Goal: Transaction & Acquisition: Obtain resource

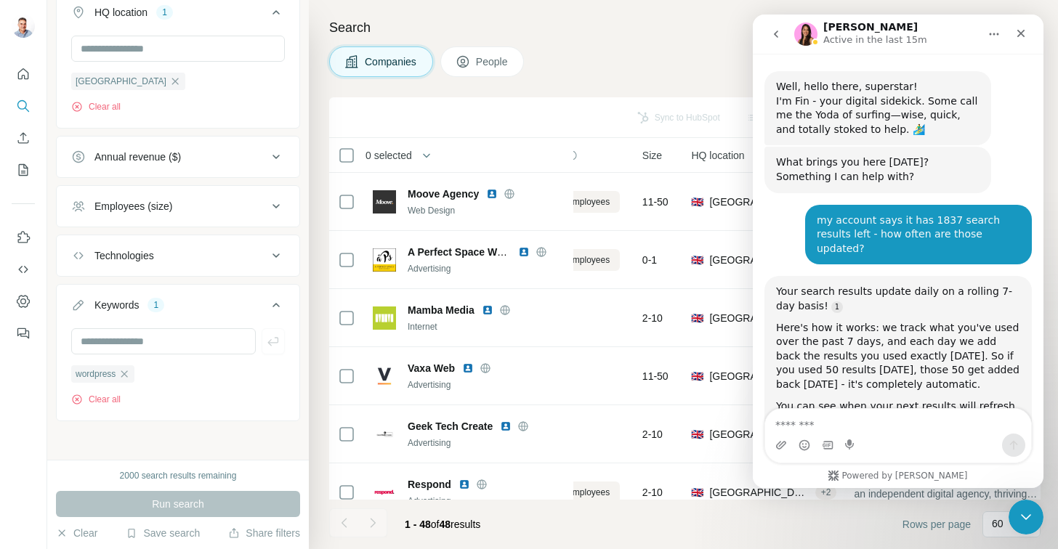
scroll to position [3705, 0]
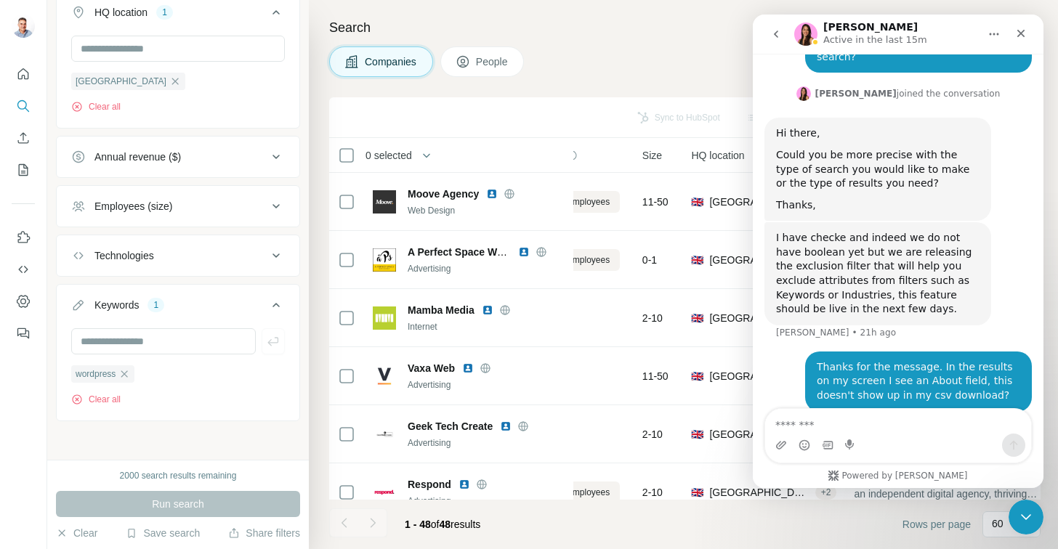
click at [872, 435] on div "Intercom messenger" at bounding box center [898, 445] width 266 height 23
click at [872, 428] on textarea "Message…" at bounding box center [898, 421] width 266 height 25
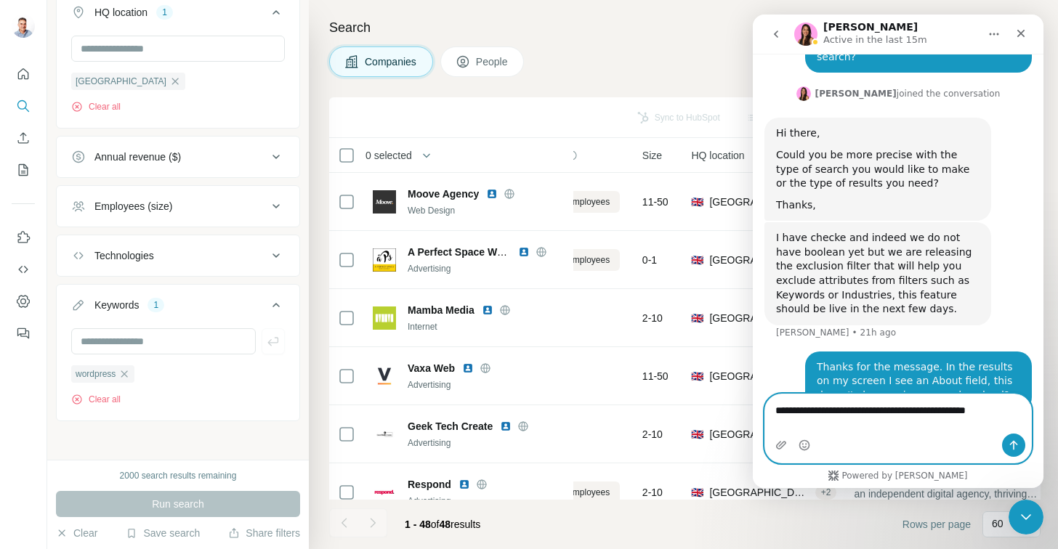
type textarea "**********"
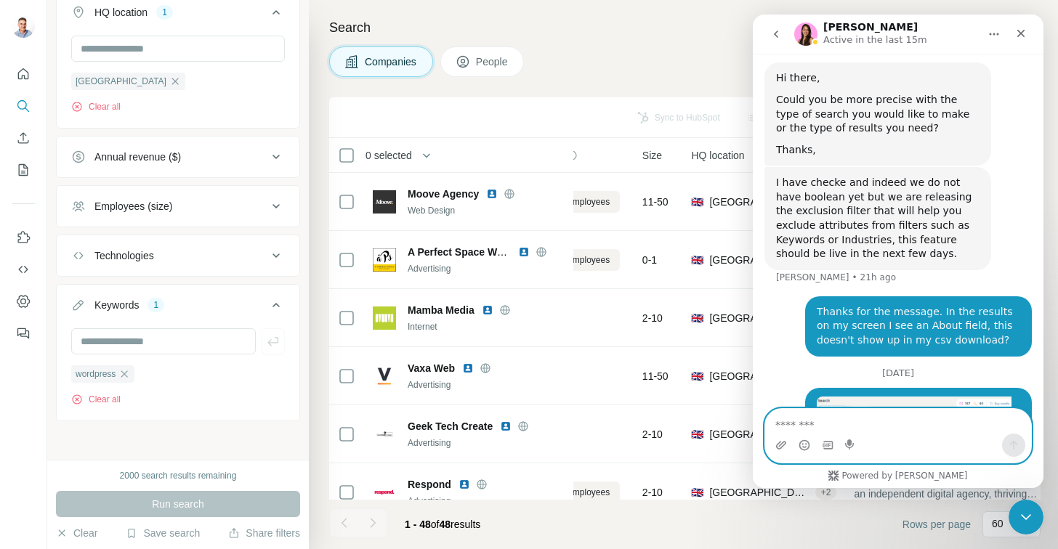
scroll to position [3762, 0]
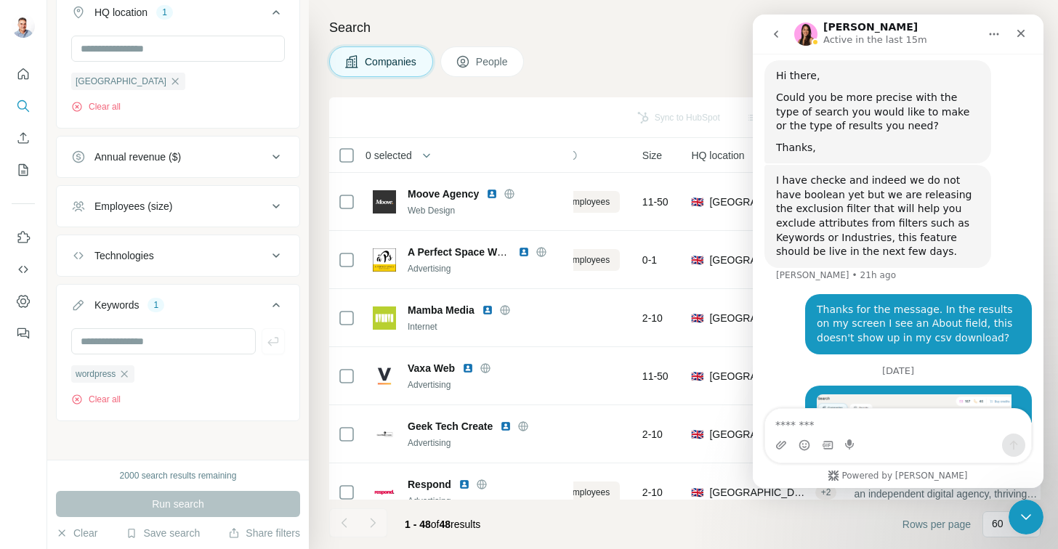
click at [481, 60] on span "People" at bounding box center [492, 61] width 33 height 15
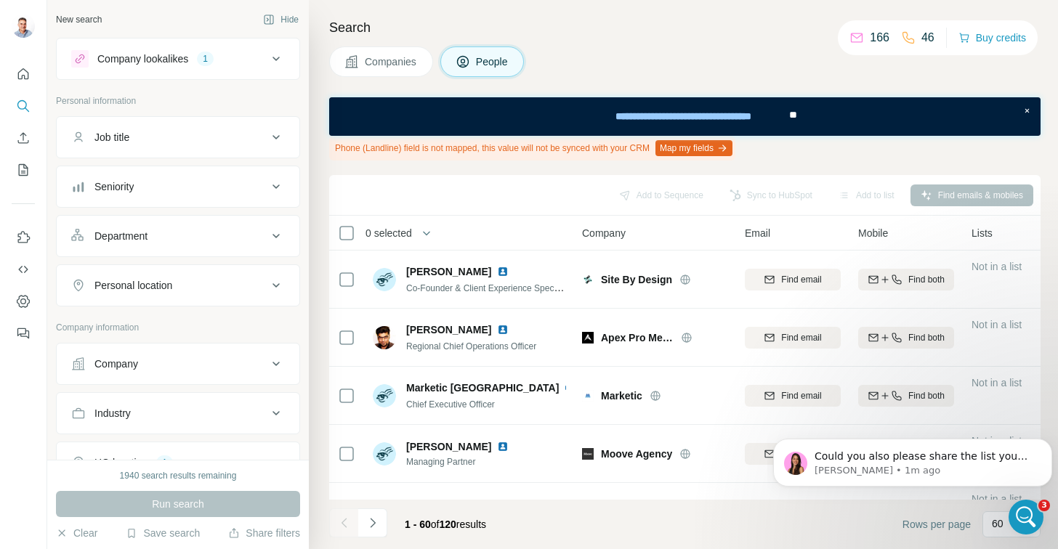
click at [369, 60] on span "Companies" at bounding box center [391, 61] width 53 height 15
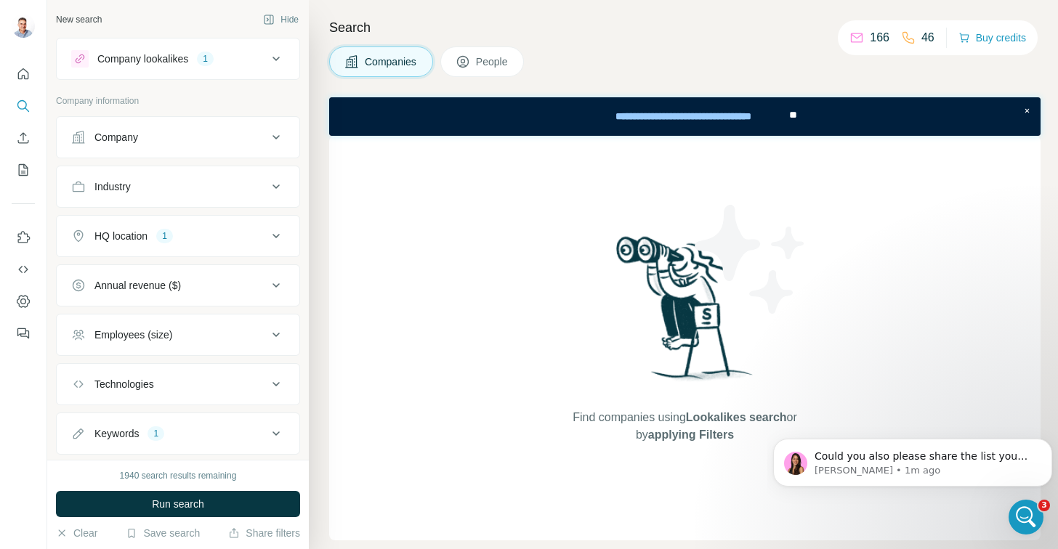
click at [690, 476] on div "Find companies using Lookalikes search or by applying Filters" at bounding box center [685, 338] width 262 height 405
click at [902, 457] on span "Could you also please share the list you were able to download? Thanks," at bounding box center [920, 463] width 213 height 26
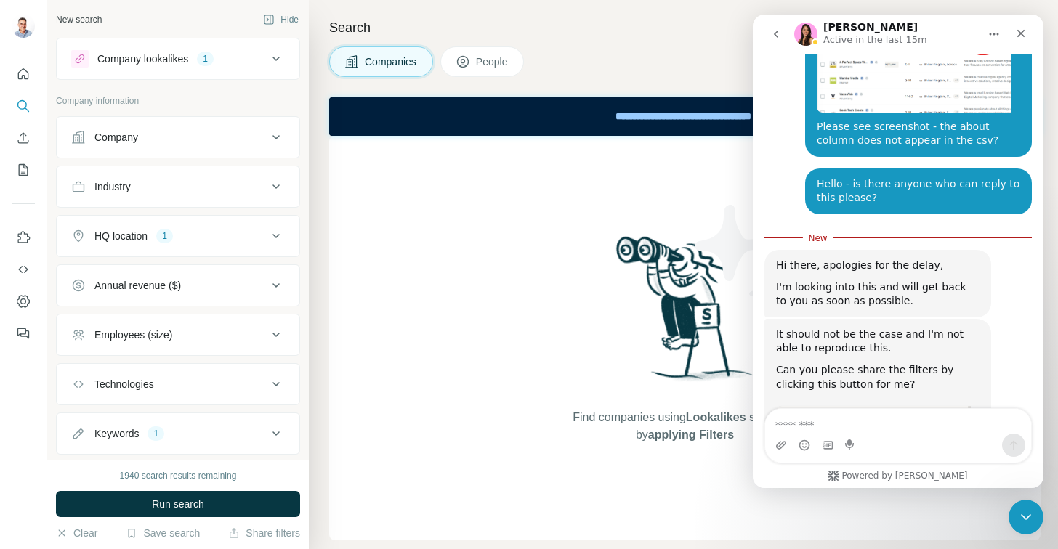
scroll to position [4172, 0]
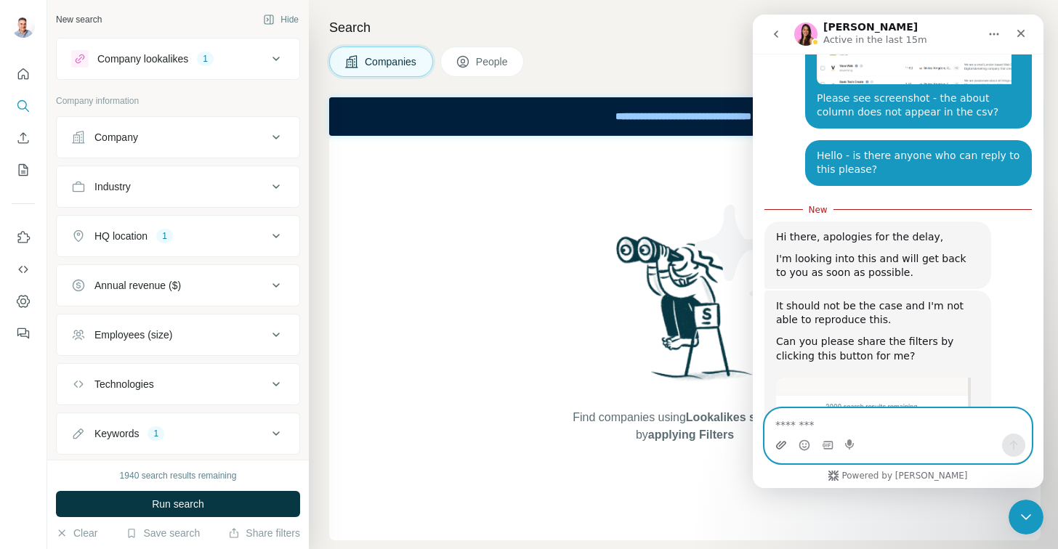
click at [780, 447] on icon "Upload attachment" at bounding box center [781, 445] width 12 height 12
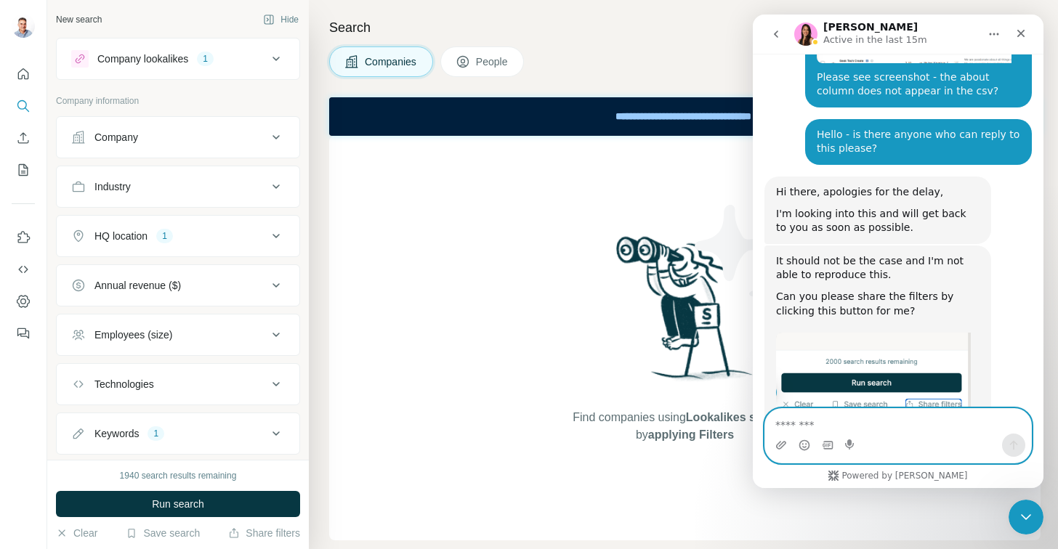
scroll to position [4207, 0]
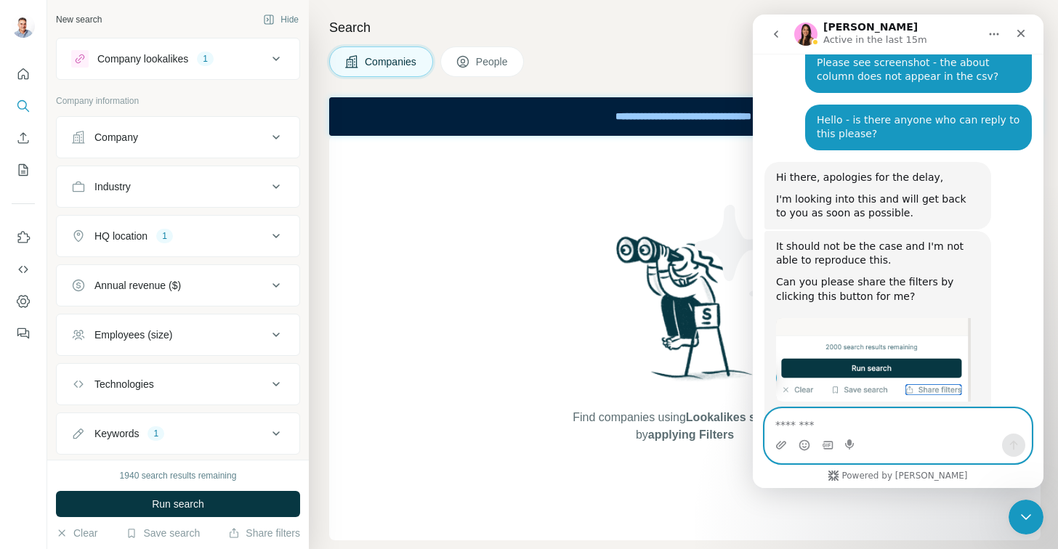
click at [858, 429] on textarea "Message…" at bounding box center [898, 421] width 266 height 25
type textarea "*"
type textarea "**********"
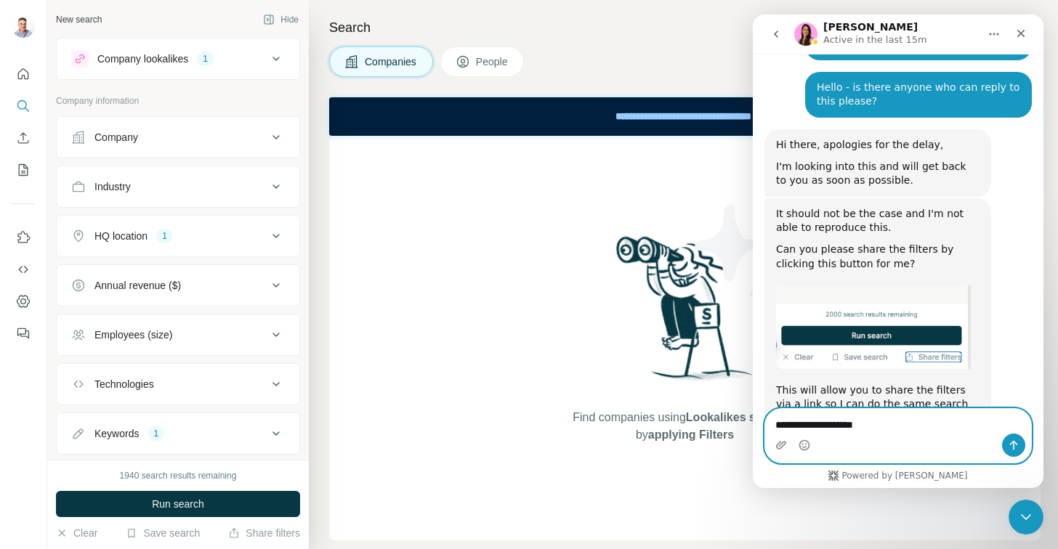
type textarea "**********"
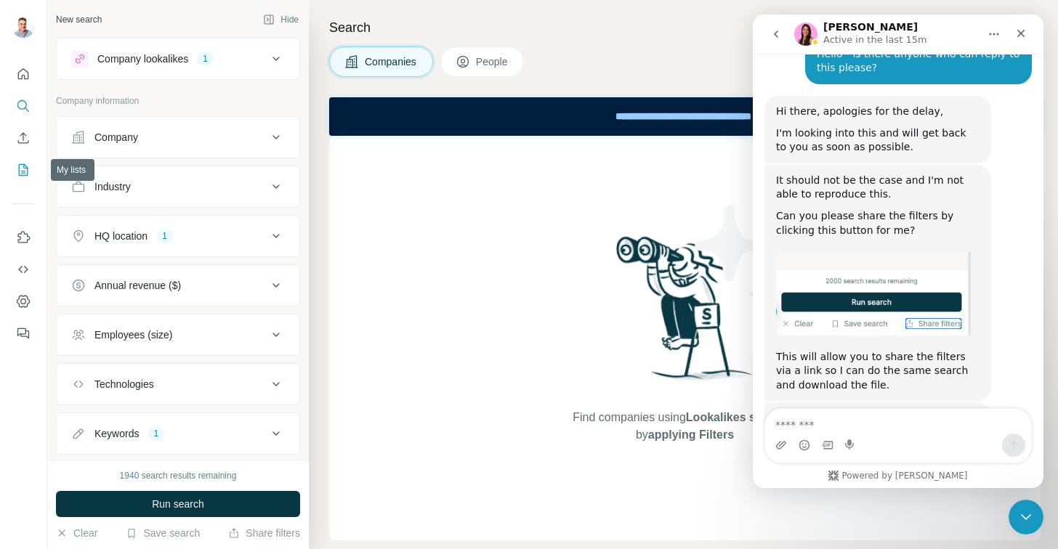
click at [23, 165] on icon "My lists" at bounding box center [23, 170] width 9 height 12
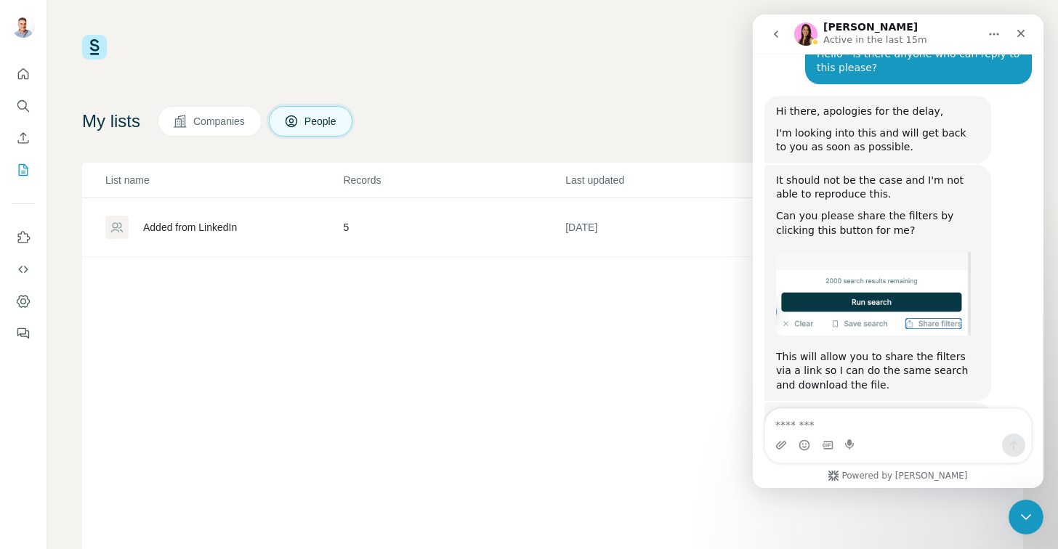
click at [230, 125] on span "Companies" at bounding box center [219, 121] width 53 height 15
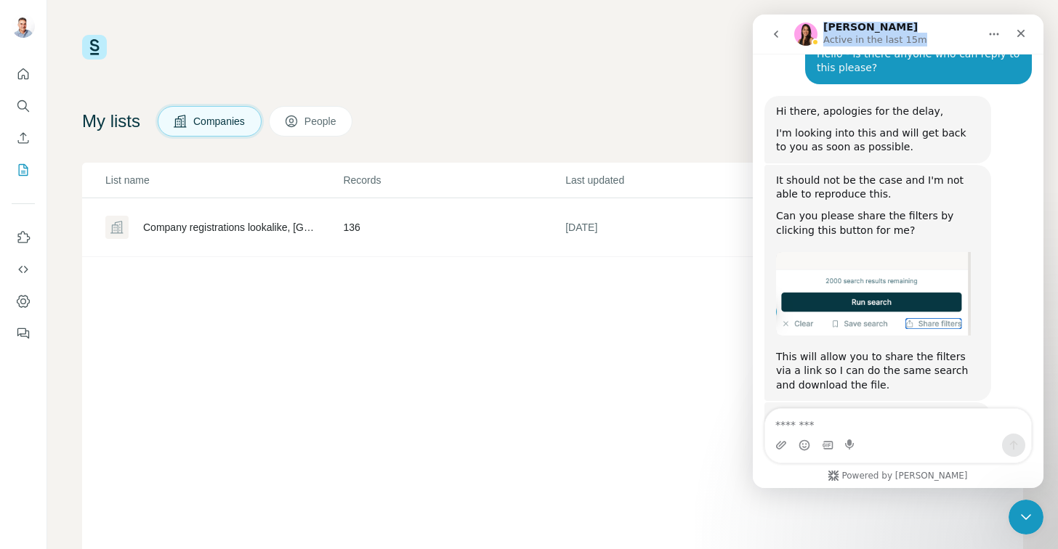
drag, startPoint x: 933, startPoint y: 25, endPoint x: 817, endPoint y: 32, distance: 116.4
click at [817, 32] on div "Aurélie Active in the last 15m" at bounding box center [886, 34] width 185 height 25
click at [959, 24] on div "Aurélie Active in the last 15m" at bounding box center [886, 34] width 185 height 25
click at [1019, 30] on icon "Close" at bounding box center [1021, 34] width 12 height 12
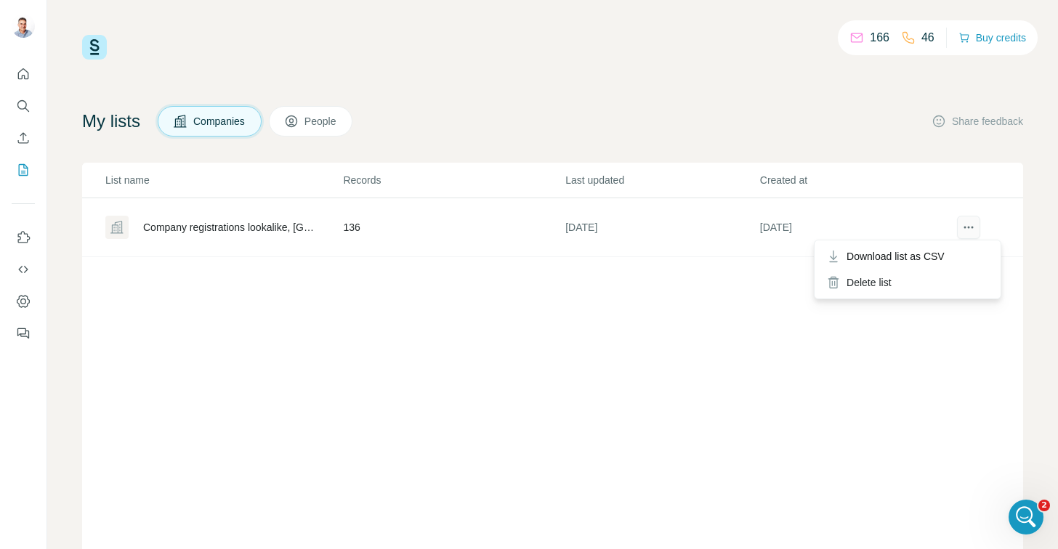
scroll to position [4273, 0]
click at [24, 111] on icon "Search" at bounding box center [23, 106] width 15 height 15
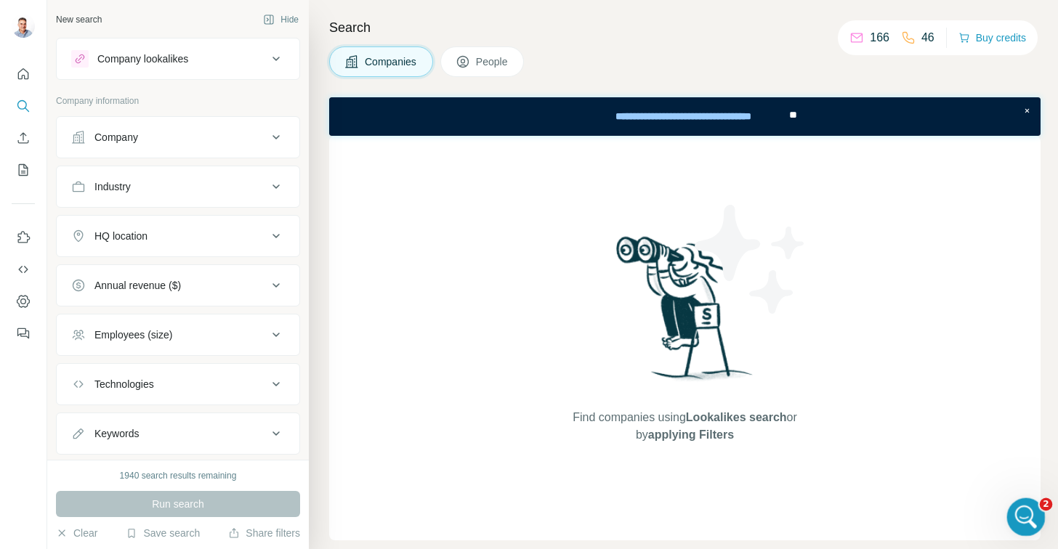
click at [1006, 510] on div "Open Intercom Messenger" at bounding box center [1024, 515] width 48 height 48
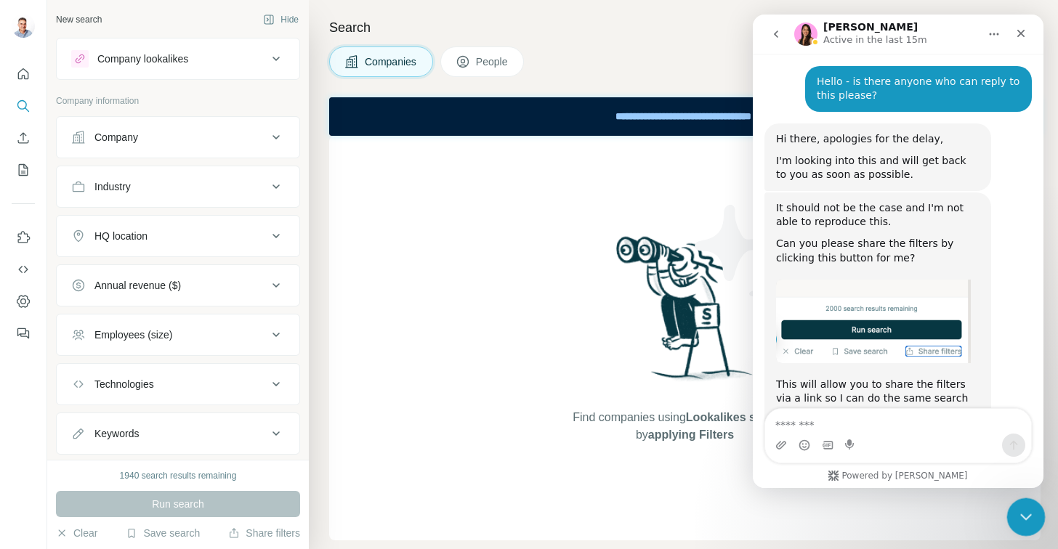
scroll to position [4273, 0]
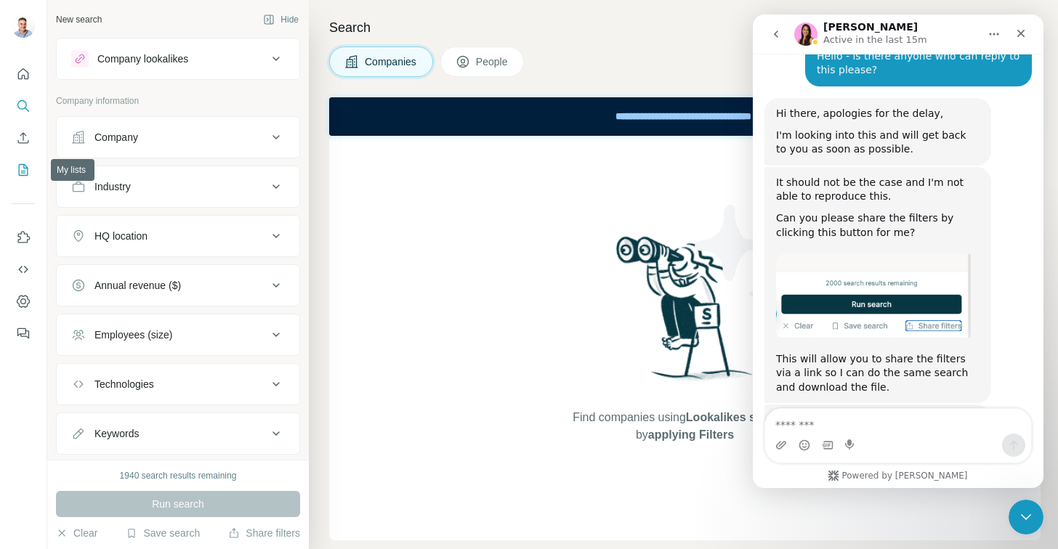
click at [20, 165] on icon "My lists" at bounding box center [23, 170] width 9 height 12
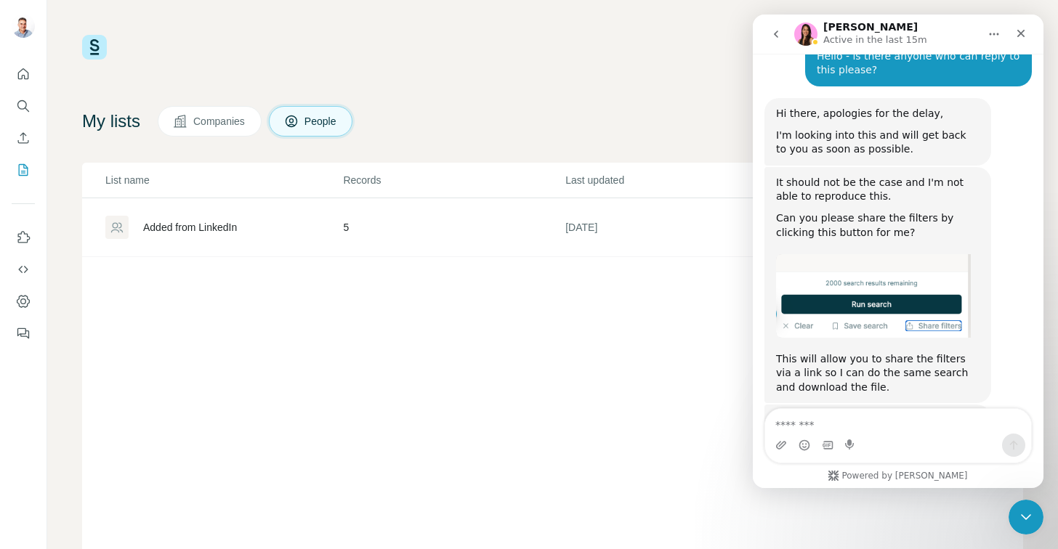
click at [222, 110] on button "Companies" at bounding box center [210, 121] width 104 height 31
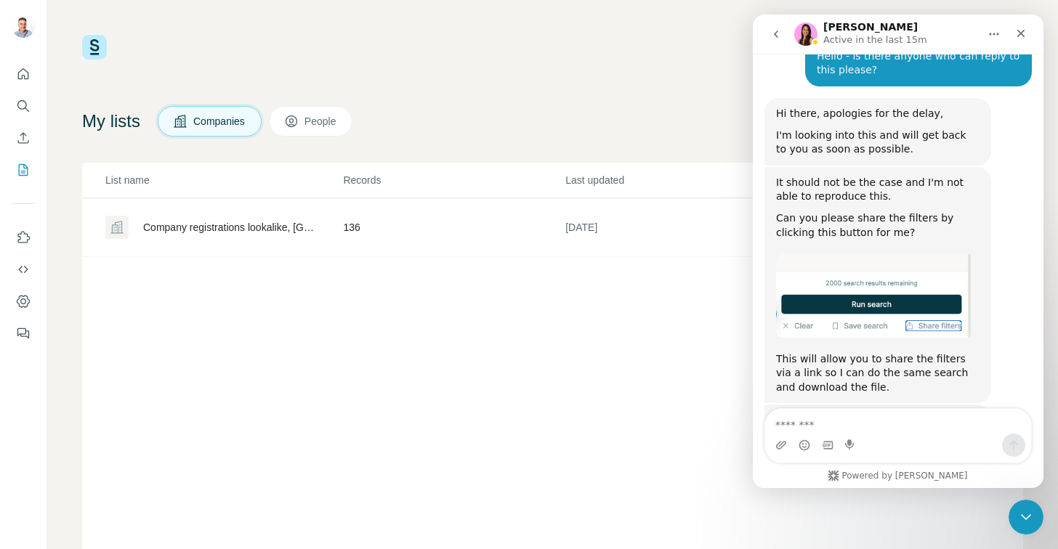
click at [200, 222] on div "Company registrations lookalike, [GEOGRAPHIC_DATA], IE, Channel, Man" at bounding box center [230, 227] width 175 height 15
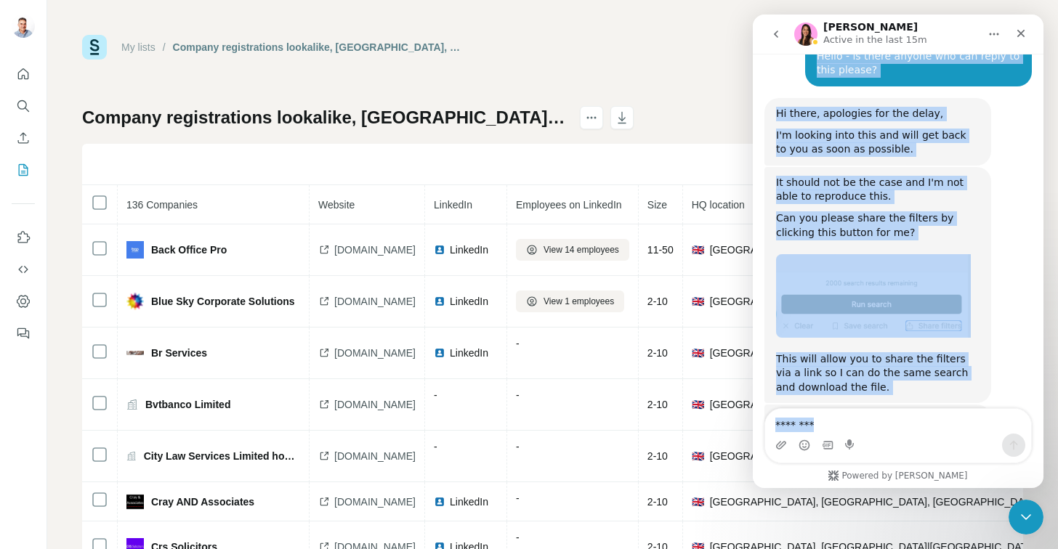
drag, startPoint x: 925, startPoint y: 23, endPoint x: 949, endPoint y: 455, distance: 432.2
click at [949, 455] on div "Aurélie Active in the last 15m Well, hello there, superstar! I'm Fin - your dig…" at bounding box center [898, 252] width 291 height 474
click at [1018, 38] on icon "Close" at bounding box center [1021, 34] width 12 height 12
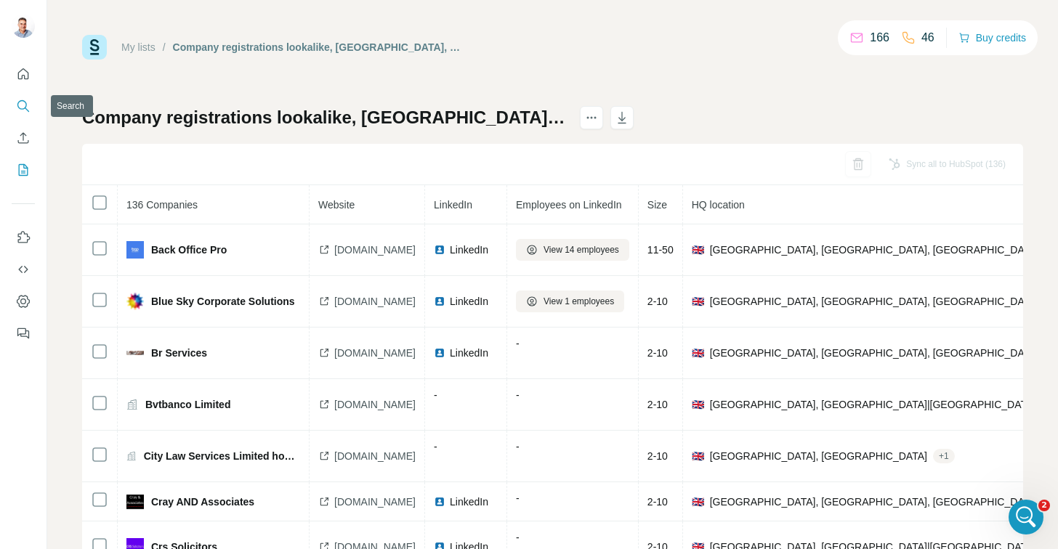
click at [16, 102] on icon "Search" at bounding box center [23, 106] width 15 height 15
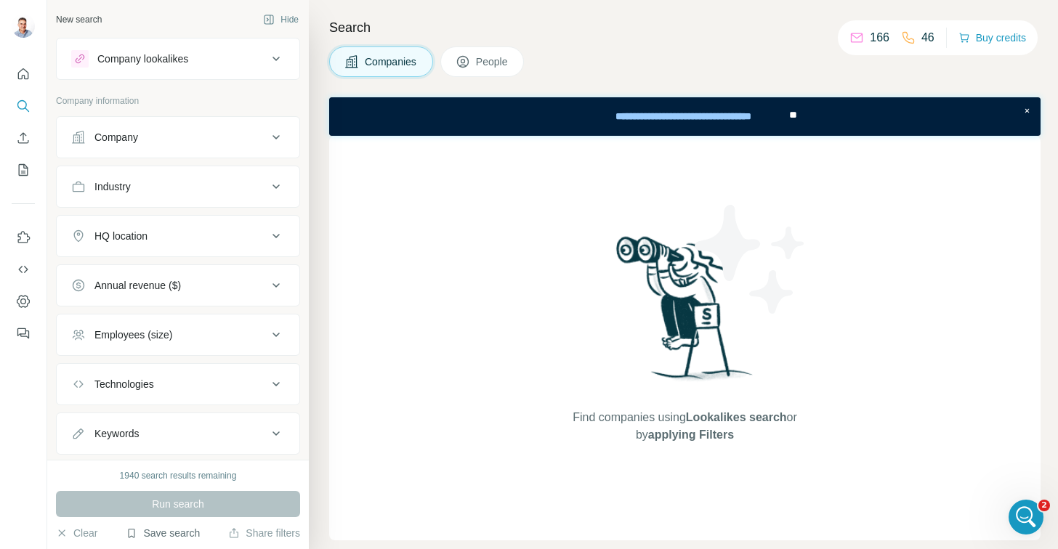
click at [157, 540] on button "Save search" at bounding box center [163, 533] width 74 height 15
click at [157, 511] on div "View my saved searches" at bounding box center [202, 507] width 153 height 29
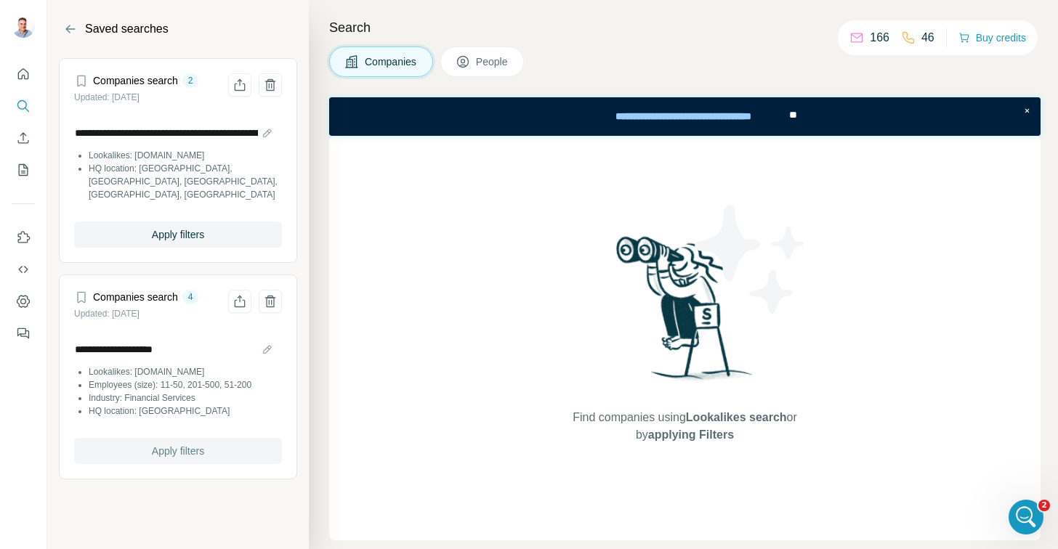
click at [139, 441] on button "Apply filters" at bounding box center [178, 451] width 208 height 26
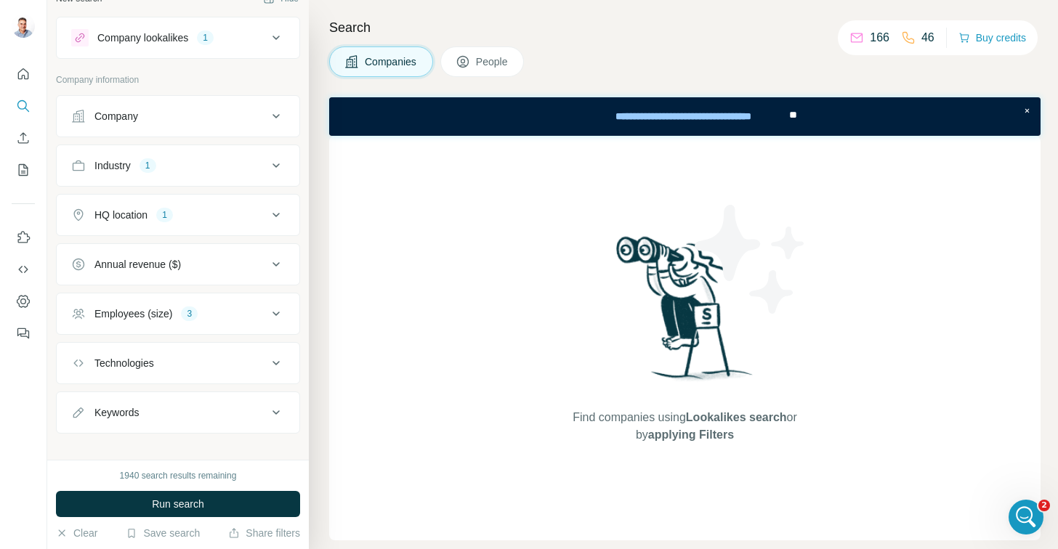
scroll to position [33, 0]
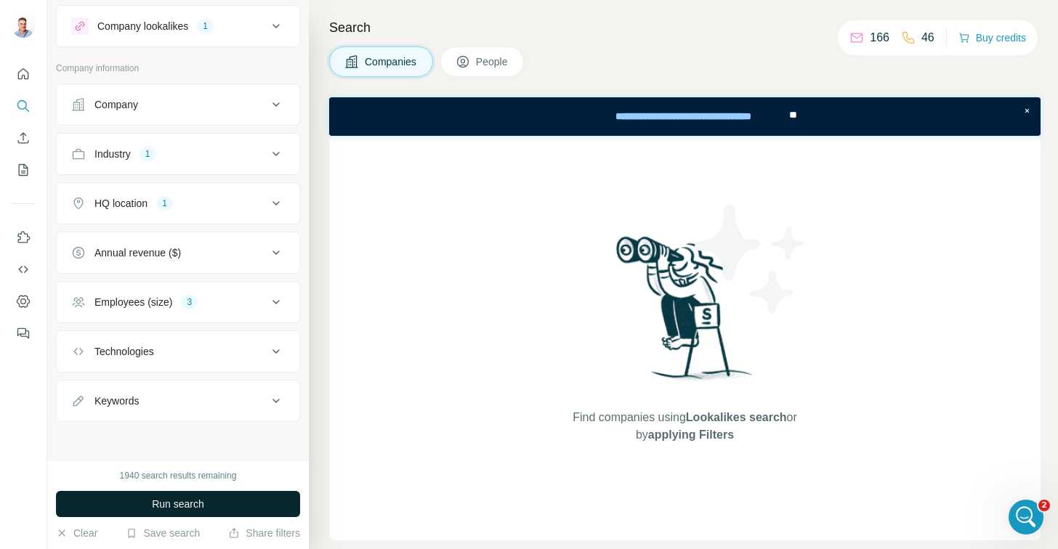
click at [184, 512] on button "Run search" at bounding box center [178, 504] width 244 height 26
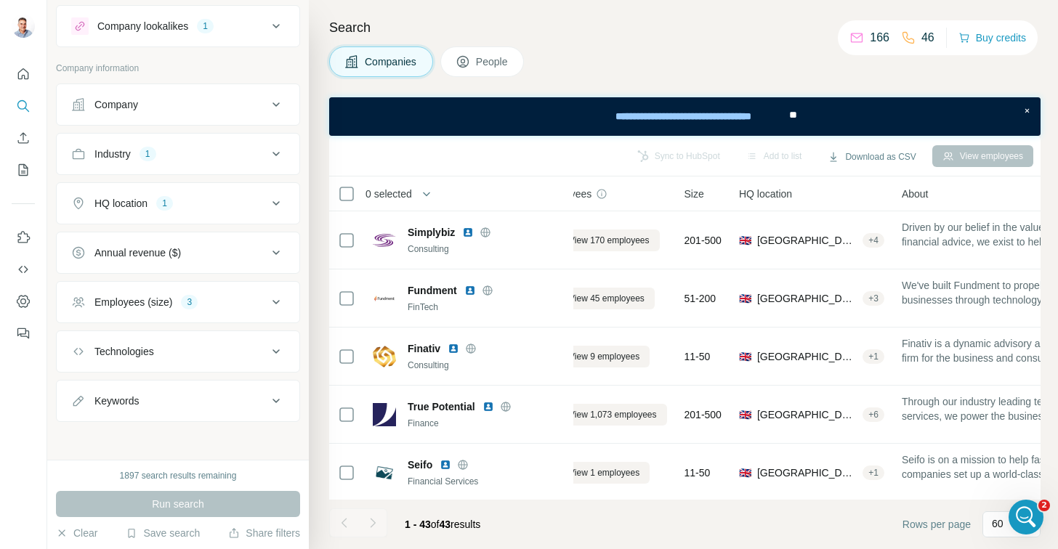
scroll to position [0, 0]
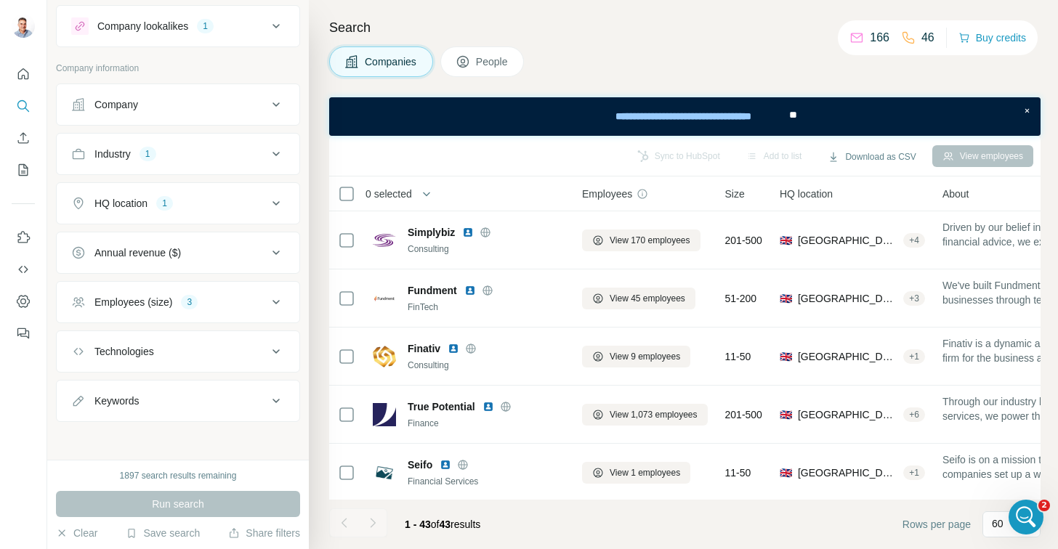
click at [474, 51] on button "People" at bounding box center [482, 61] width 84 height 31
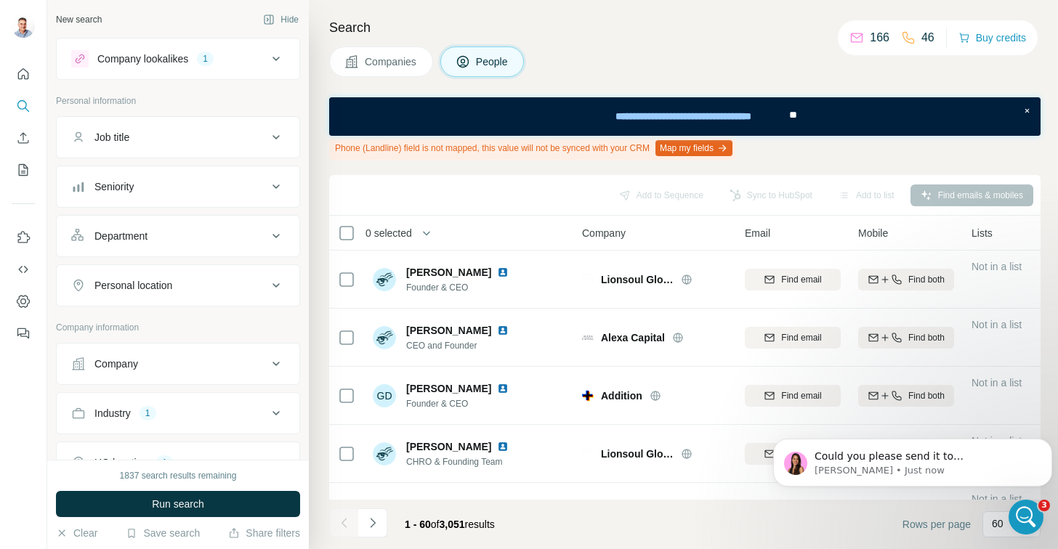
scroll to position [4331, 0]
click at [1019, 512] on icon "Open Intercom Messenger" at bounding box center [1024, 515] width 24 height 24
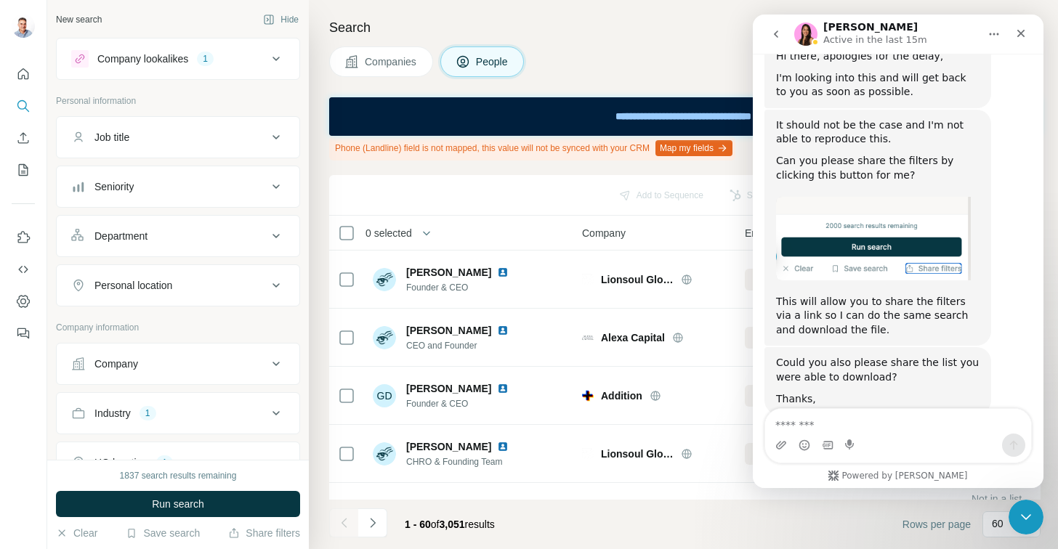
click at [808, 429] on textarea "Message…" at bounding box center [898, 421] width 266 height 25
type textarea "**"
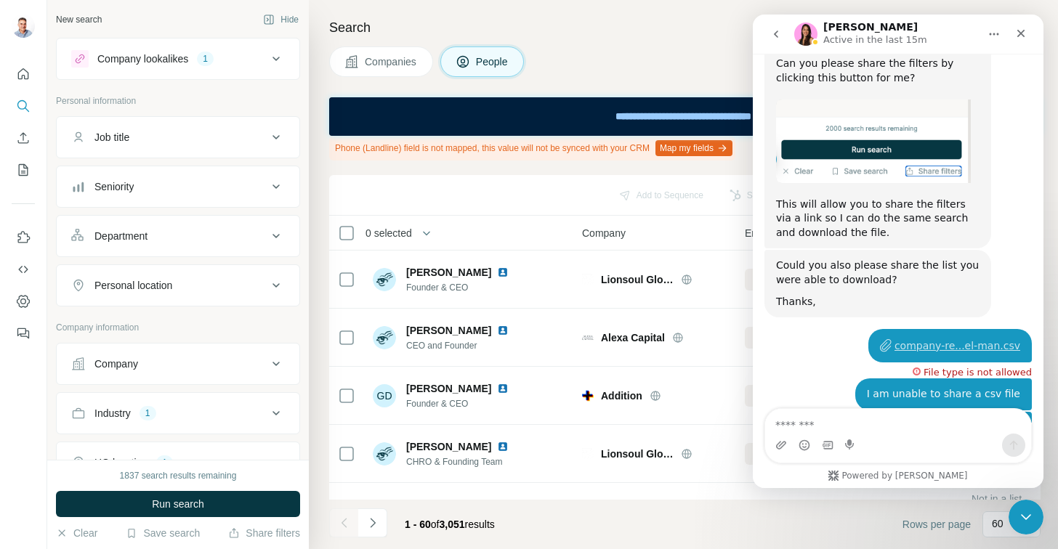
scroll to position [4430, 0]
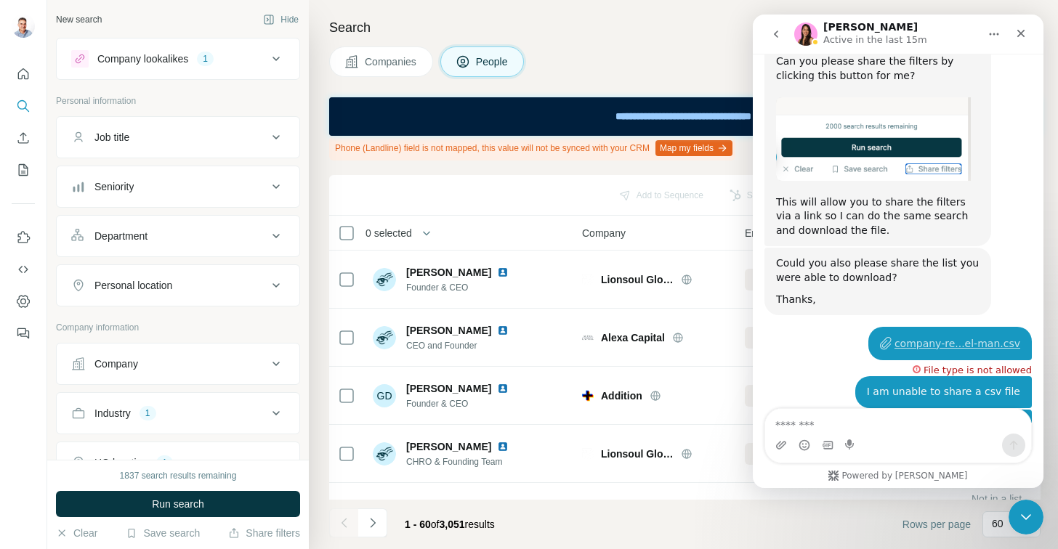
drag, startPoint x: 811, startPoint y: 324, endPoint x: 939, endPoint y: 34, distance: 316.8
click at [939, 33] on div "Aurélie Active in the last 15m" at bounding box center [886, 34] width 185 height 25
click at [931, 26] on div "Aurélie Active in the last 15m" at bounding box center [886, 34] width 185 height 25
click at [1020, 39] on div "Close" at bounding box center [1021, 33] width 26 height 26
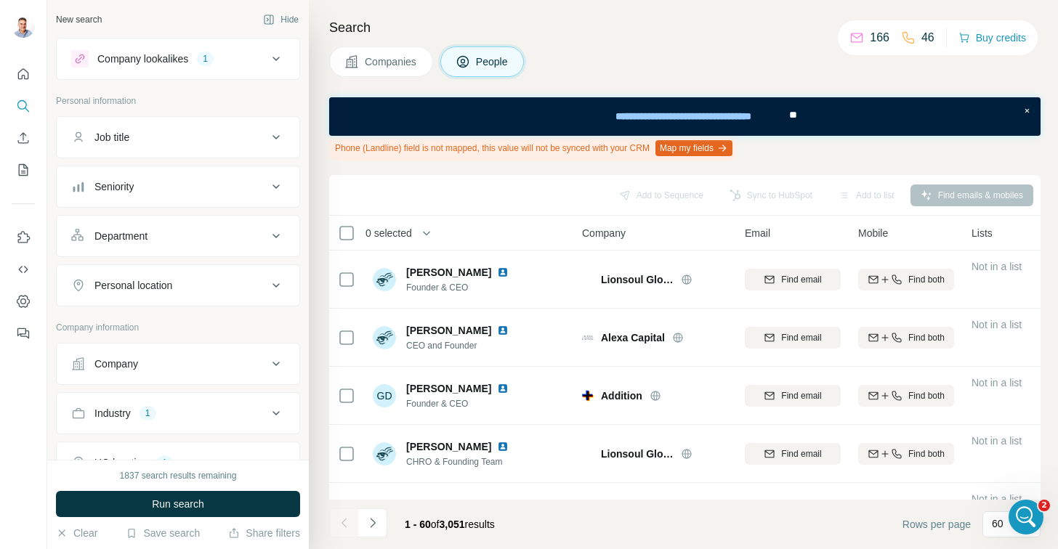
click at [389, 67] on span "Companies" at bounding box center [391, 61] width 53 height 15
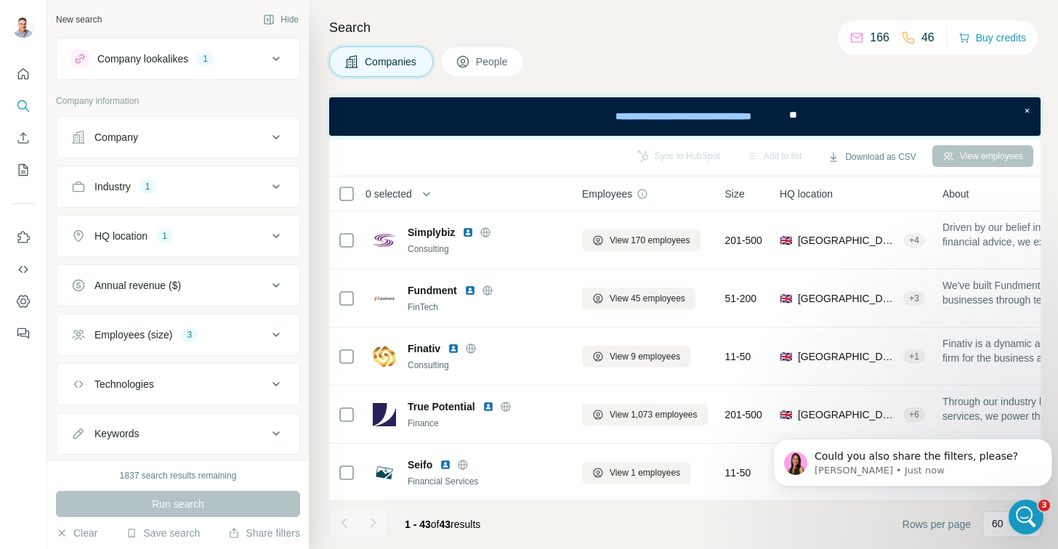
scroll to position [0, 0]
click at [267, 187] on icon at bounding box center [275, 186] width 17 height 17
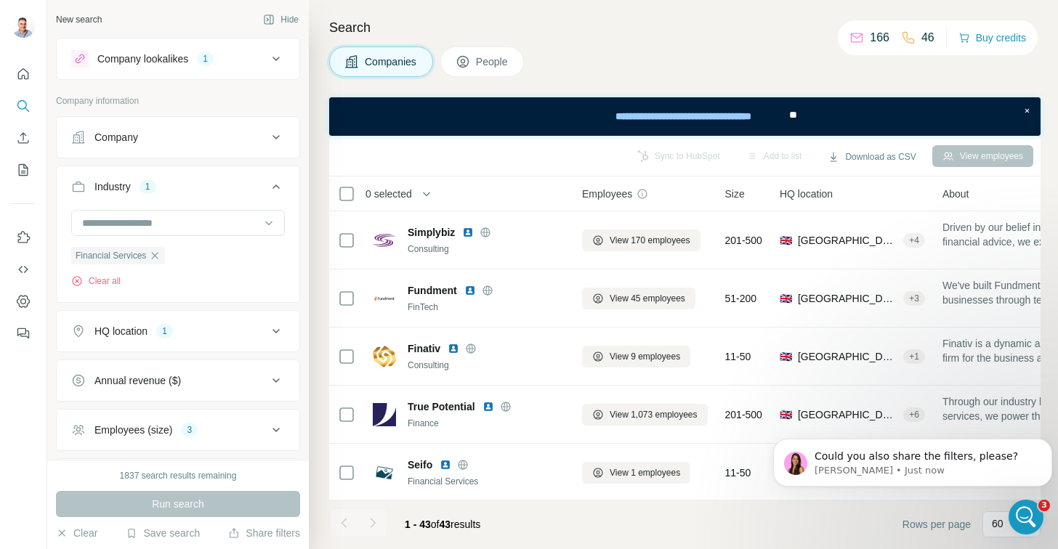
click at [267, 65] on icon at bounding box center [275, 58] width 17 height 17
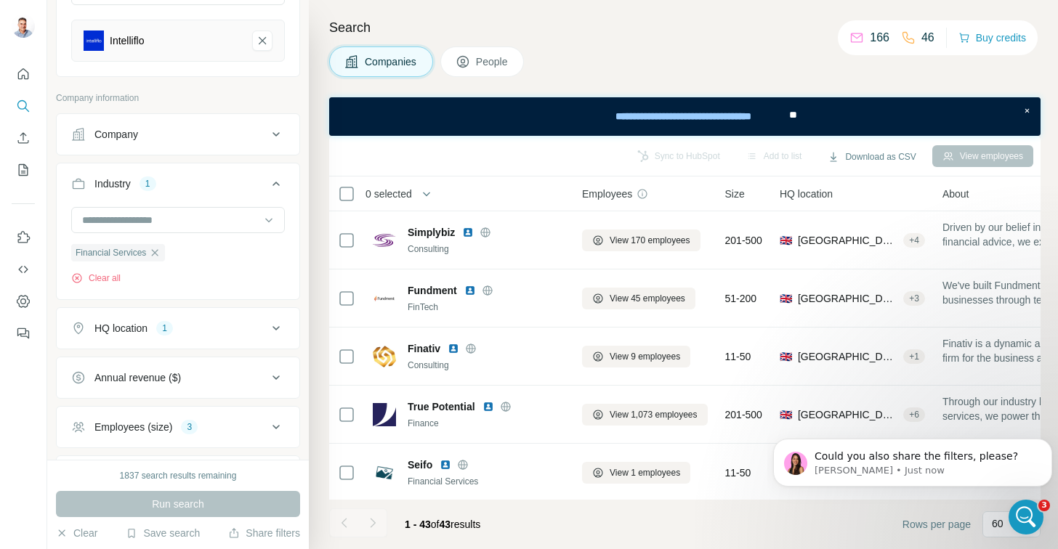
scroll to position [176, 0]
click at [267, 320] on icon at bounding box center [275, 325] width 17 height 17
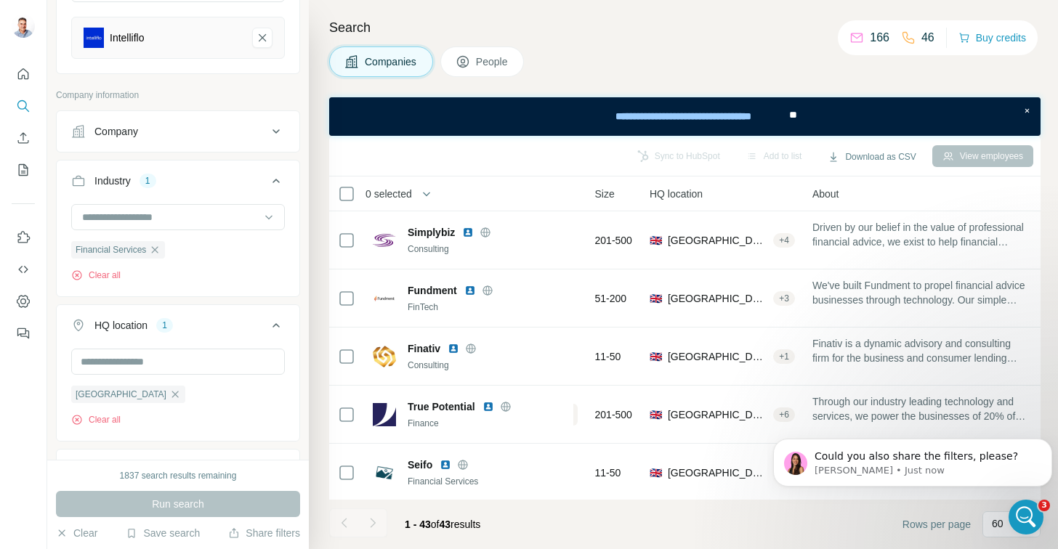
scroll to position [0, 0]
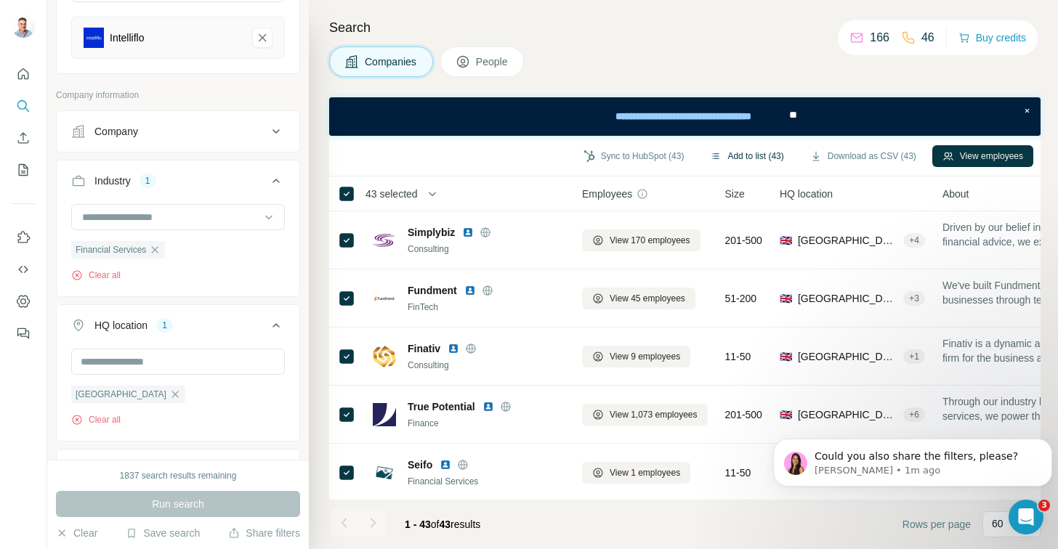
click at [729, 157] on button "Add to list (43)" at bounding box center [747, 156] width 94 height 22
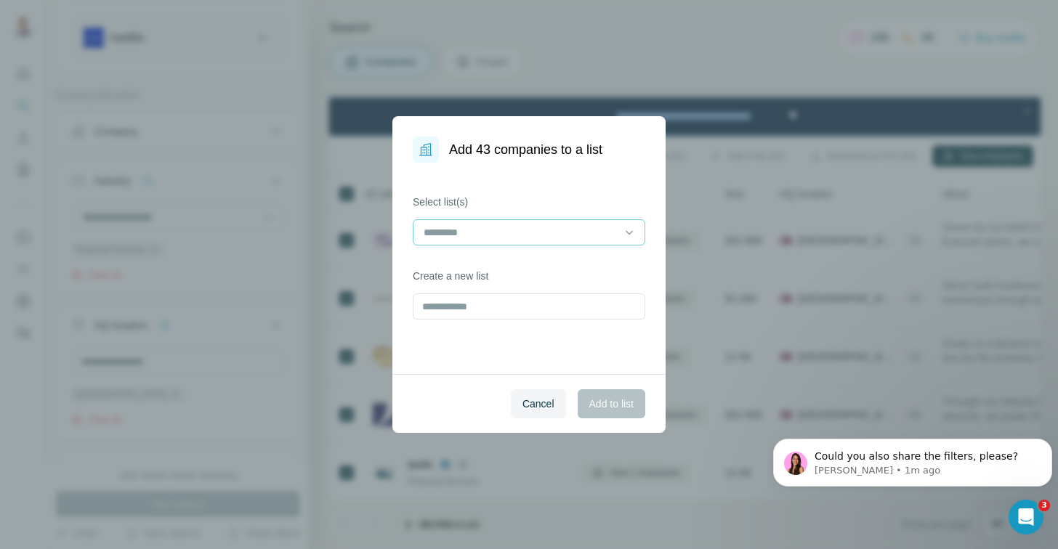
click at [637, 232] on div at bounding box center [529, 232] width 232 height 26
click at [623, 230] on icon at bounding box center [629, 232] width 15 height 15
click at [622, 230] on icon at bounding box center [629, 232] width 15 height 15
click at [520, 341] on div "Select list(s) Create a new list" at bounding box center [528, 268] width 273 height 211
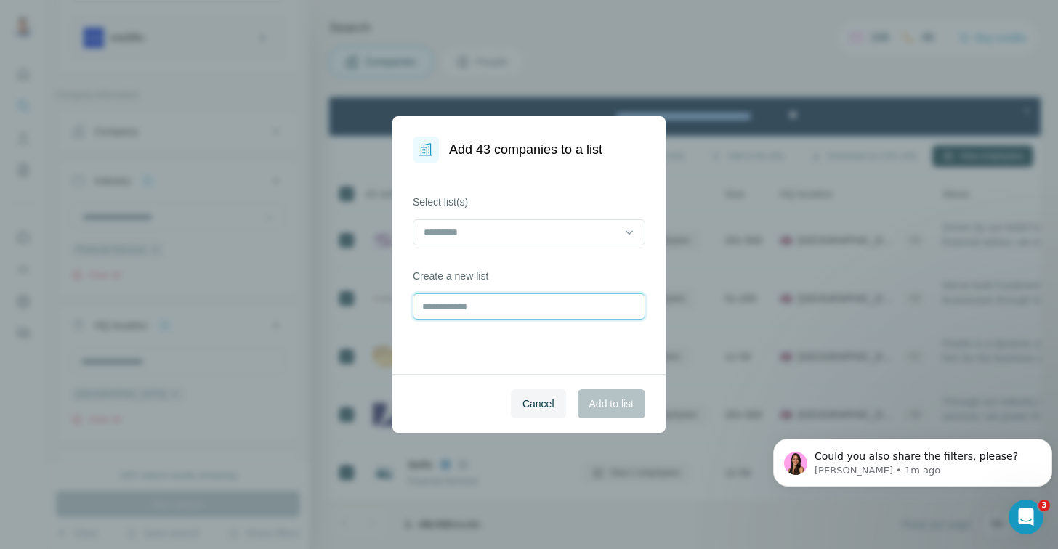
click at [471, 302] on input "text" at bounding box center [529, 306] width 232 height 26
type input "**********"
click at [593, 406] on span "Add to list" at bounding box center [611, 404] width 44 height 15
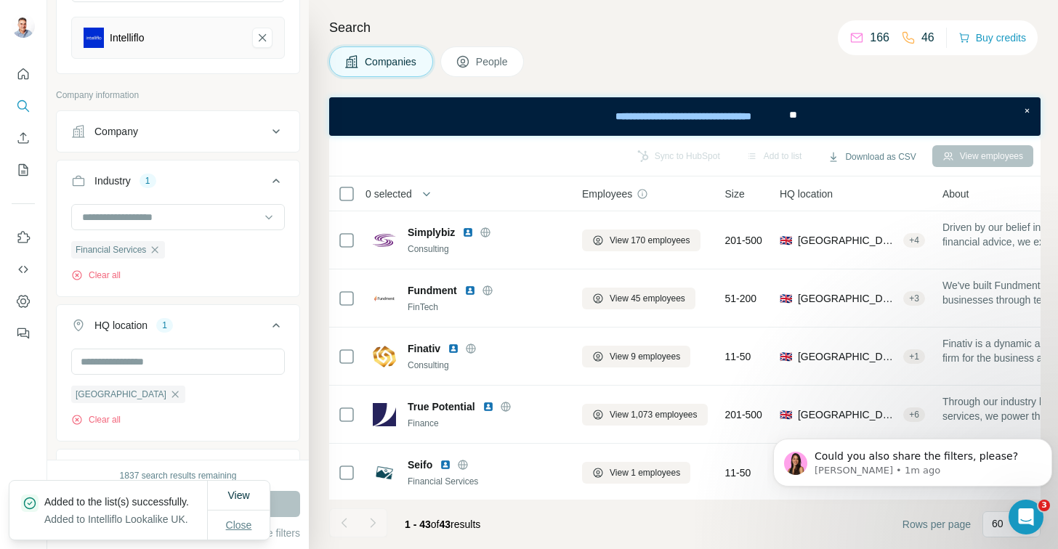
click at [241, 518] on span "Close" at bounding box center [239, 525] width 26 height 15
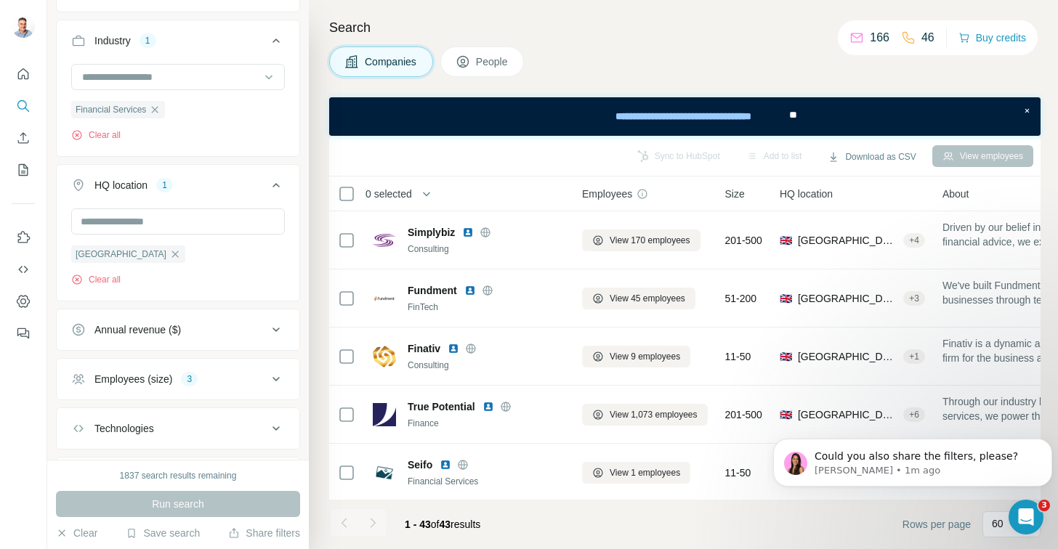
scroll to position [317, 0]
click at [267, 373] on icon at bounding box center [275, 378] width 17 height 17
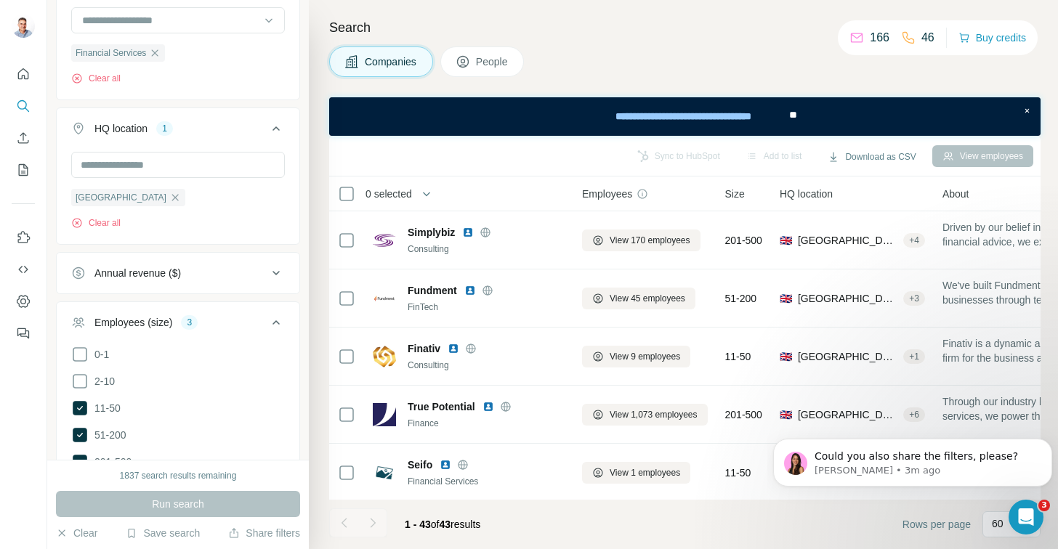
scroll to position [360, 0]
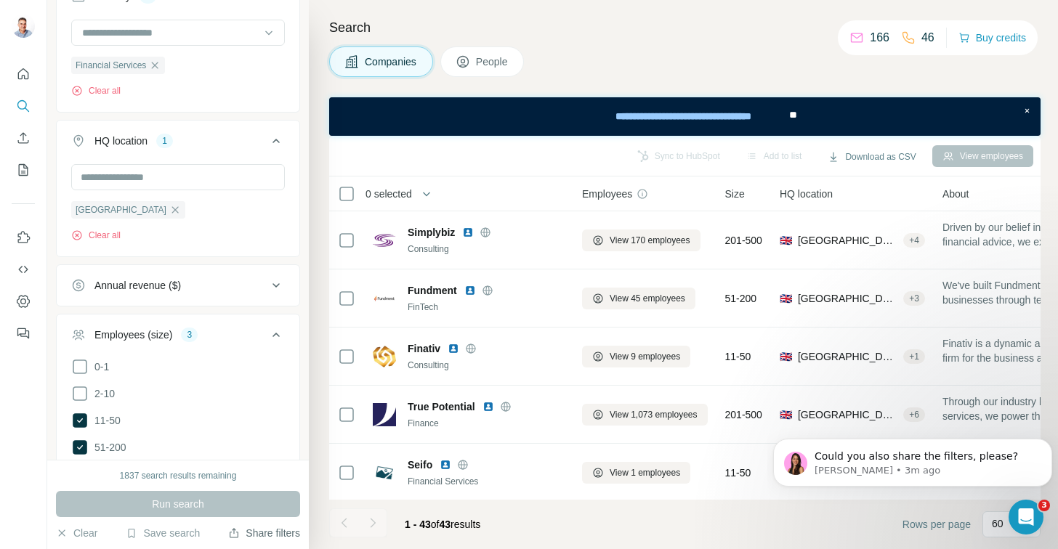
click at [262, 534] on button "Share filters" at bounding box center [264, 533] width 72 height 15
click at [28, 176] on icon "My lists" at bounding box center [23, 170] width 15 height 15
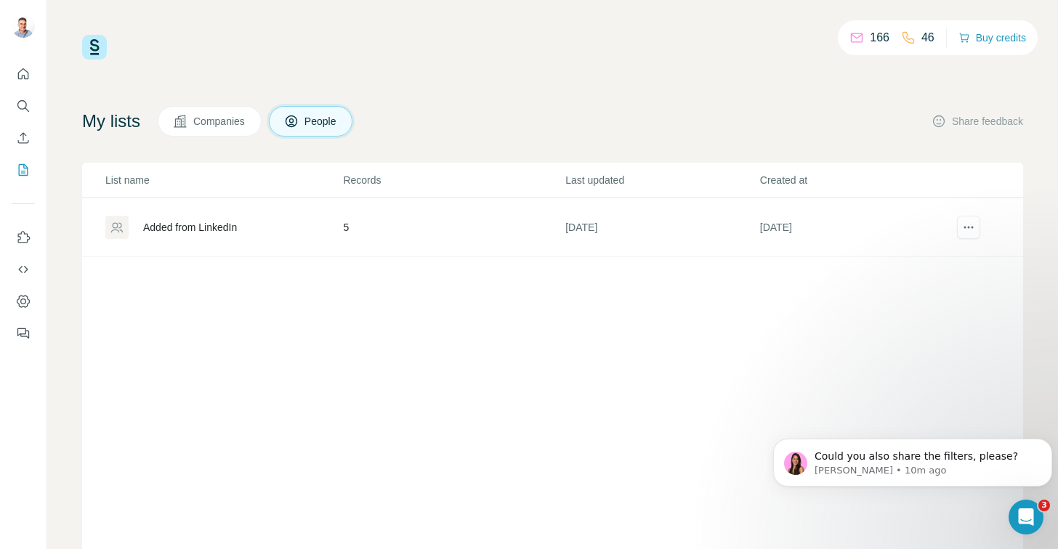
click at [209, 122] on span "Companies" at bounding box center [219, 121] width 53 height 15
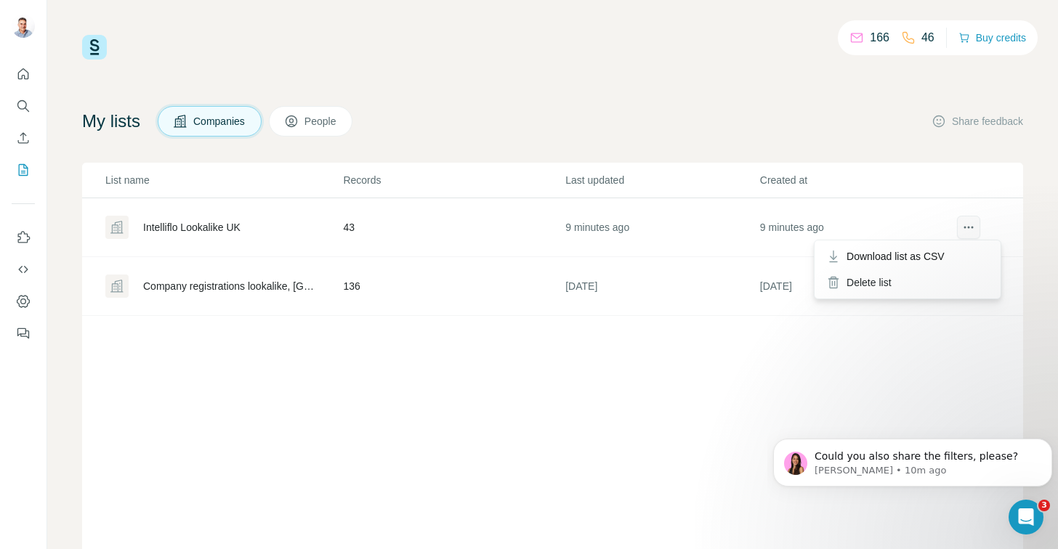
click at [961, 223] on icon "actions" at bounding box center [968, 227] width 15 height 15
click at [933, 256] on span "Download list as CSV" at bounding box center [895, 256] width 98 height 15
click at [28, 102] on icon "Search" at bounding box center [23, 106] width 15 height 15
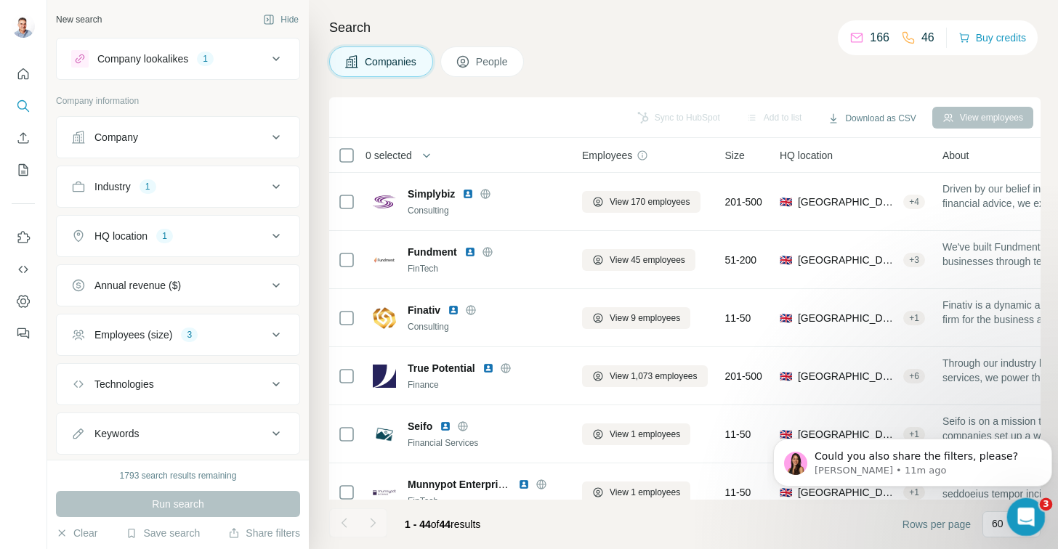
click at [1021, 514] on icon "Open Intercom Messenger" at bounding box center [1024, 515] width 24 height 24
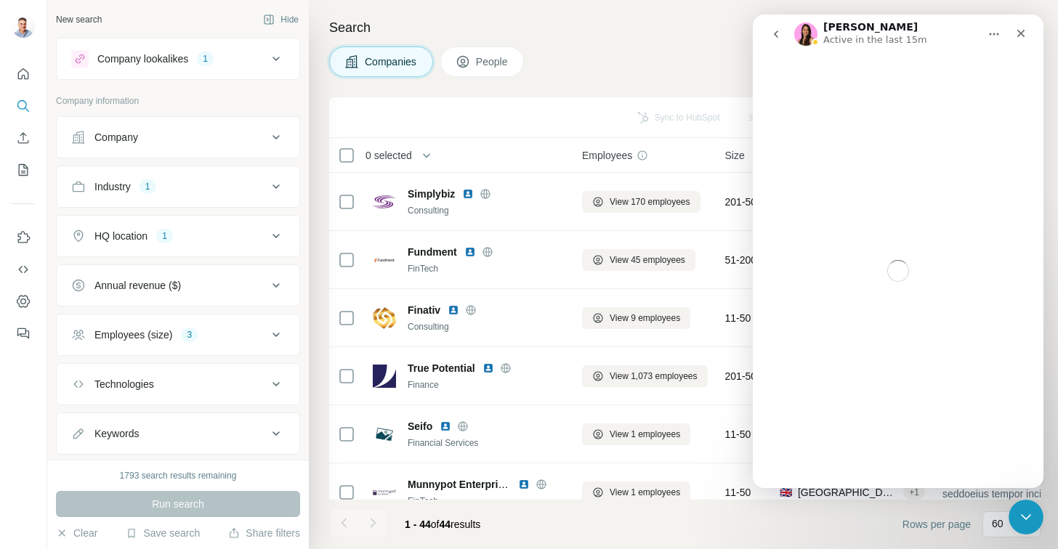
click at [779, 27] on button "go back" at bounding box center [776, 34] width 28 height 28
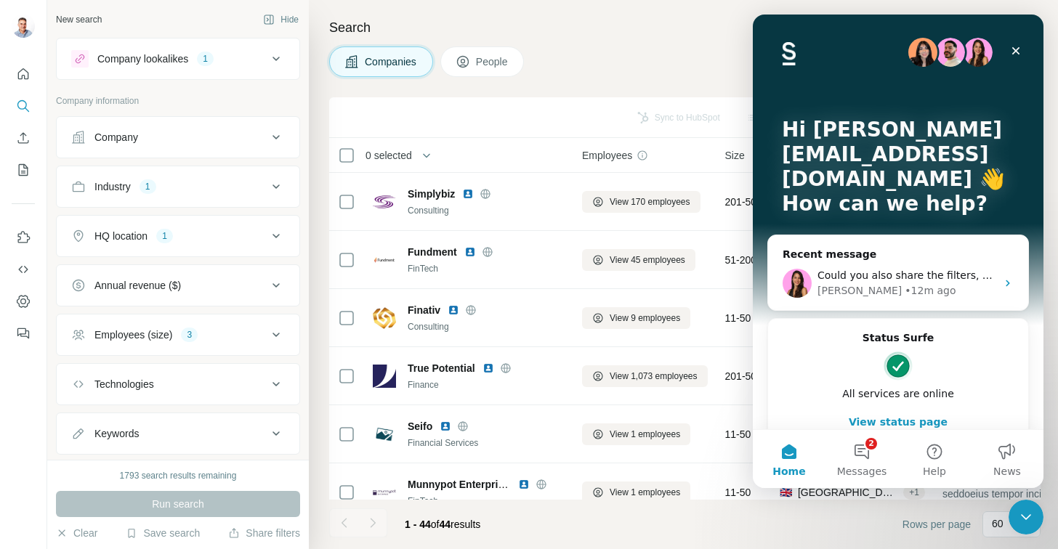
scroll to position [216, 0]
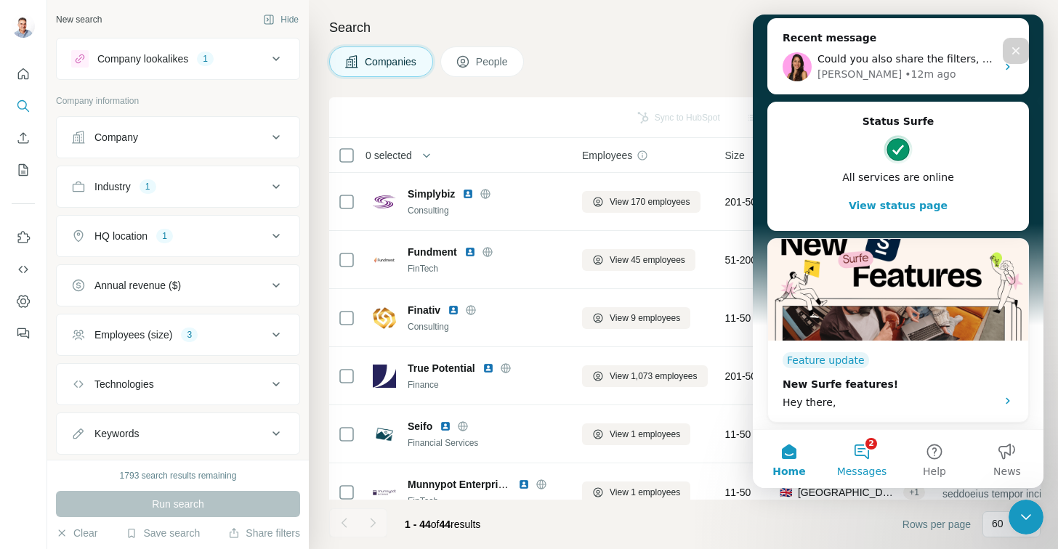
click at [857, 452] on button "2 Messages" at bounding box center [861, 459] width 73 height 58
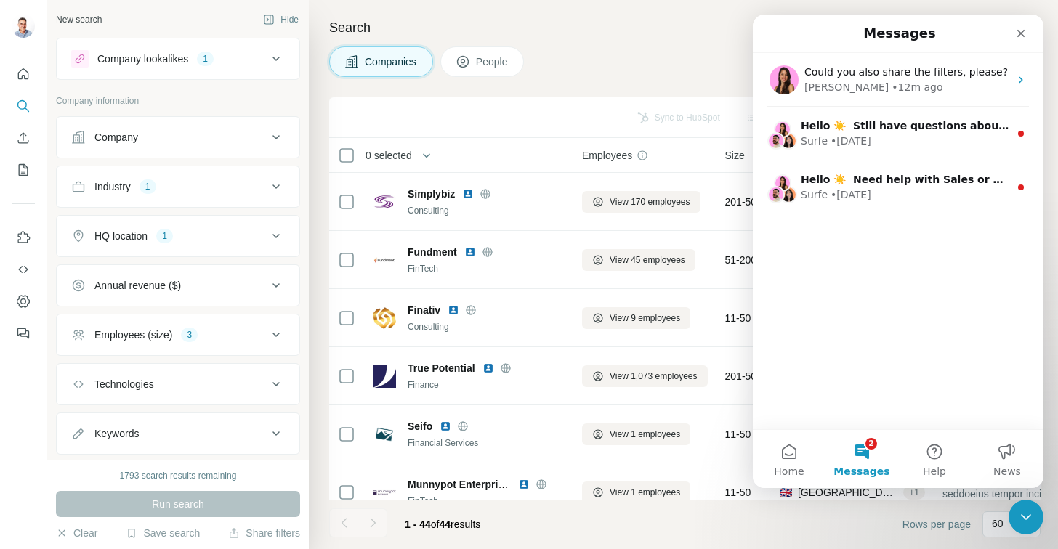
click at [846, 339] on div "Could you also share the filters, please? Aurélie • 12m ago Hello ☀️ ​ Still ha…" at bounding box center [898, 241] width 291 height 376
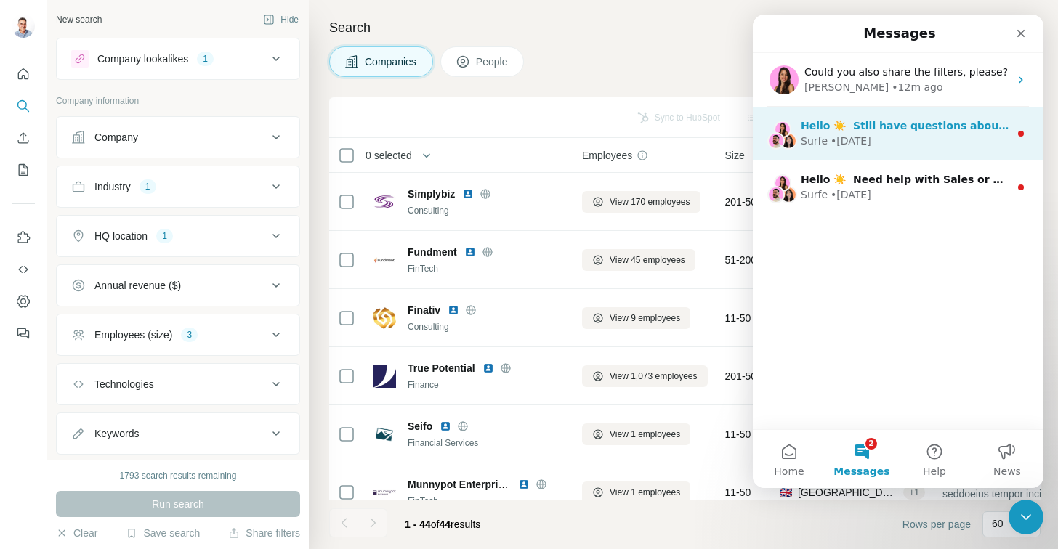
click at [851, 134] on div "• 2d ago" at bounding box center [850, 141] width 41 height 15
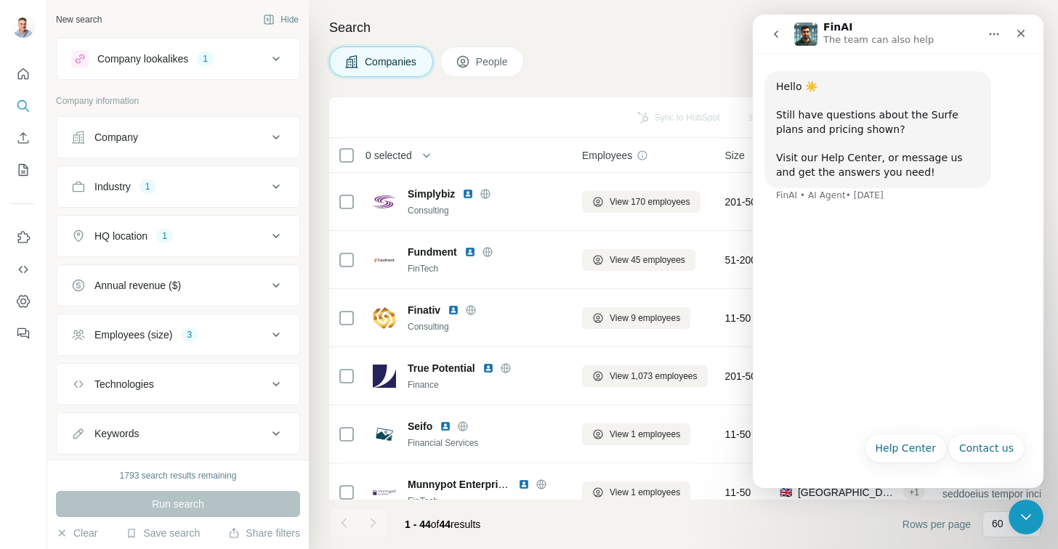
click at [775, 33] on icon "go back" at bounding box center [776, 34] width 4 height 7
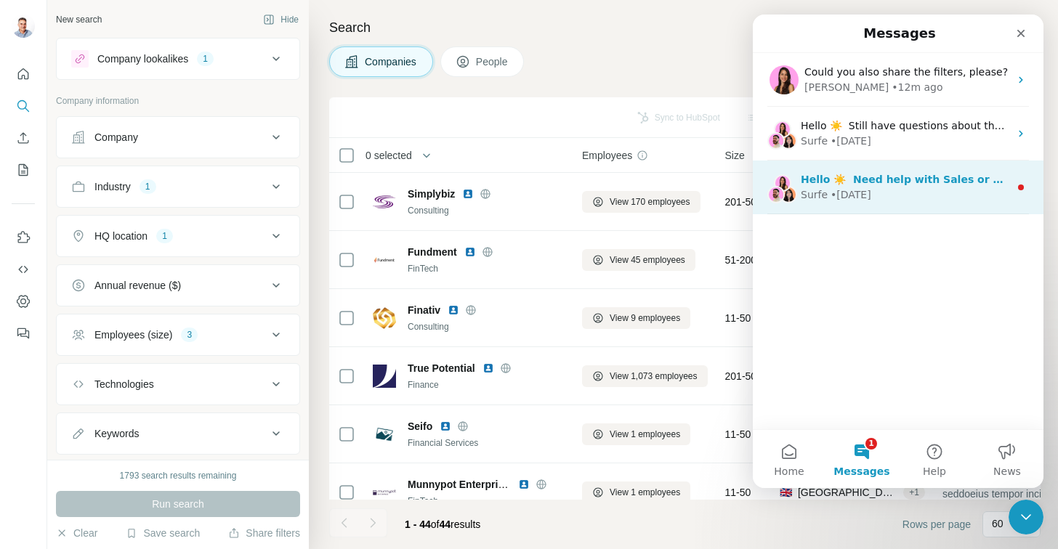
click at [872, 192] on div "Surfe • 3d ago" at bounding box center [905, 194] width 208 height 15
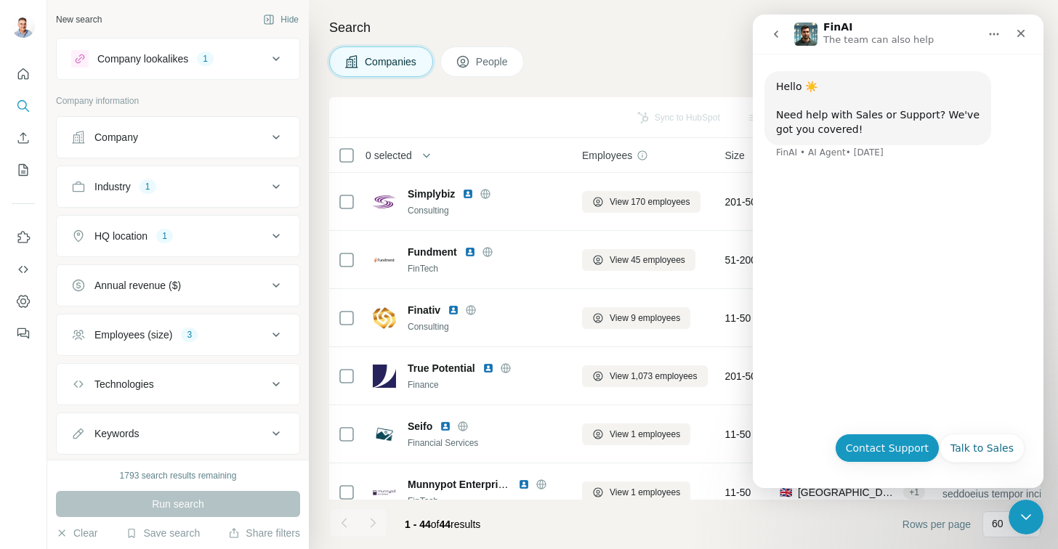
click at [874, 459] on button "Contact Support" at bounding box center [887, 448] width 105 height 29
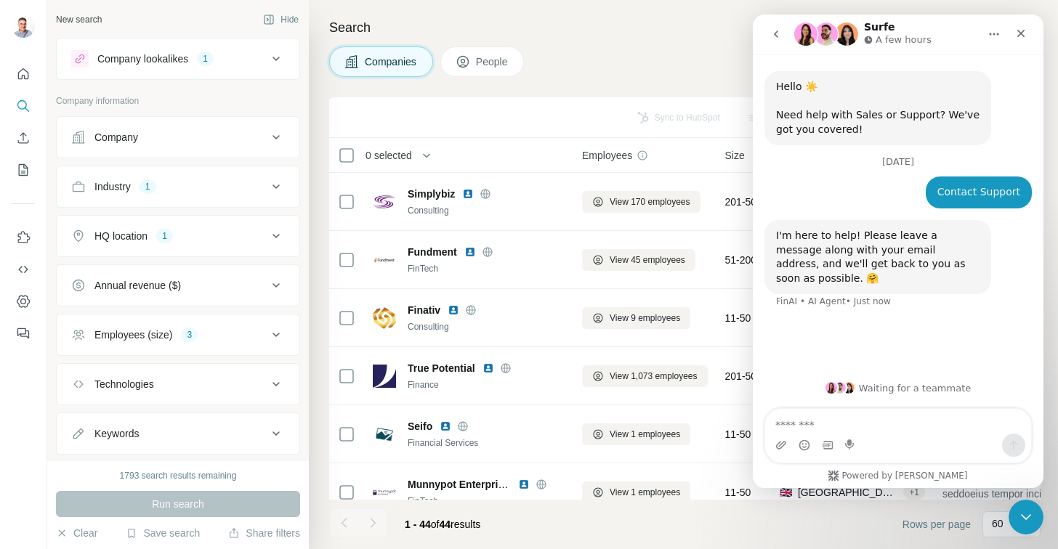
click at [886, 426] on textarea "Message…" at bounding box center [898, 421] width 266 height 25
click at [774, 31] on icon "go back" at bounding box center [776, 34] width 12 height 12
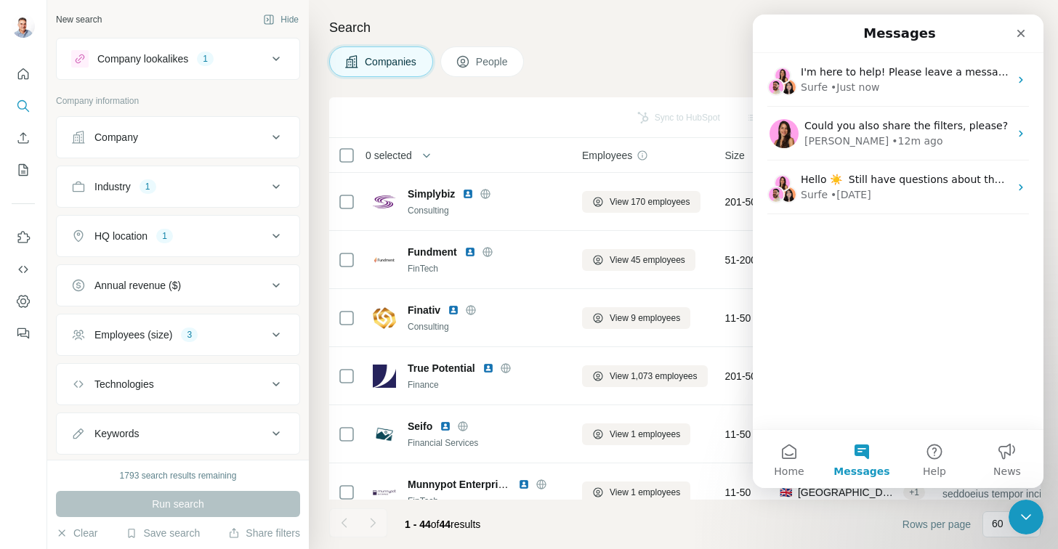
click at [866, 447] on button "Messages" at bounding box center [861, 459] width 73 height 58
click at [930, 447] on button "Help" at bounding box center [934, 459] width 73 height 58
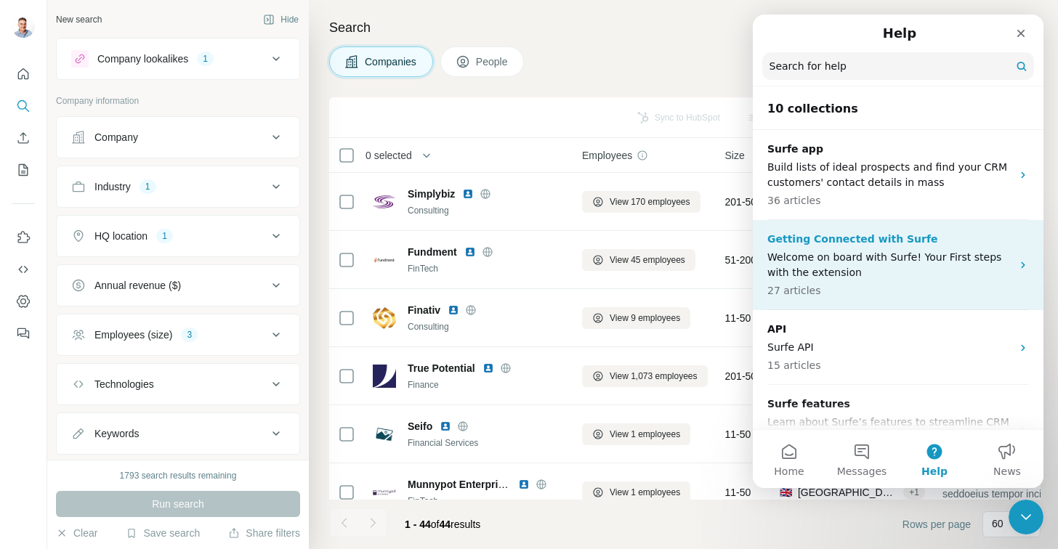
scroll to position [242, 0]
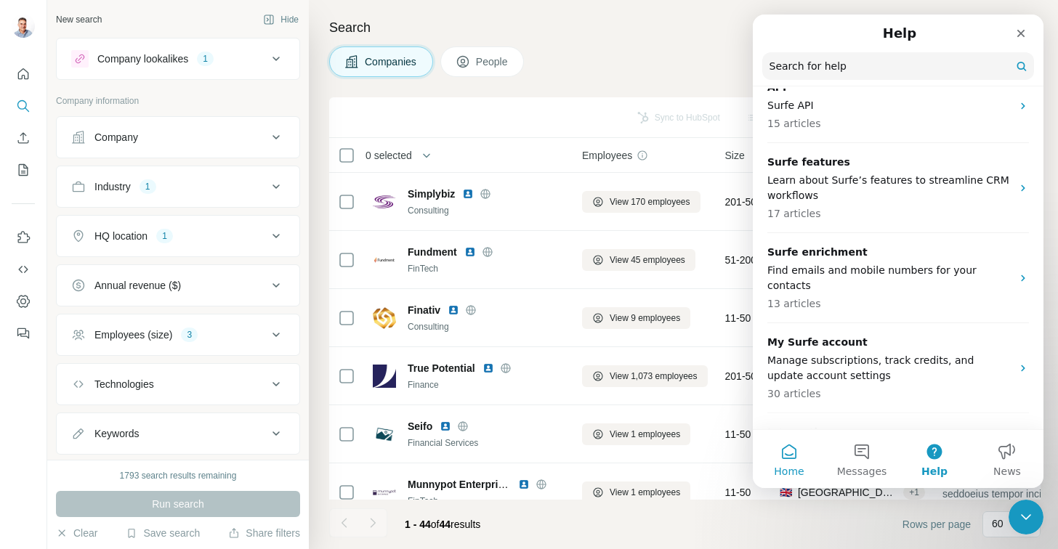
click at [791, 456] on button "Home" at bounding box center [789, 459] width 73 height 58
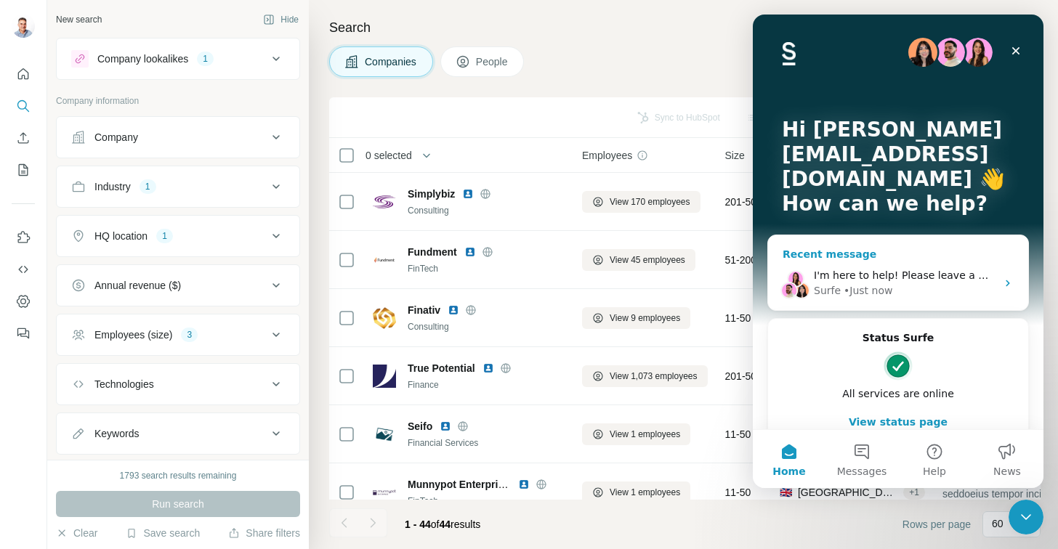
scroll to position [216, 0]
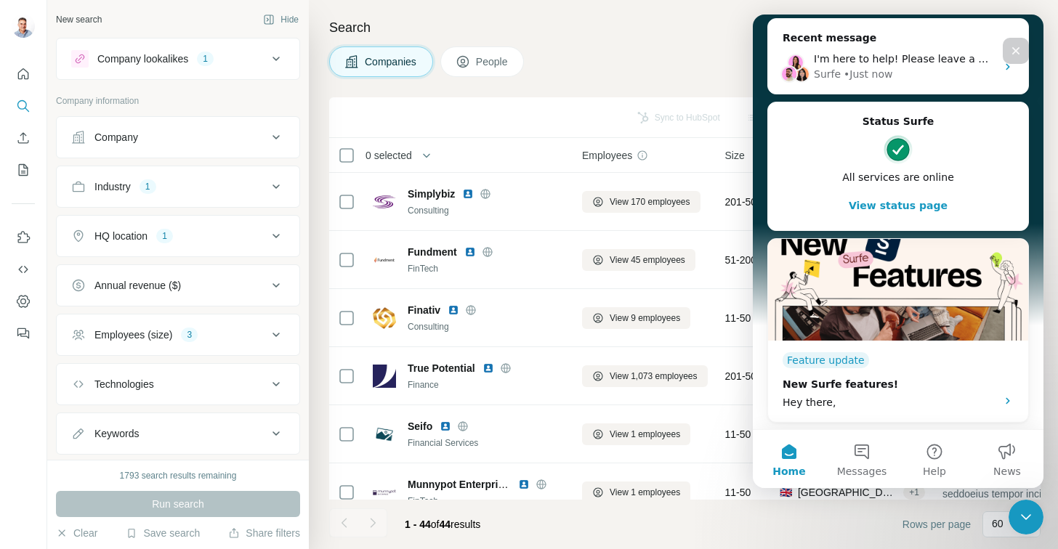
click at [1019, 47] on icon "Close" at bounding box center [1016, 51] width 12 height 12
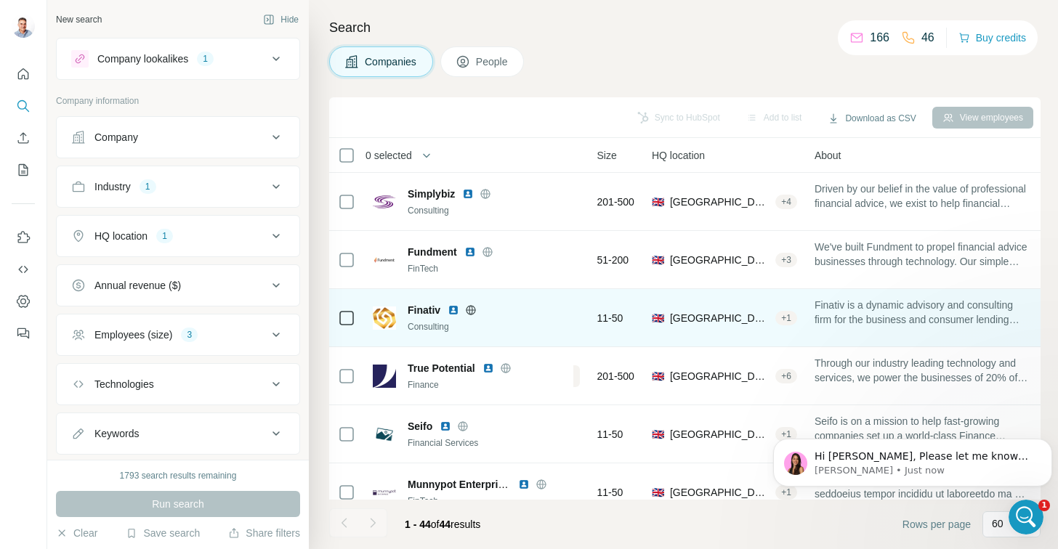
scroll to position [0, 0]
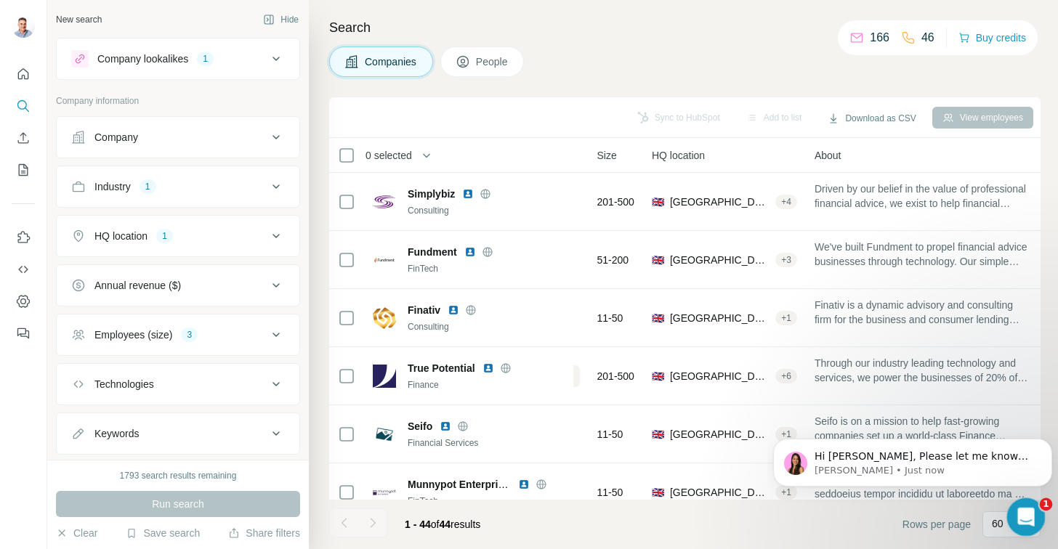
click at [1022, 506] on icon "Open Intercom Messenger" at bounding box center [1024, 515] width 24 height 24
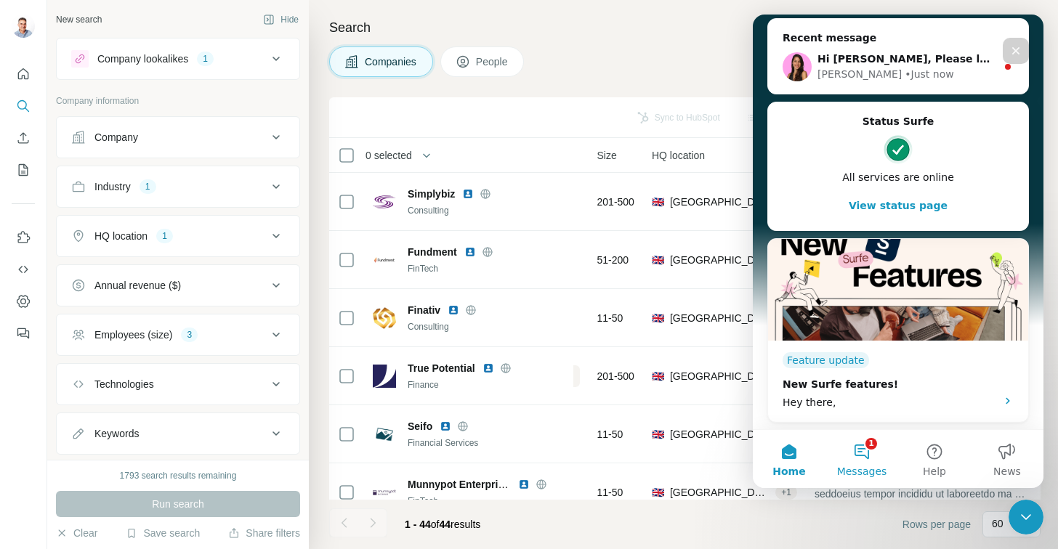
click at [857, 449] on button "1 Messages" at bounding box center [861, 459] width 73 height 58
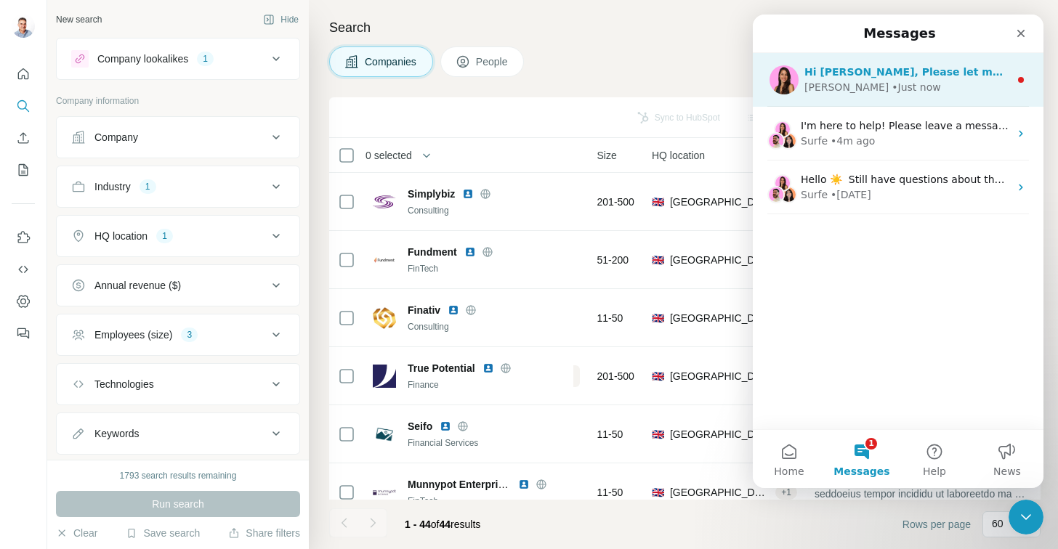
click at [891, 92] on div "• Just now" at bounding box center [915, 87] width 49 height 15
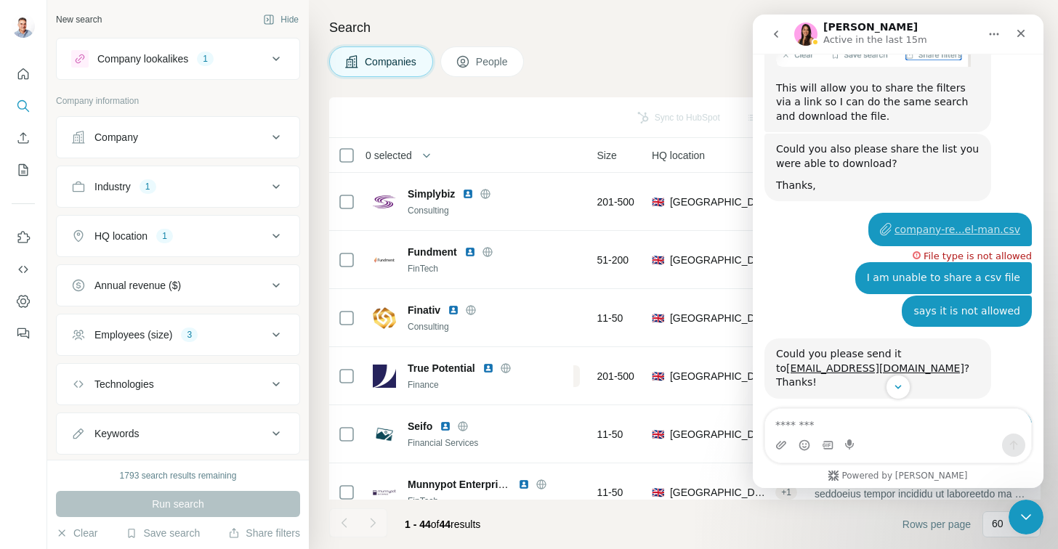
scroll to position [4546, 0]
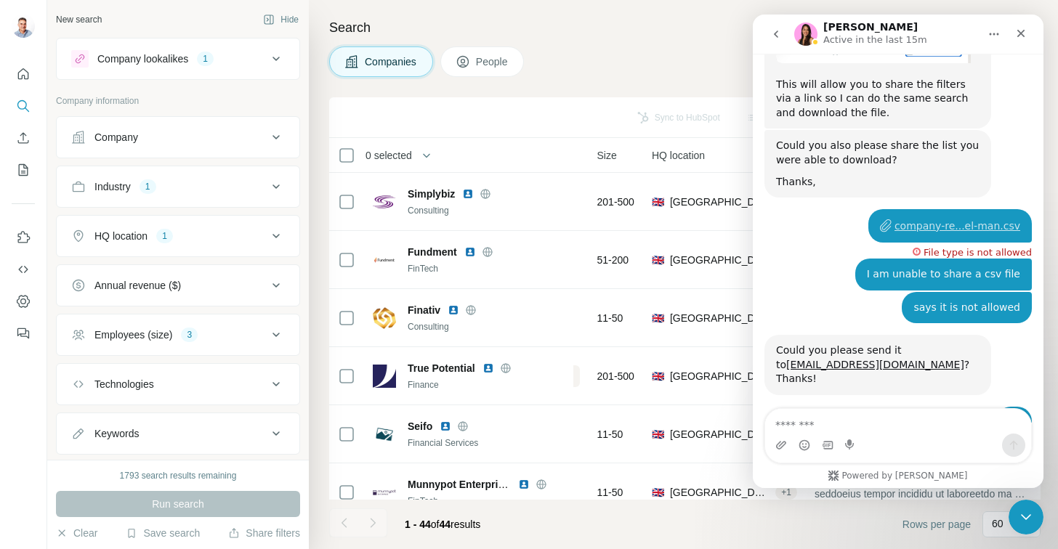
click at [854, 428] on textarea "Message…" at bounding box center [898, 421] width 266 height 25
type textarea "**********"
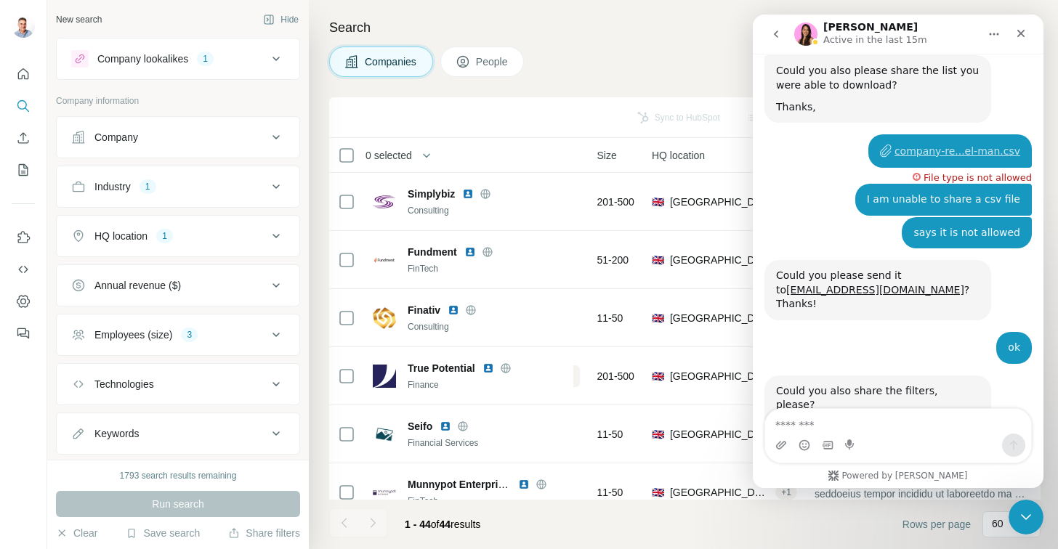
scroll to position [4623, 0]
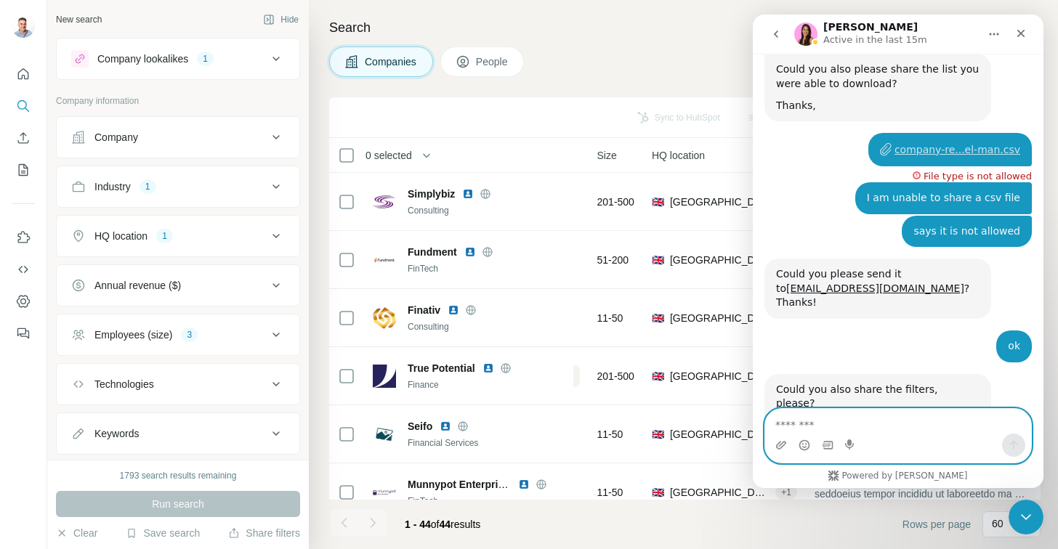
click at [782, 423] on textarea "Message…" at bounding box center [898, 421] width 266 height 25
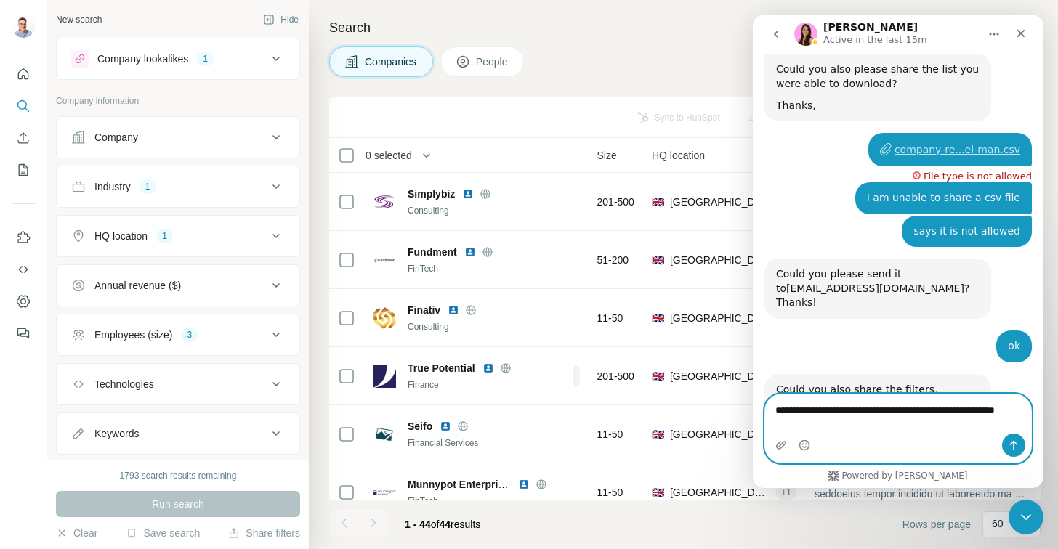
scroll to position [4637, 0]
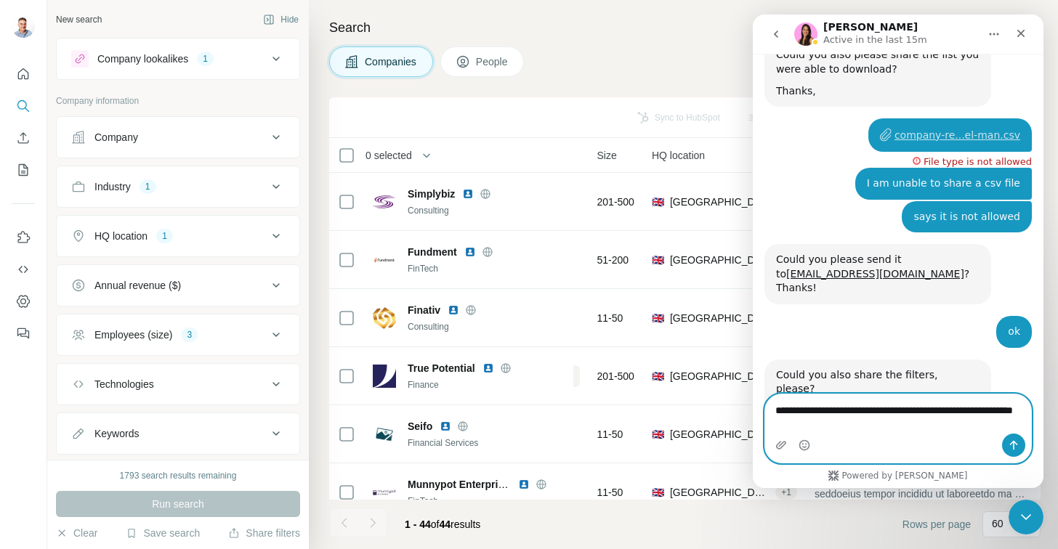
type textarea "**********"
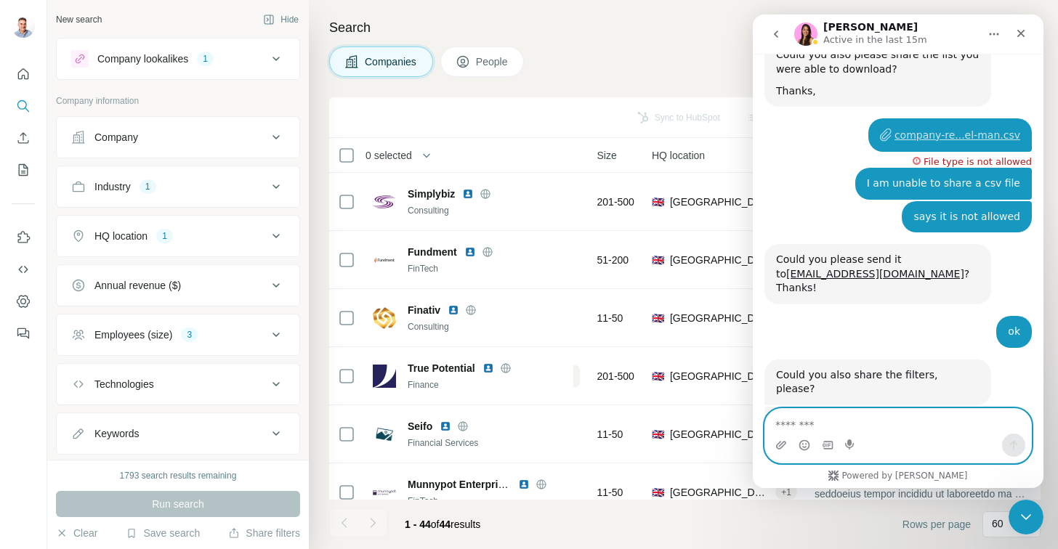
scroll to position [4681, 0]
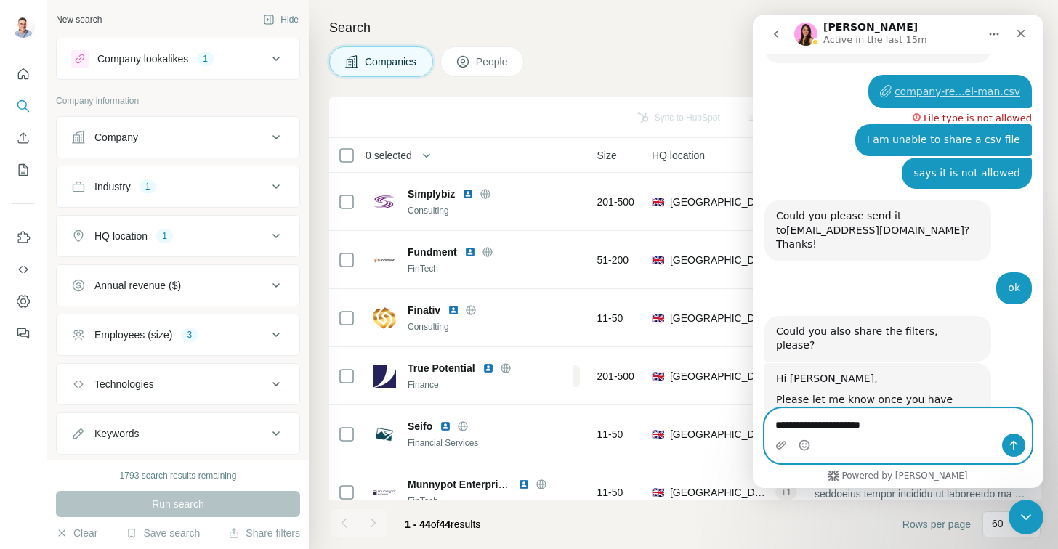
type textarea "**********"
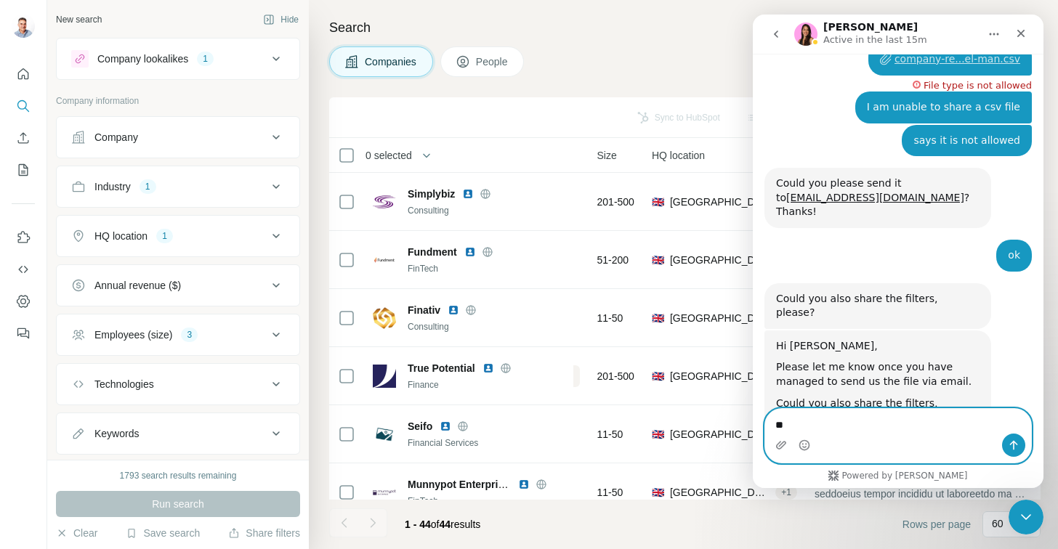
type textarea "*"
type textarea "**********"
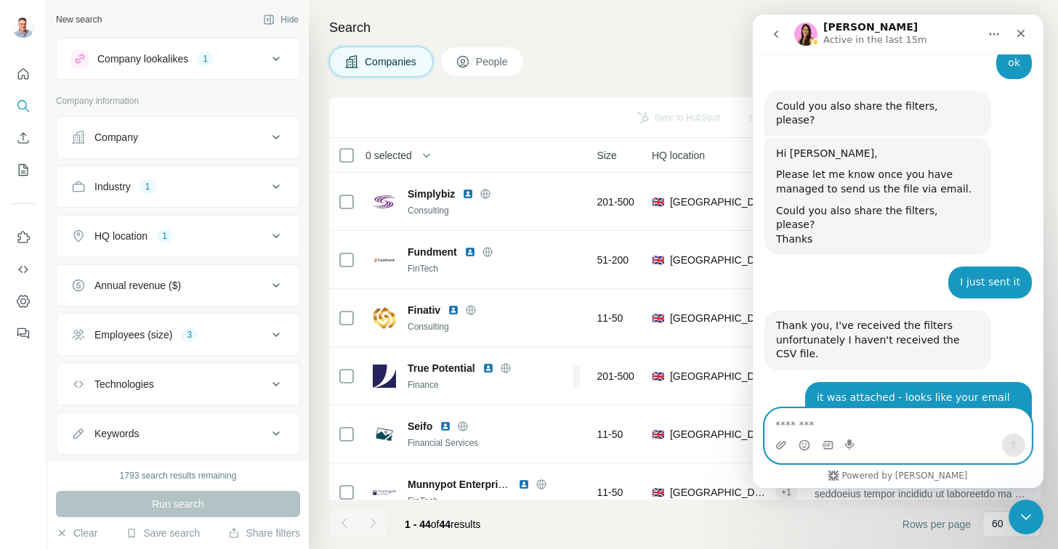
scroll to position [4908, 0]
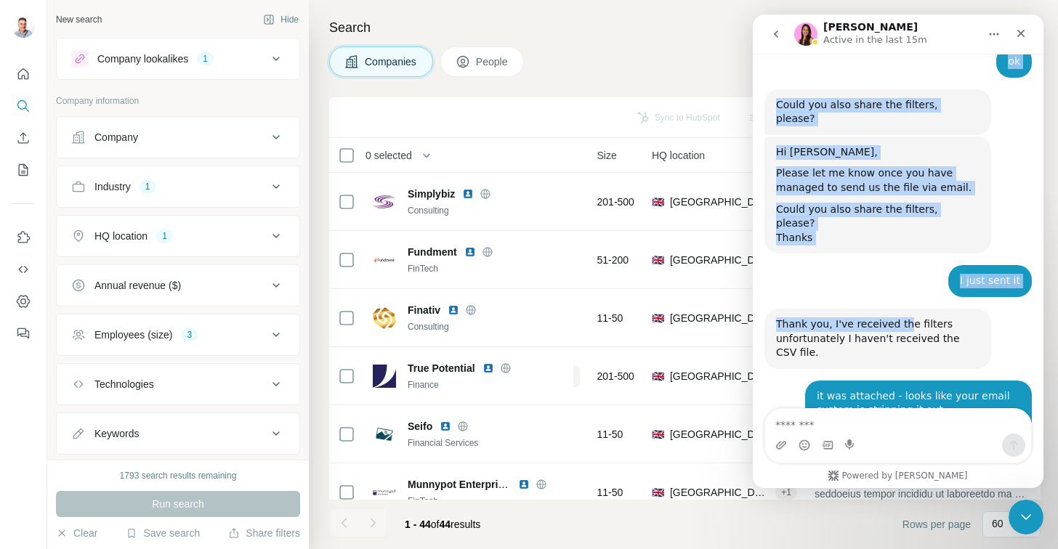
drag, startPoint x: 1713, startPoint y: 26, endPoint x: 896, endPoint y: 65, distance: 817.4
click at [896, 65] on div "Aurélie Active in the last 15m Well, hello there, superstar! I'm Fin - your dig…" at bounding box center [898, 252] width 291 height 474
click at [933, 29] on div "Aurélie Active in the last 15m" at bounding box center [886, 34] width 185 height 25
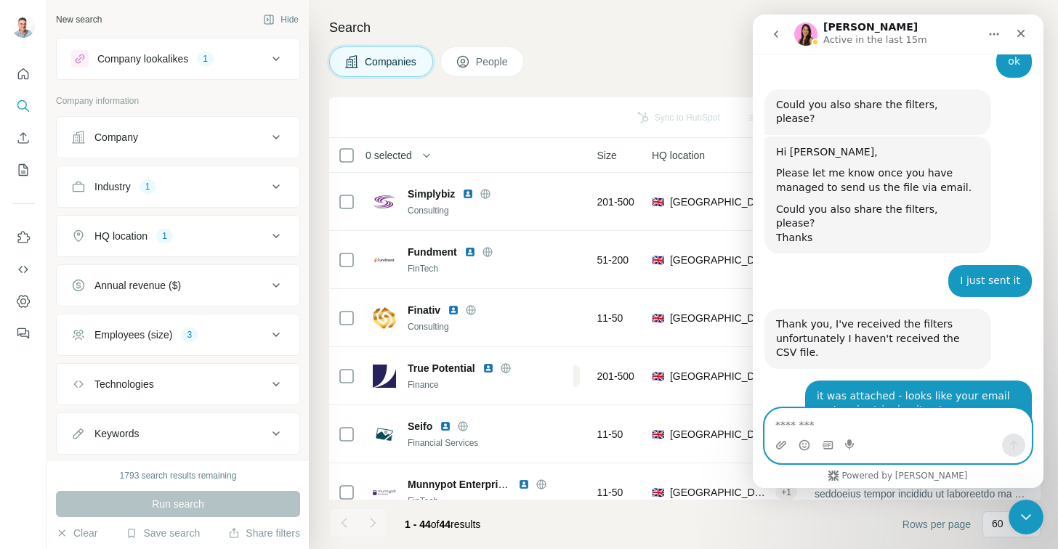
click at [880, 421] on textarea "Message…" at bounding box center [898, 421] width 266 height 25
type textarea "**********"
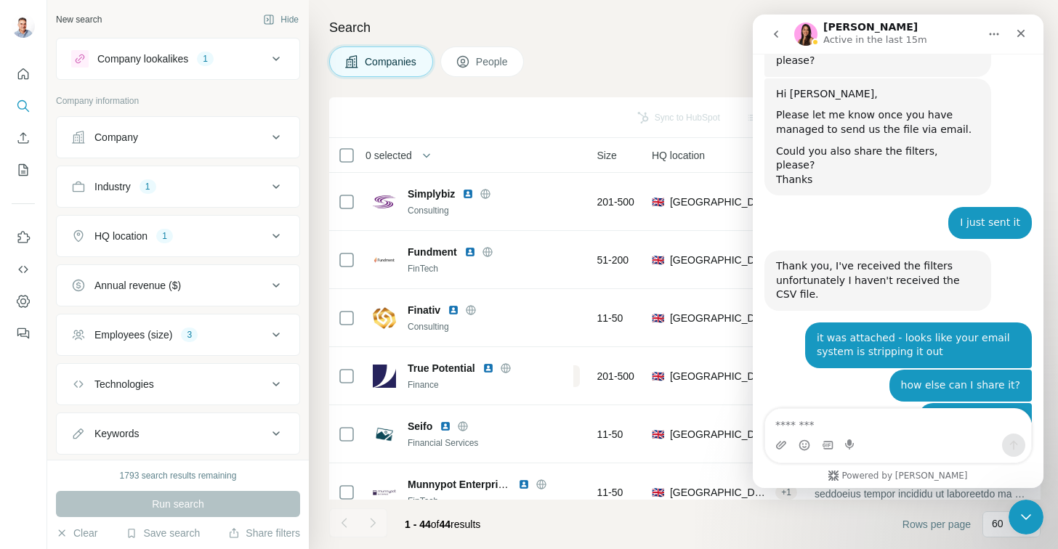
click at [833, 418] on textarea "Message…" at bounding box center [898, 421] width 266 height 25
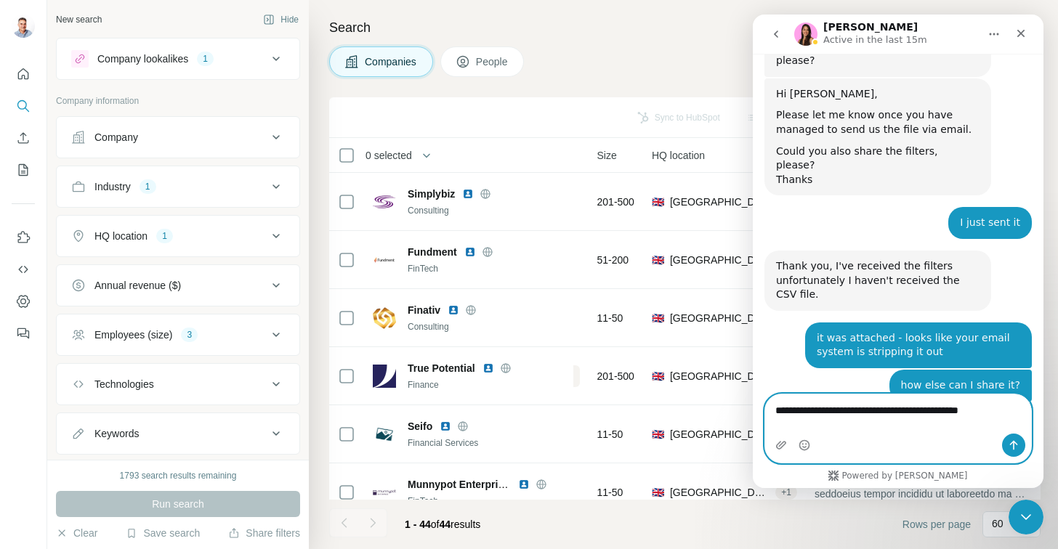
type textarea "**********"
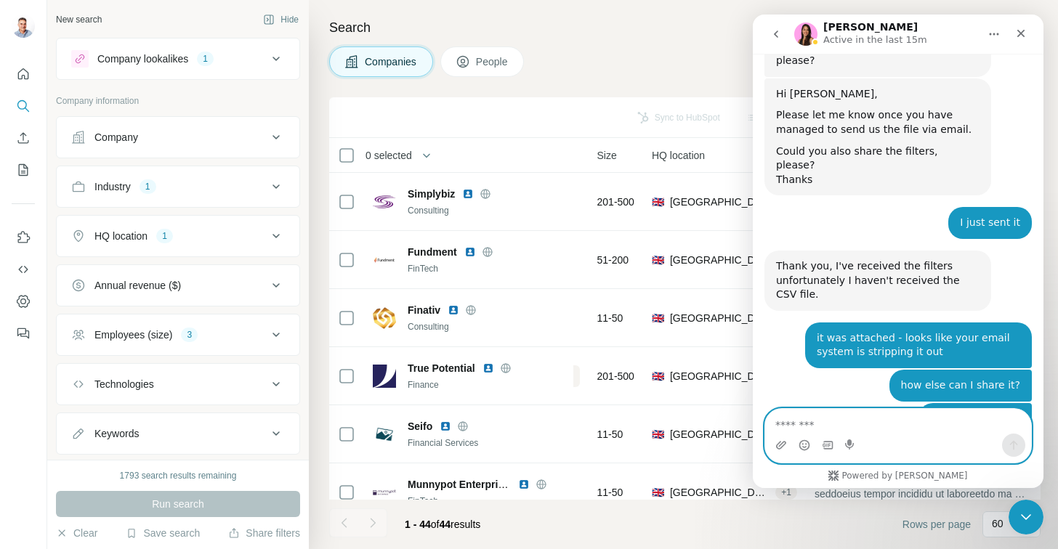
scroll to position [5013, 0]
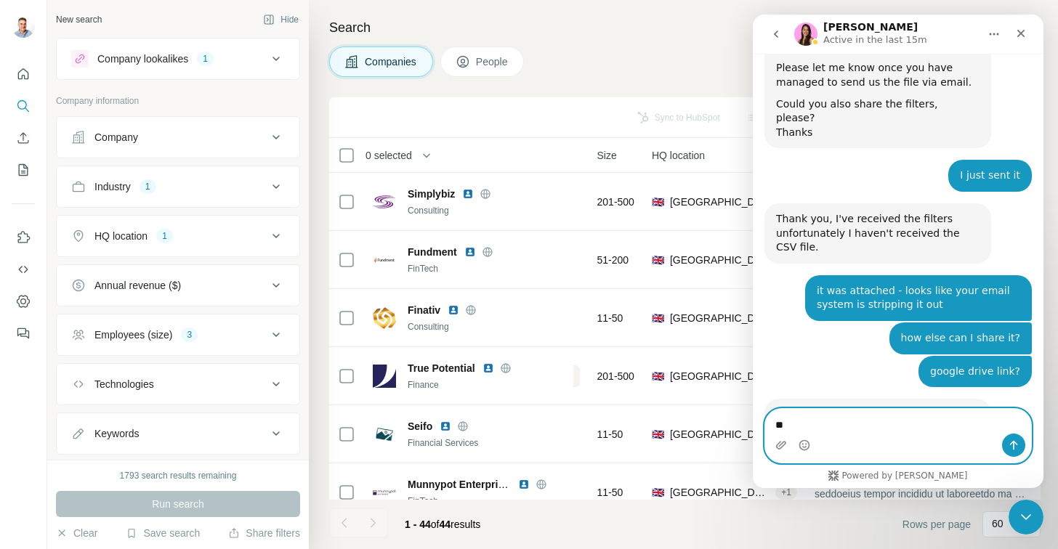
type textarea "*"
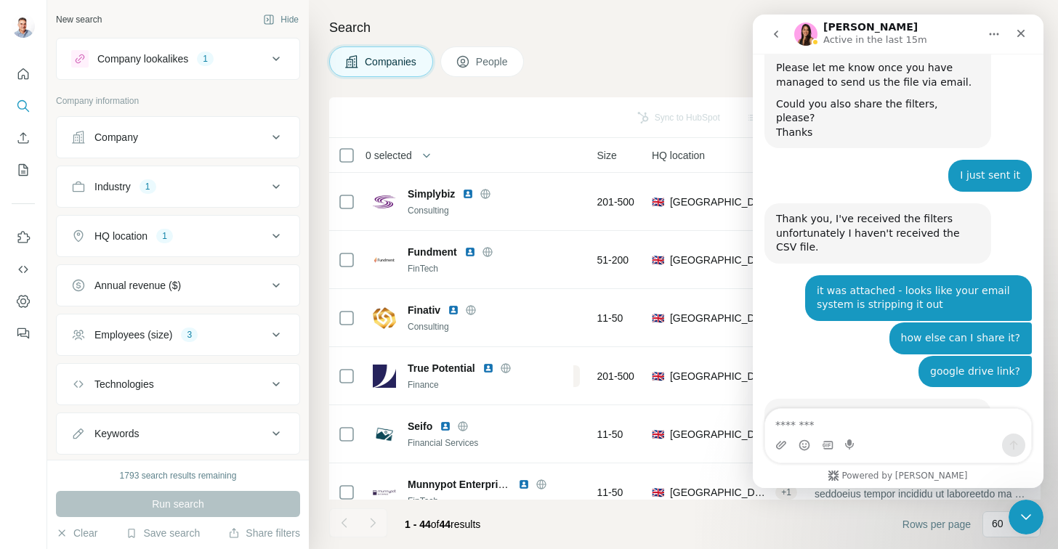
click at [939, 28] on div "Aurélie Active in the last 15m" at bounding box center [886, 34] width 185 height 25
click at [933, 5] on div "Search Companies People Sync to HubSpot Add to list Download as CSV View employ…" at bounding box center [683, 274] width 749 height 549
click at [1024, 37] on icon "Close" at bounding box center [1021, 34] width 12 height 12
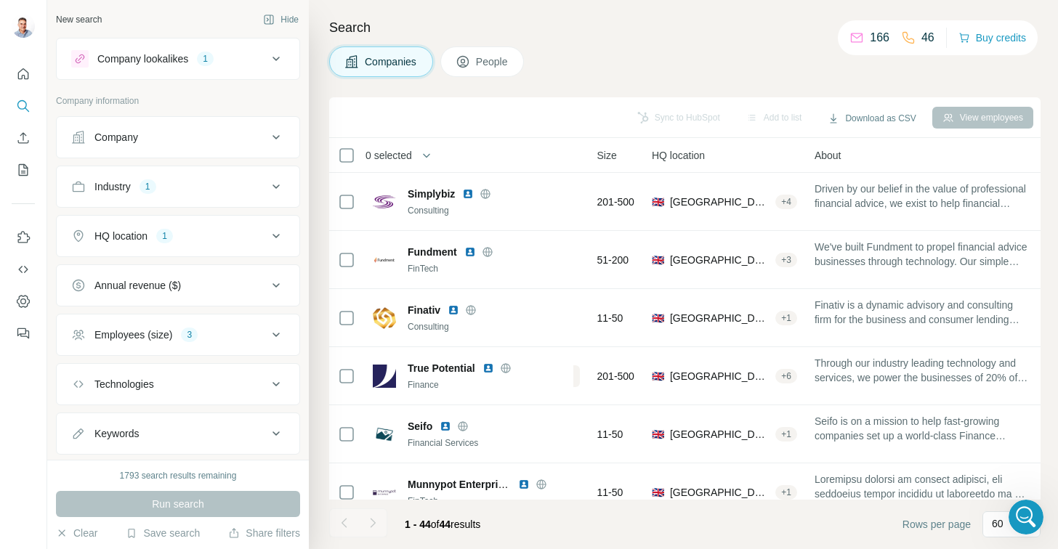
scroll to position [5069, 0]
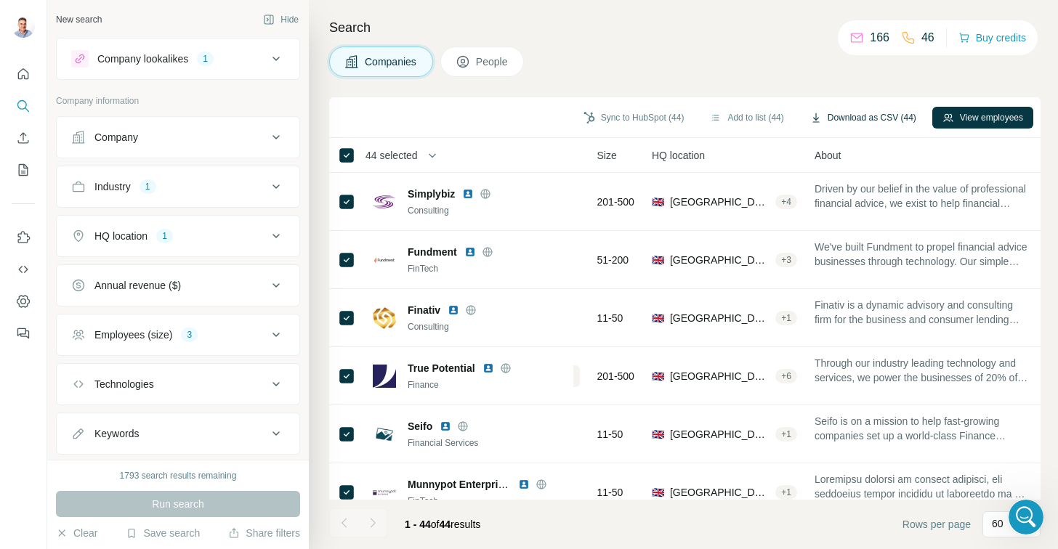
click at [856, 114] on button "Download as CSV (44)" at bounding box center [863, 118] width 126 height 22
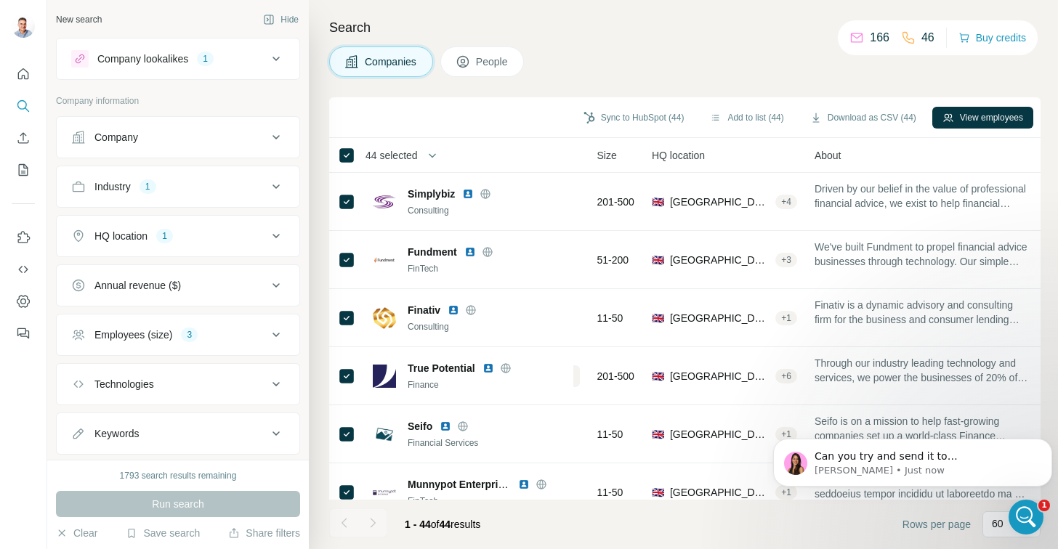
scroll to position [0, 0]
click at [888, 460] on span "Can you try and send it to aurelie.tran@surfe.com? Thanks," at bounding box center [902, 470] width 177 height 41
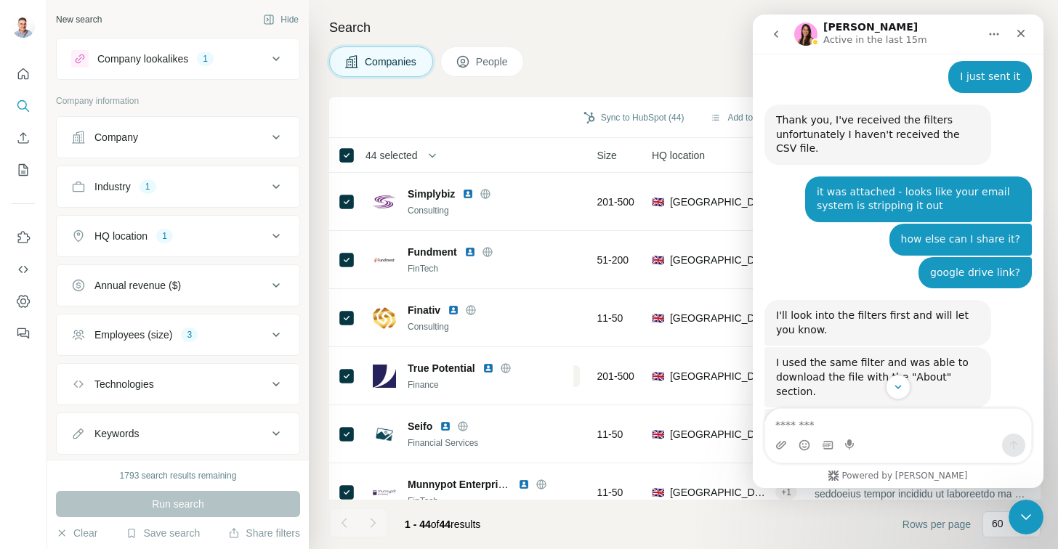
scroll to position [5116, 0]
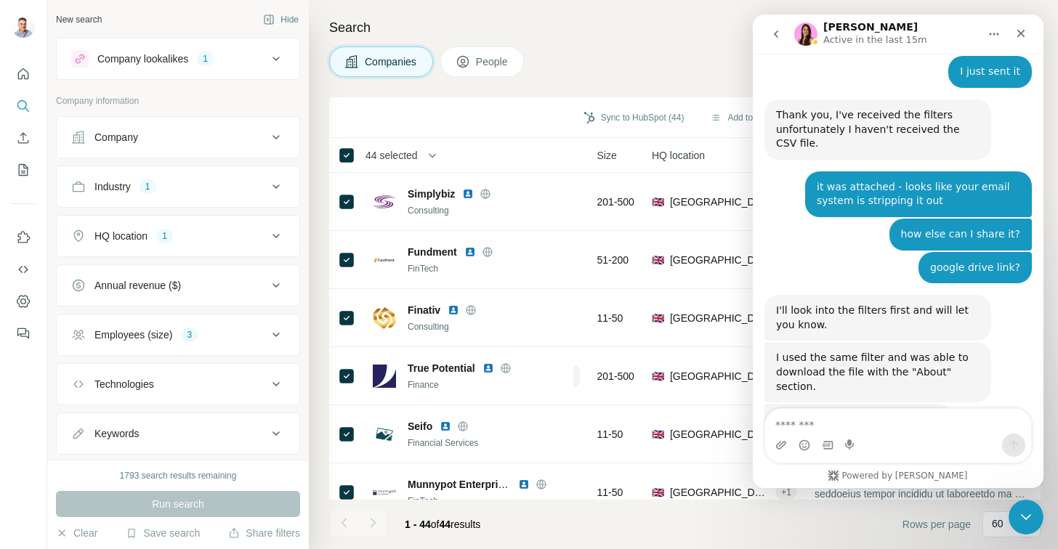
click at [892, 426] on textarea "Message…" at bounding box center [898, 421] width 266 height 25
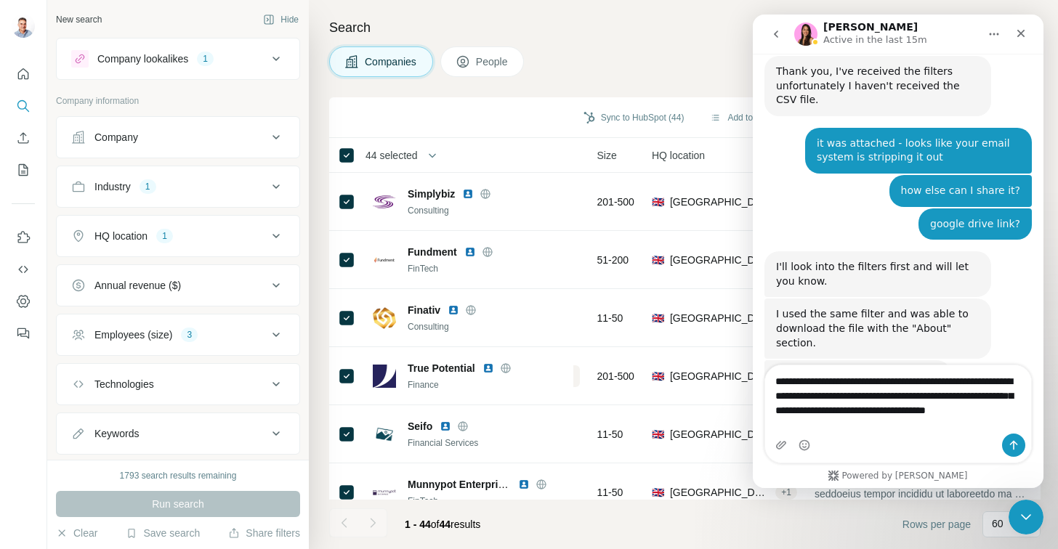
scroll to position [5160, 0]
type textarea "**********"
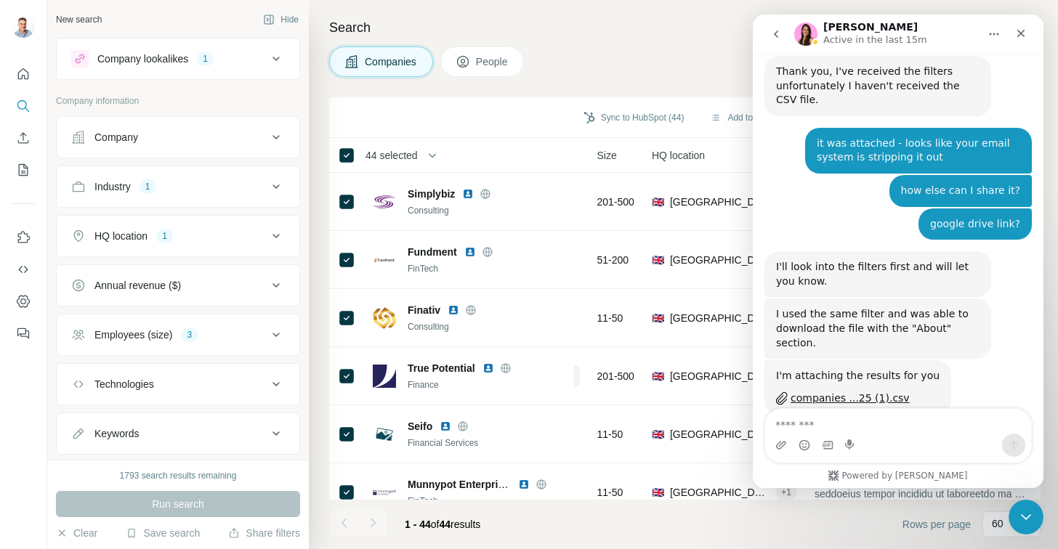
scroll to position [5192, 0]
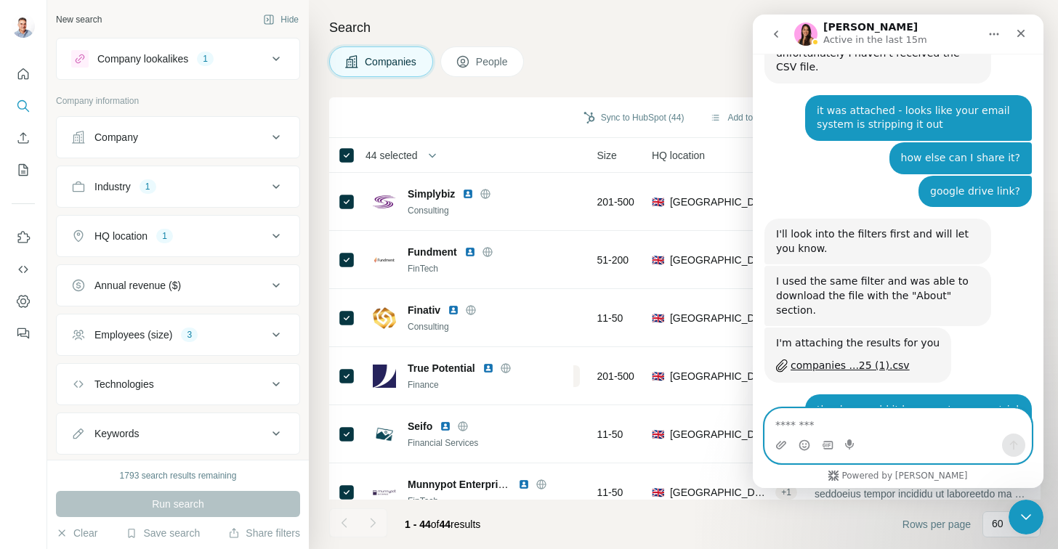
click at [894, 428] on textarea "Message…" at bounding box center [898, 421] width 266 height 25
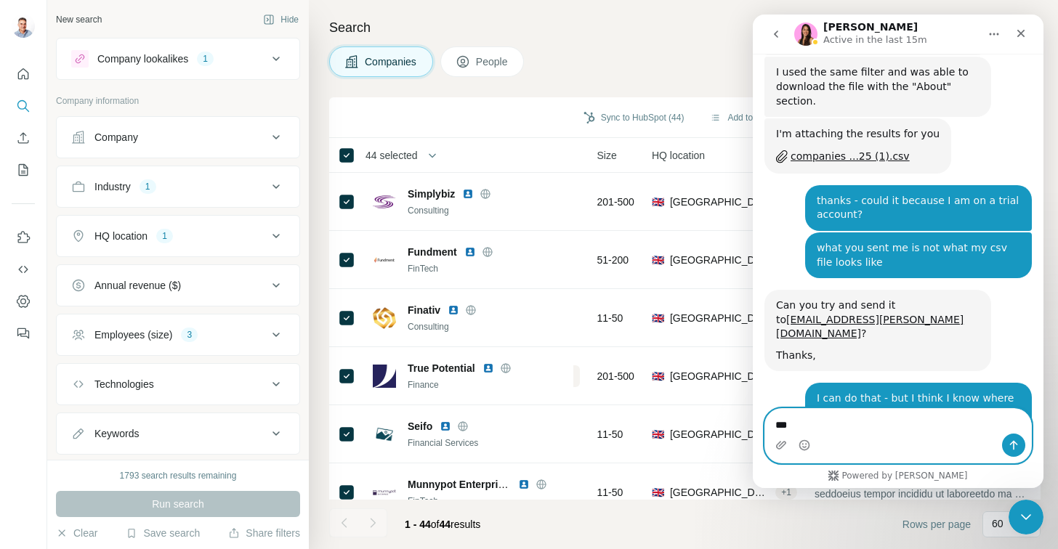
scroll to position [5402, 0]
type textarea "*"
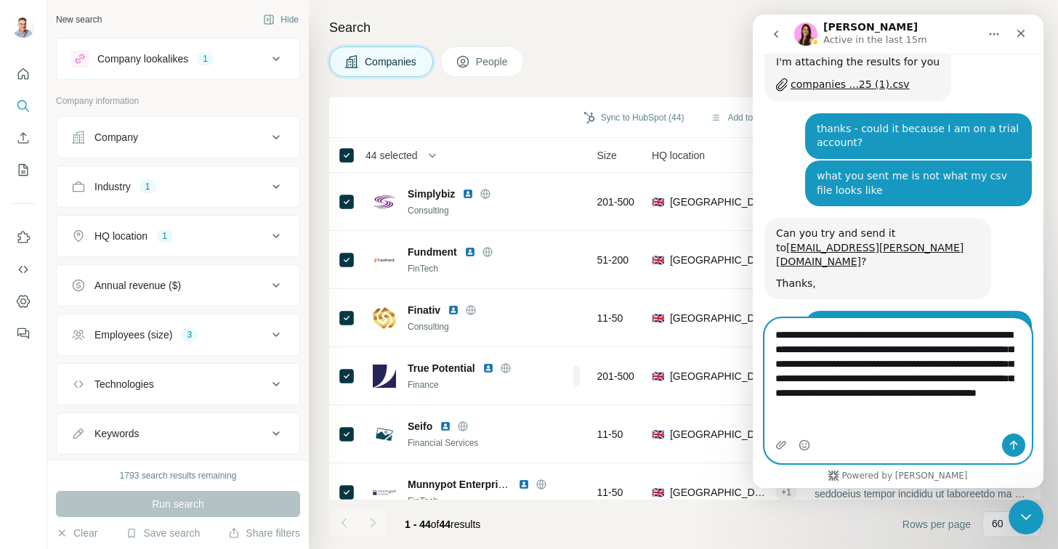
scroll to position [5489, 0]
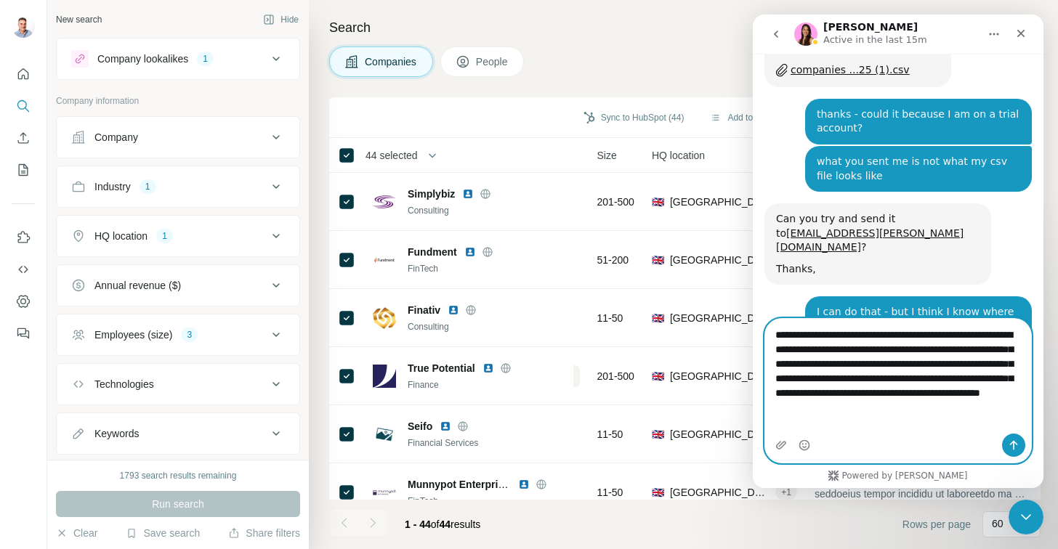
type textarea "**********"
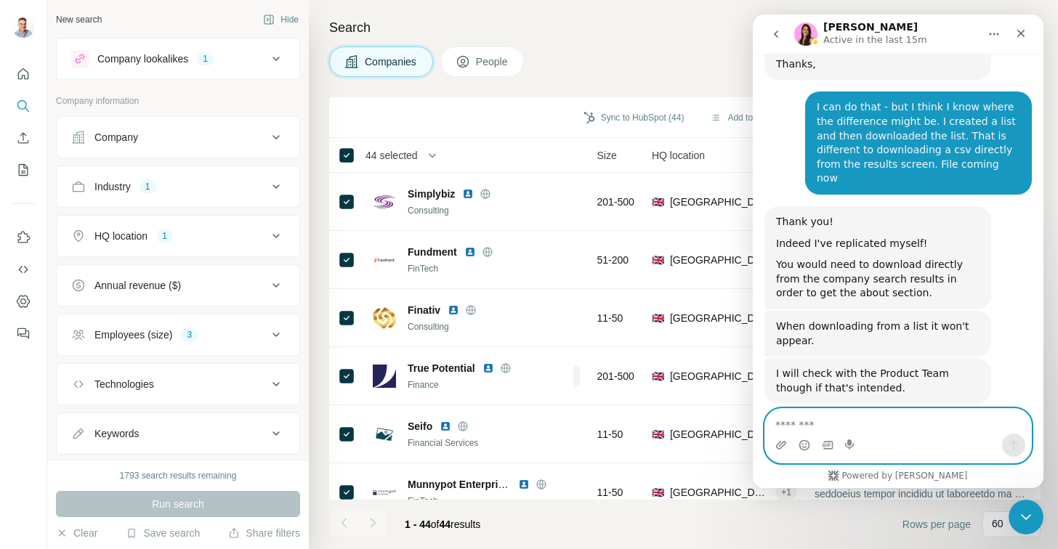
scroll to position [5827, 0]
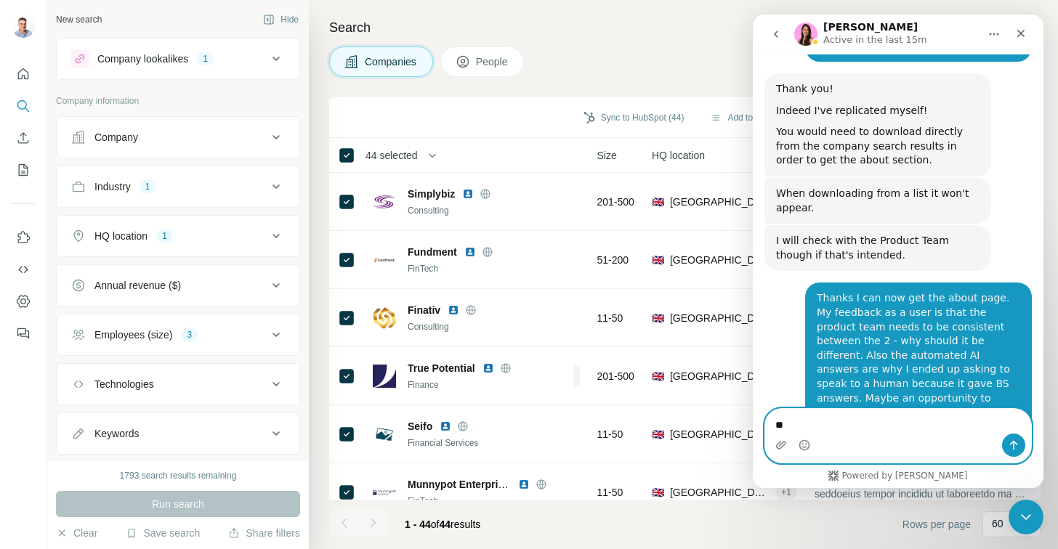
type textarea "*"
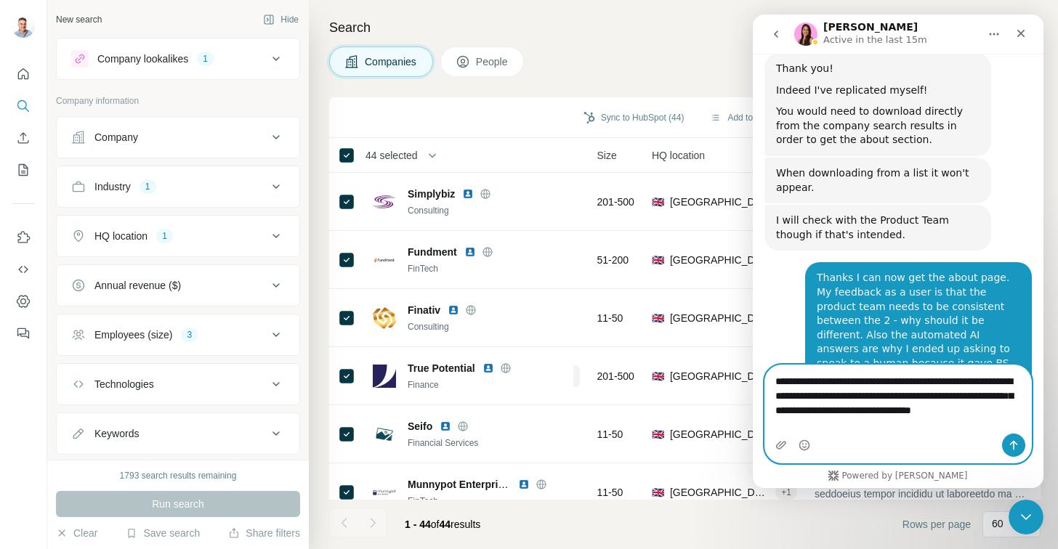
scroll to position [5861, 0]
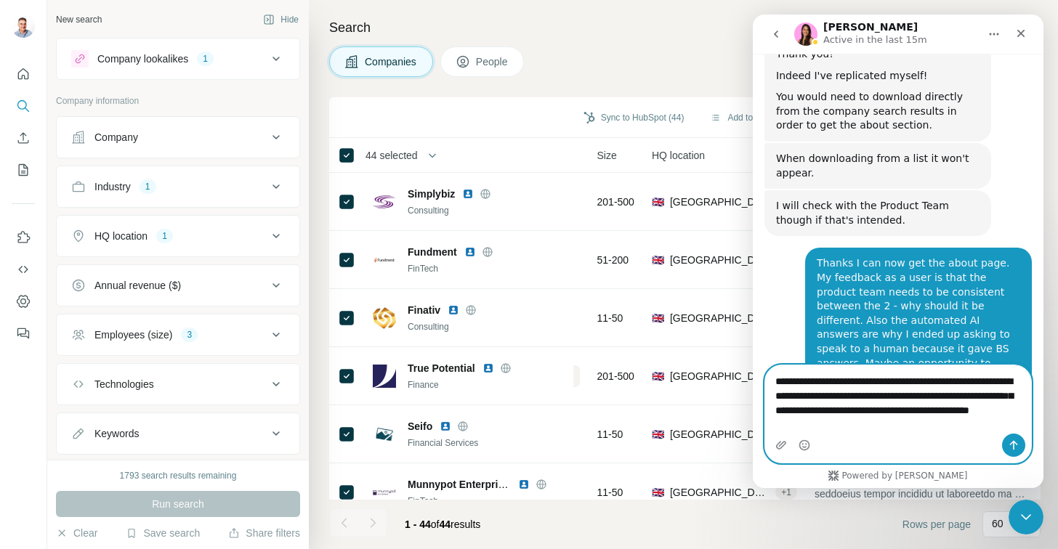
type textarea "**********"
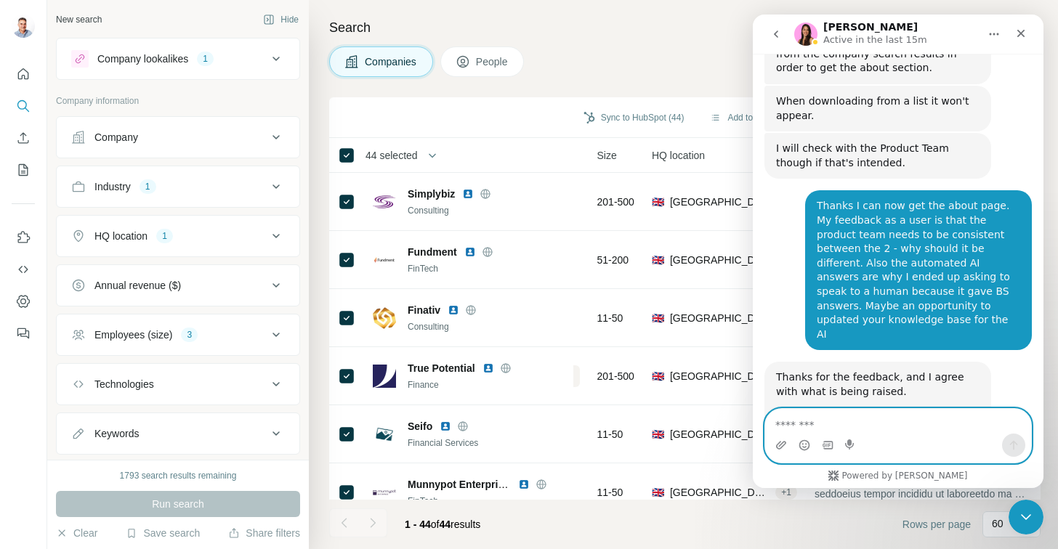
scroll to position [5974, 0]
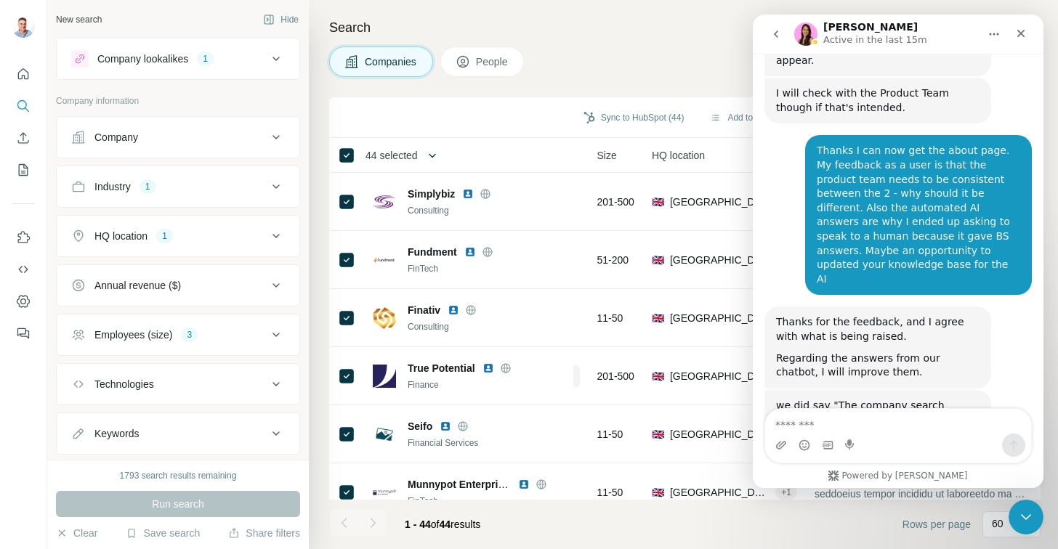
click at [431, 148] on icon "button" at bounding box center [432, 155] width 15 height 15
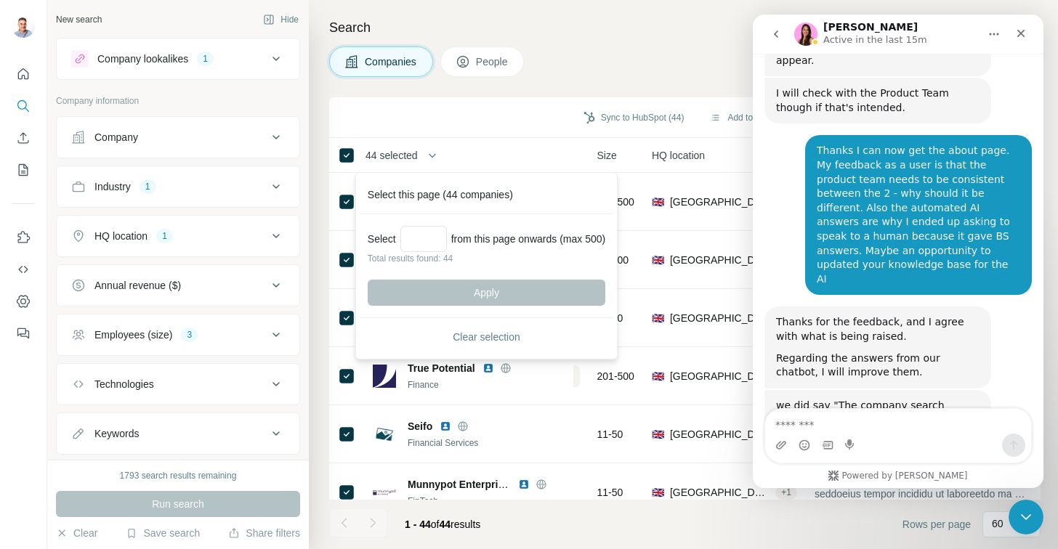
click at [454, 121] on div "Sync to HubSpot (44) Add to list (44) Download as CSV (44) View employees" at bounding box center [684, 117] width 697 height 25
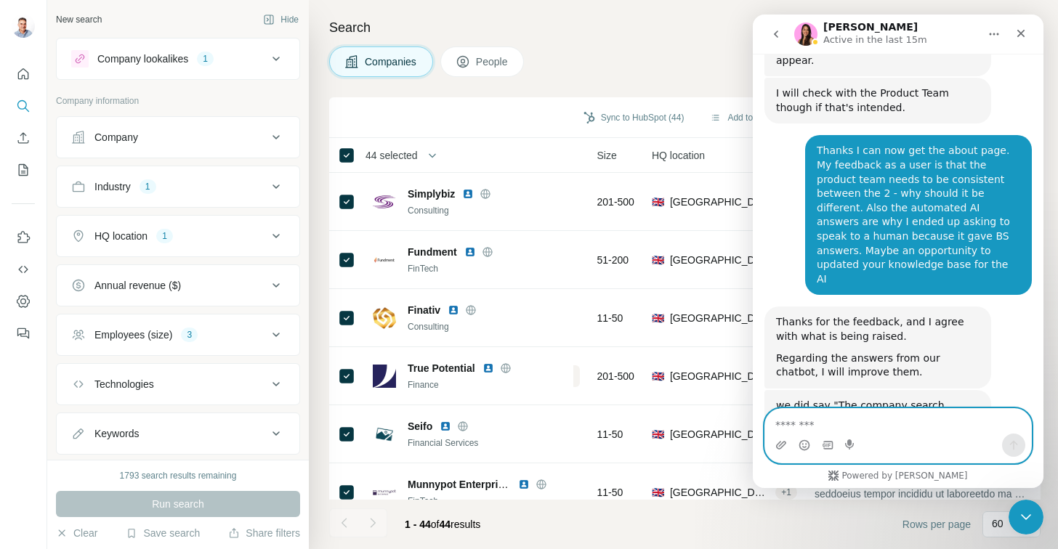
click at [848, 429] on textarea "Message…" at bounding box center [898, 421] width 266 height 25
type textarea "**********"
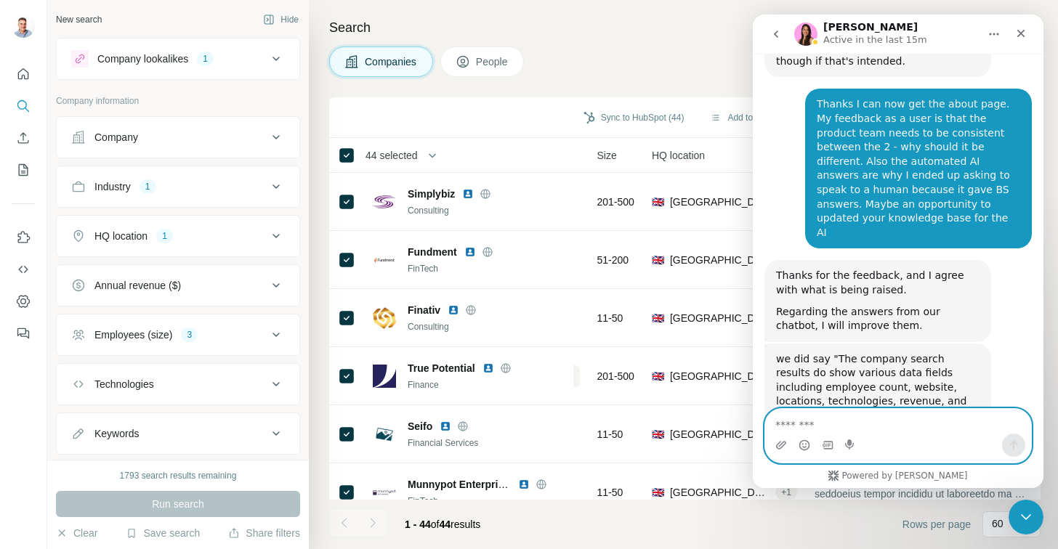
scroll to position [6021, 0]
type textarea "**********"
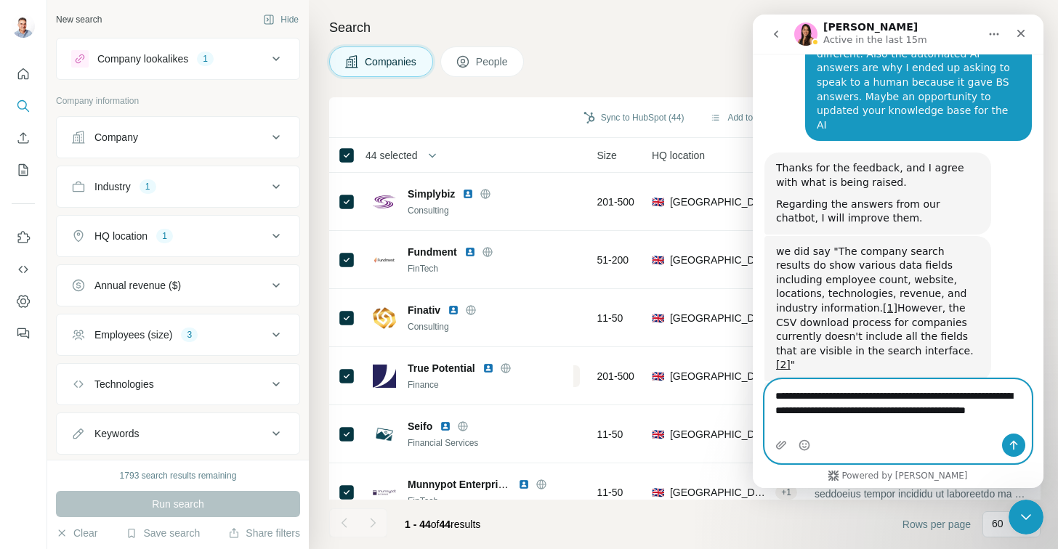
scroll to position [6143, 0]
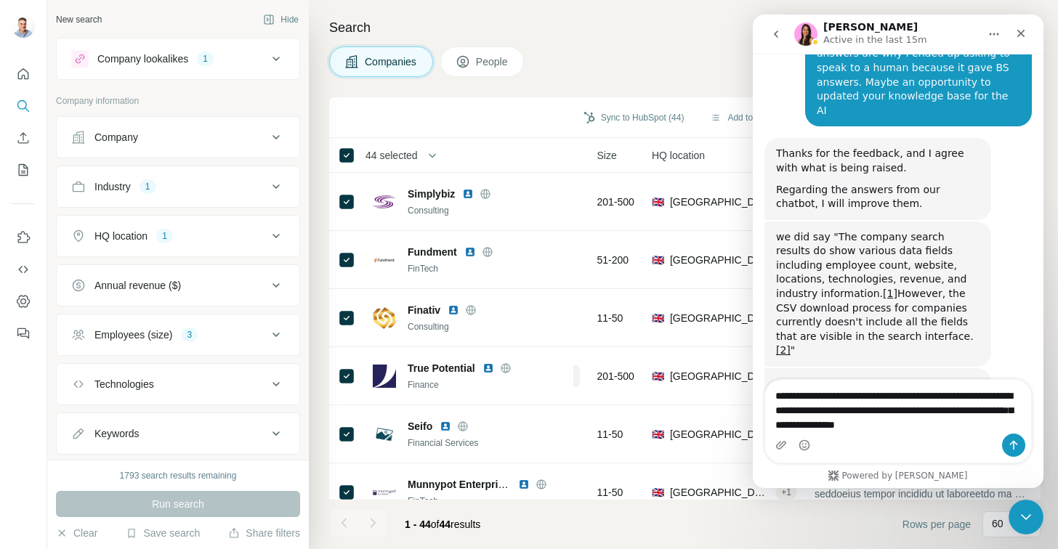
click at [482, 68] on span "People" at bounding box center [492, 61] width 33 height 15
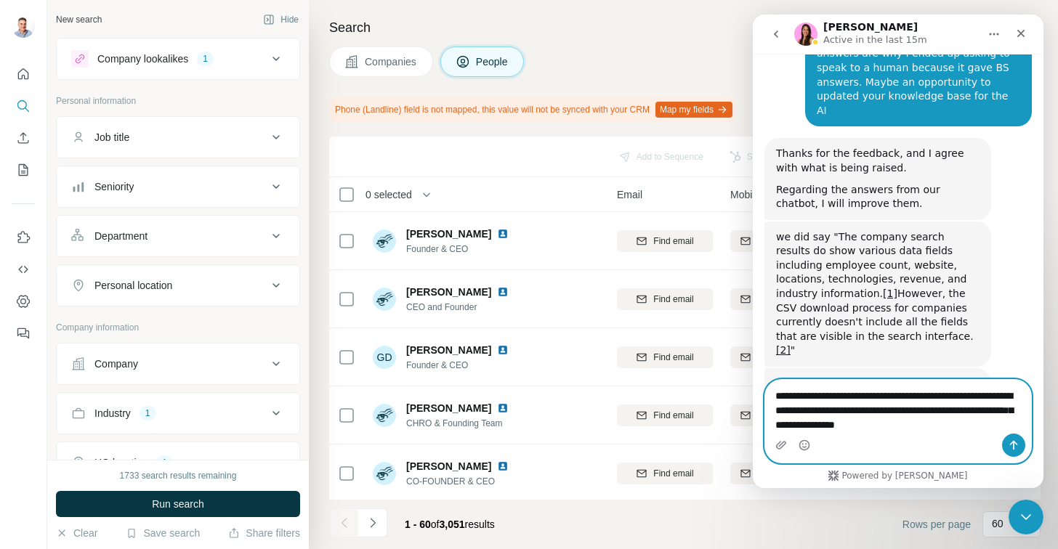
click at [920, 426] on textarea "**********" at bounding box center [898, 407] width 266 height 54
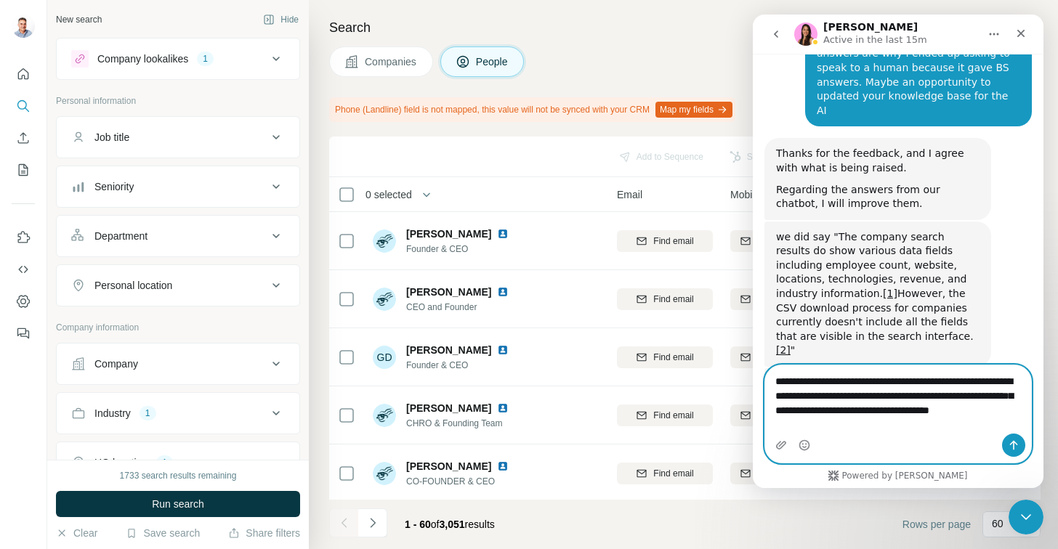
scroll to position [6157, 0]
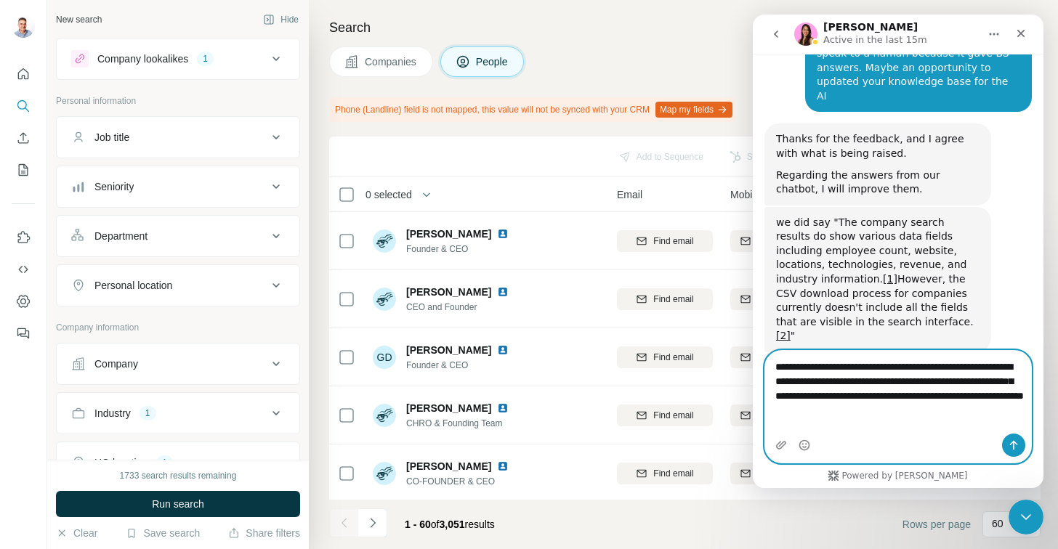
type textarea "**********"
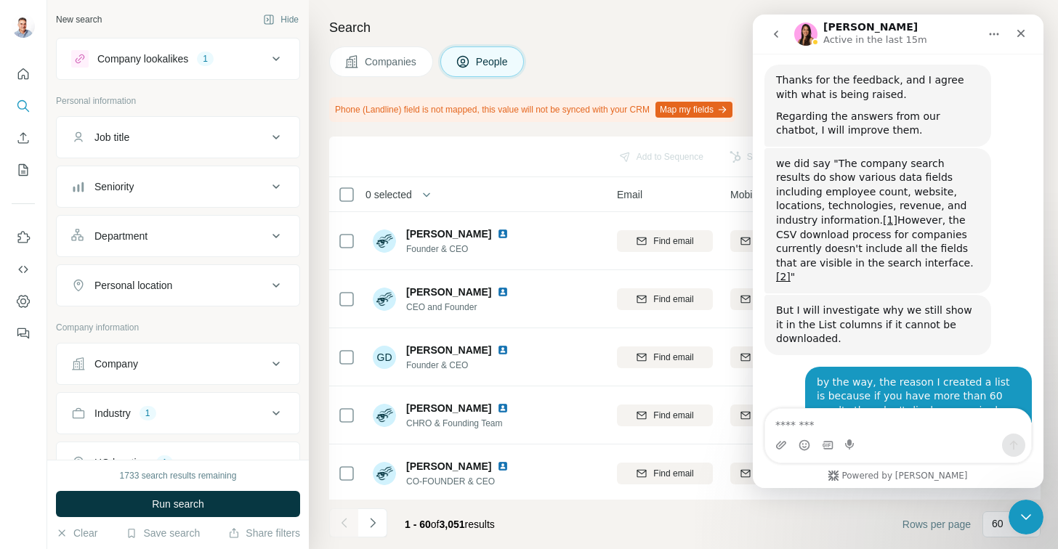
scroll to position [6214, 0]
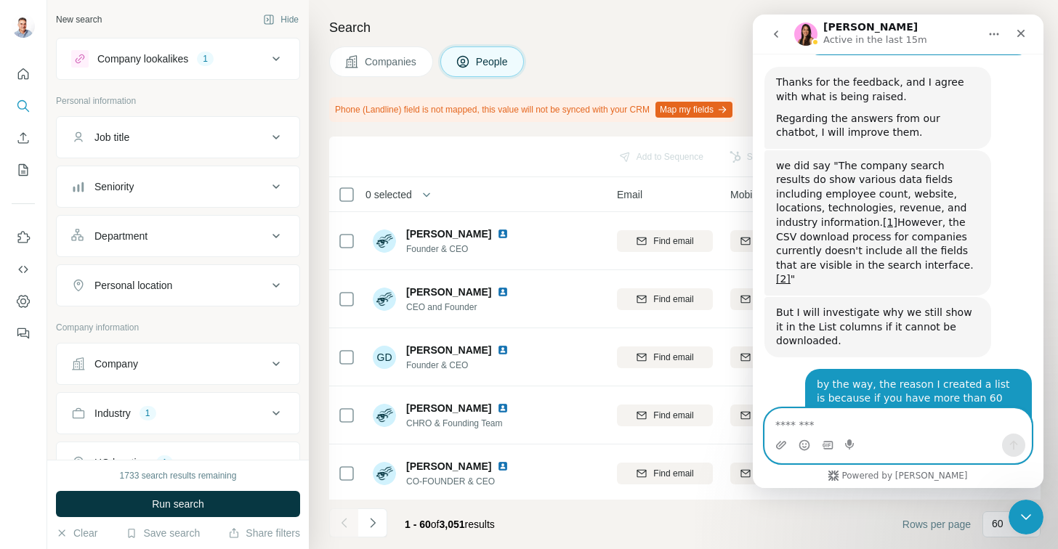
click at [876, 426] on textarea "Message…" at bounding box center [898, 421] width 266 height 25
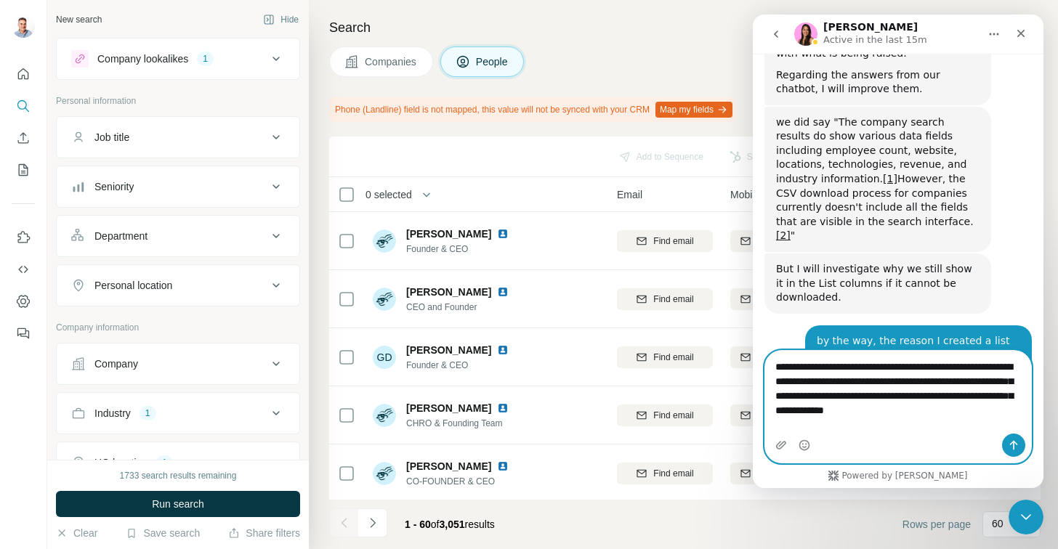
scroll to position [6272, 0]
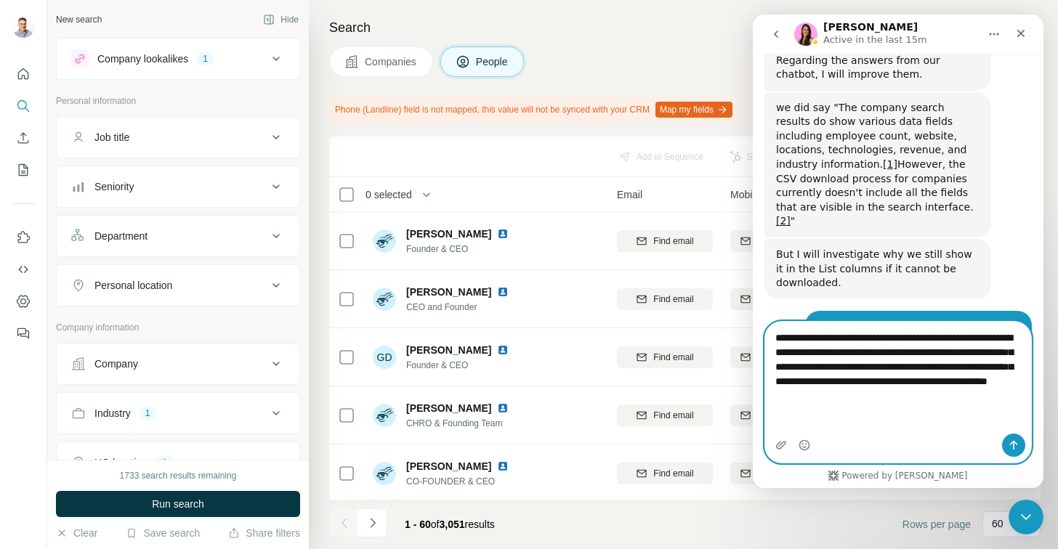
type textarea "**********"
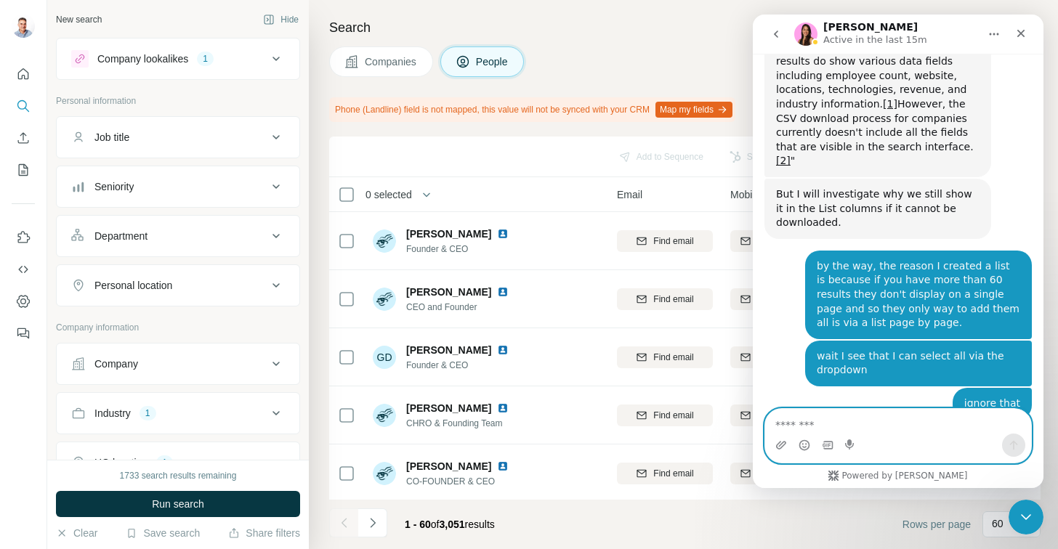
scroll to position [362, 0]
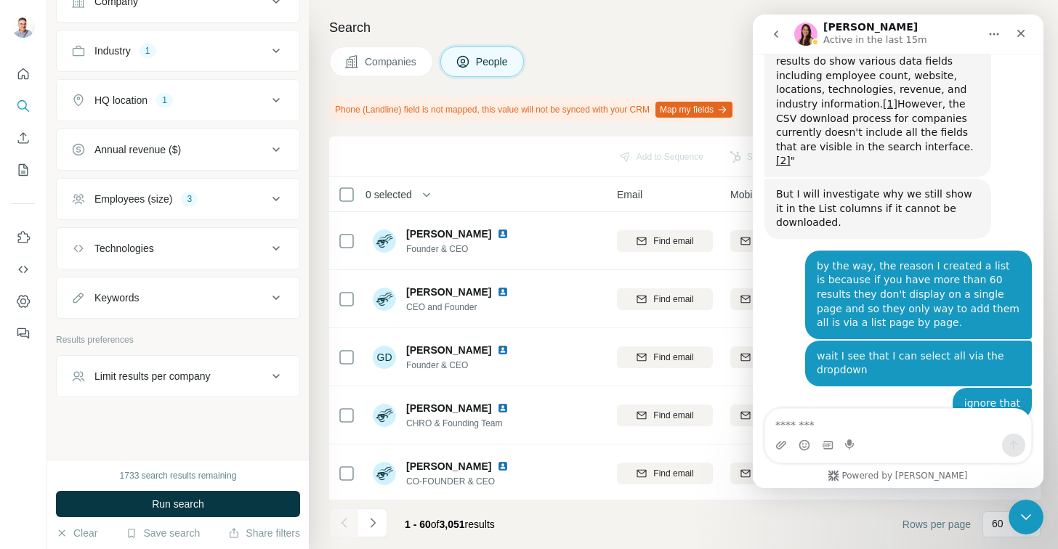
click at [251, 298] on div "Keywords" at bounding box center [169, 298] width 196 height 15
click at [181, 339] on input "text" at bounding box center [163, 334] width 185 height 26
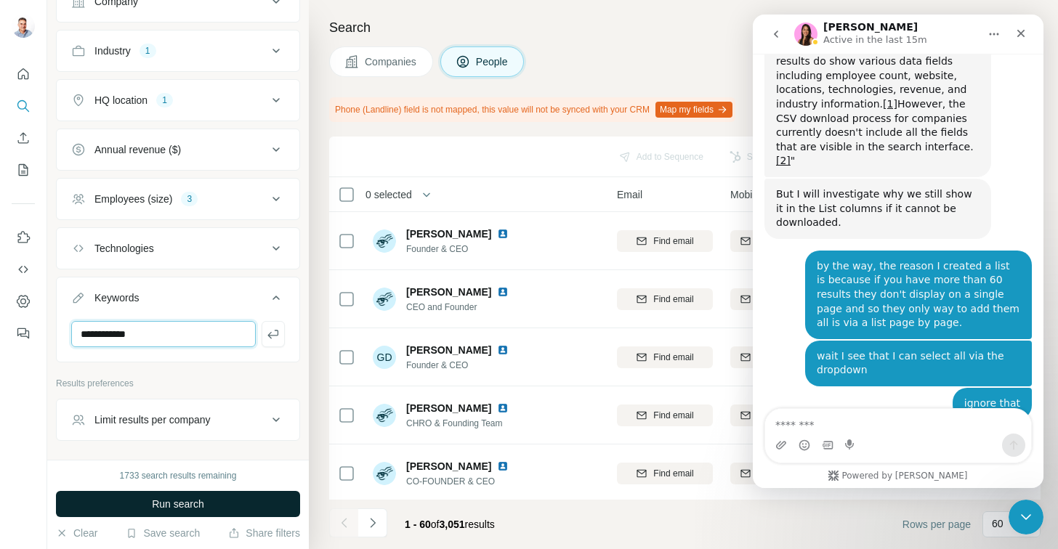
type input "**********"
click at [157, 498] on span "Run search" at bounding box center [178, 504] width 52 height 15
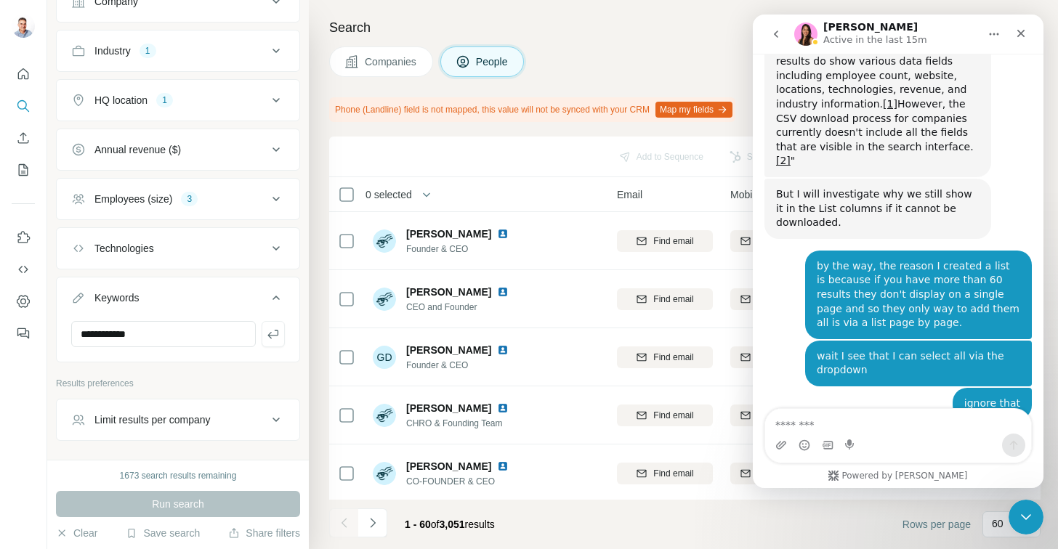
click at [267, 415] on icon at bounding box center [275, 419] width 17 height 17
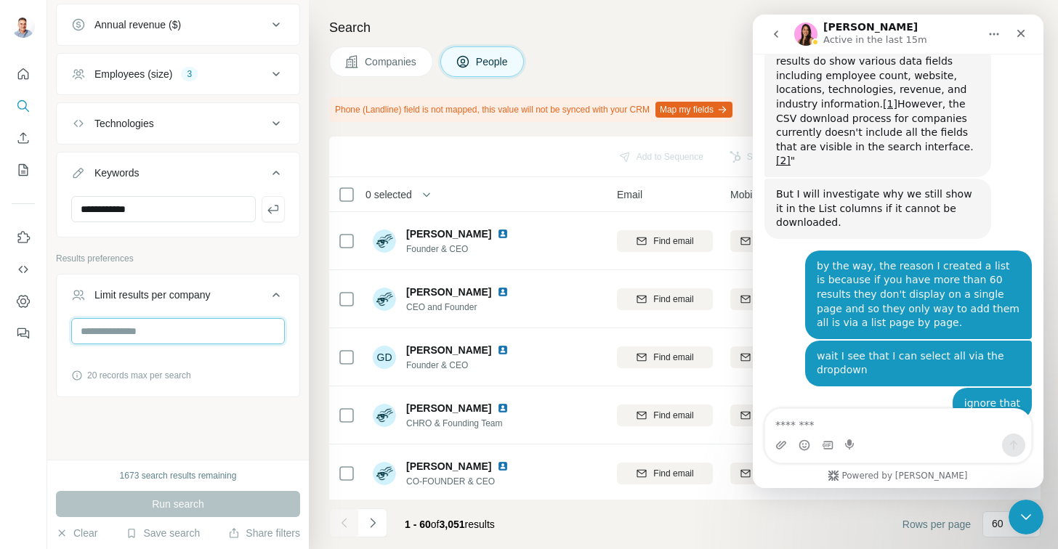
click at [145, 320] on input "number" at bounding box center [178, 331] width 214 height 26
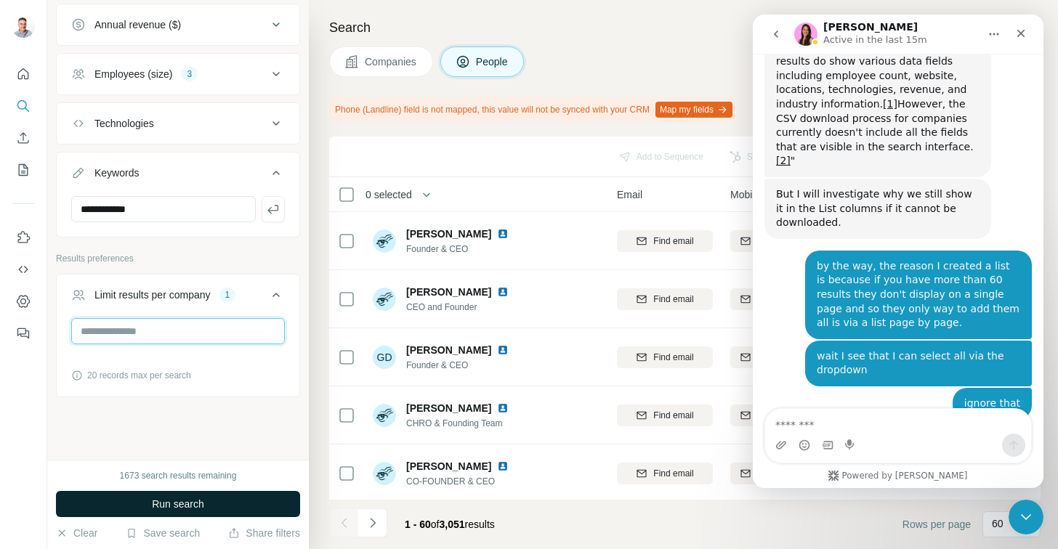
type input "*"
click at [168, 503] on span "Run search" at bounding box center [178, 504] width 52 height 15
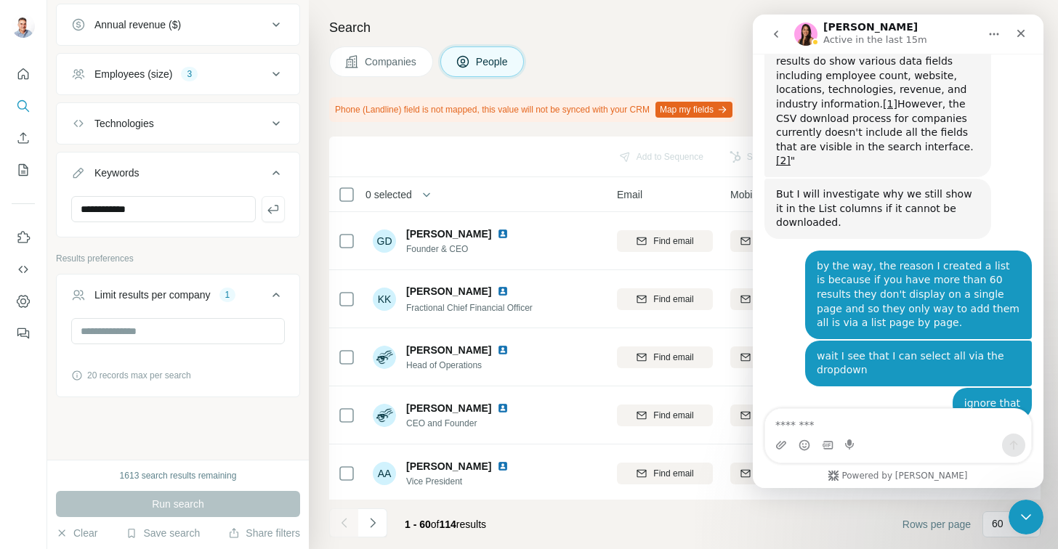
click at [947, 38] on div "Aurélie Active in the last 15m" at bounding box center [886, 34] width 185 height 25
click at [1020, 29] on icon "Close" at bounding box center [1021, 34] width 12 height 12
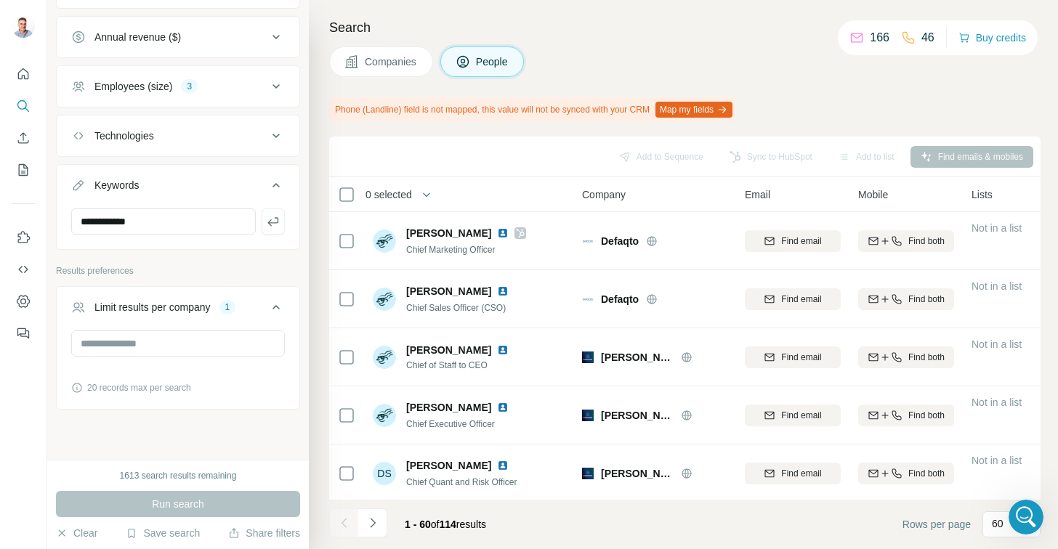
scroll to position [487, 0]
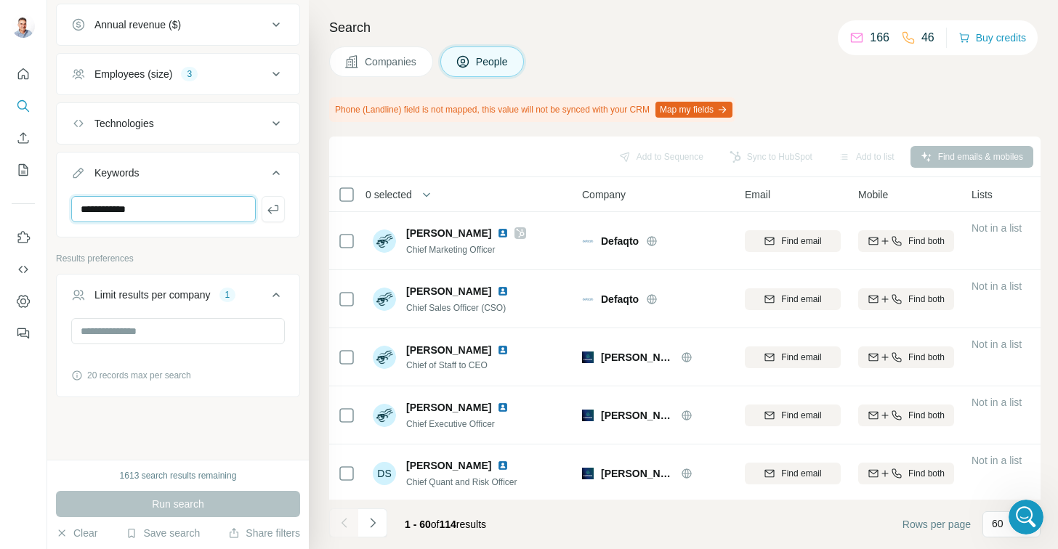
click at [220, 208] on input "**********" at bounding box center [163, 209] width 185 height 26
click at [266, 204] on icon "button" at bounding box center [273, 209] width 15 height 15
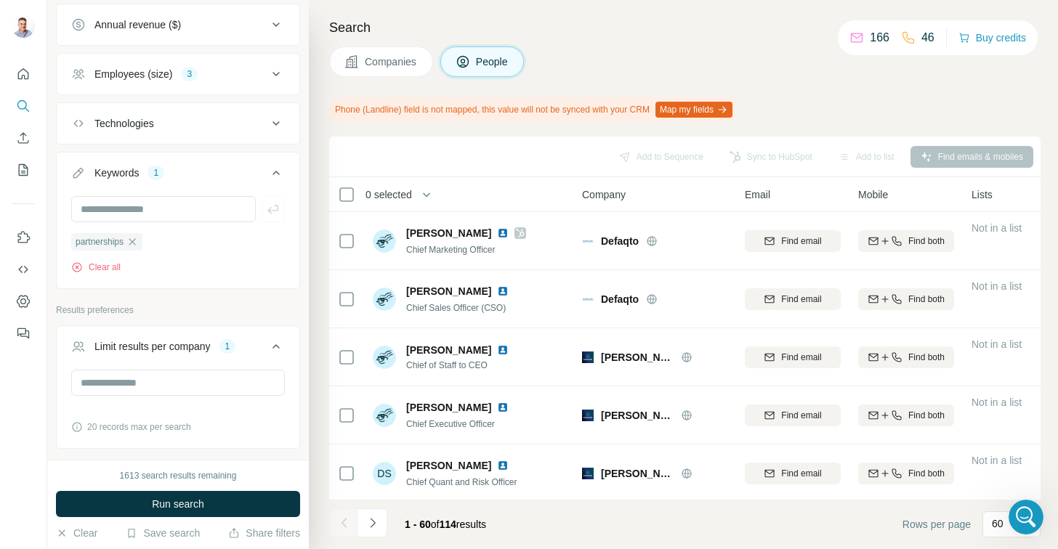
scroll to position [245, 0]
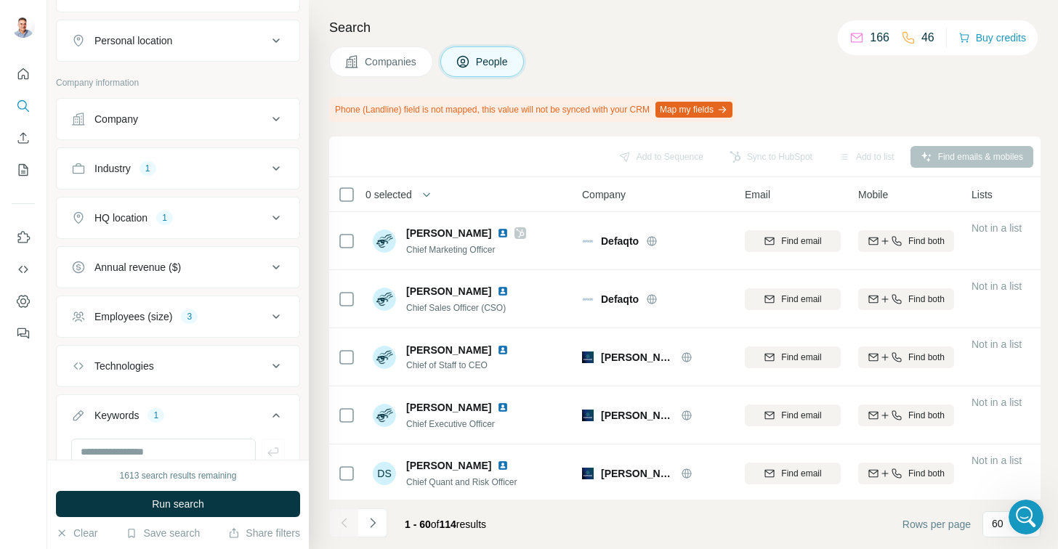
click at [175, 317] on div "Employees (size) 3" at bounding box center [169, 316] width 196 height 15
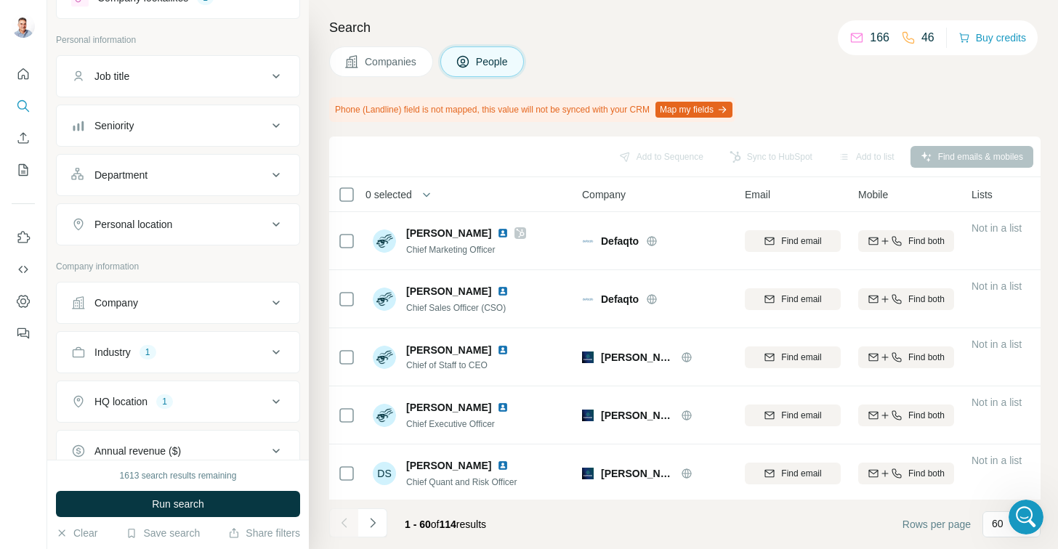
scroll to position [0, 0]
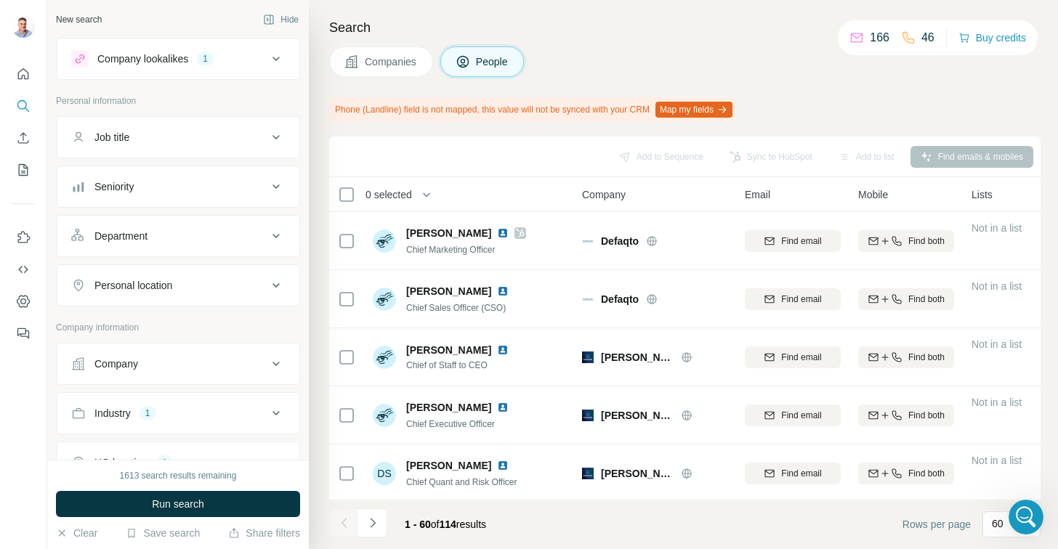
click at [267, 129] on icon at bounding box center [275, 137] width 17 height 17
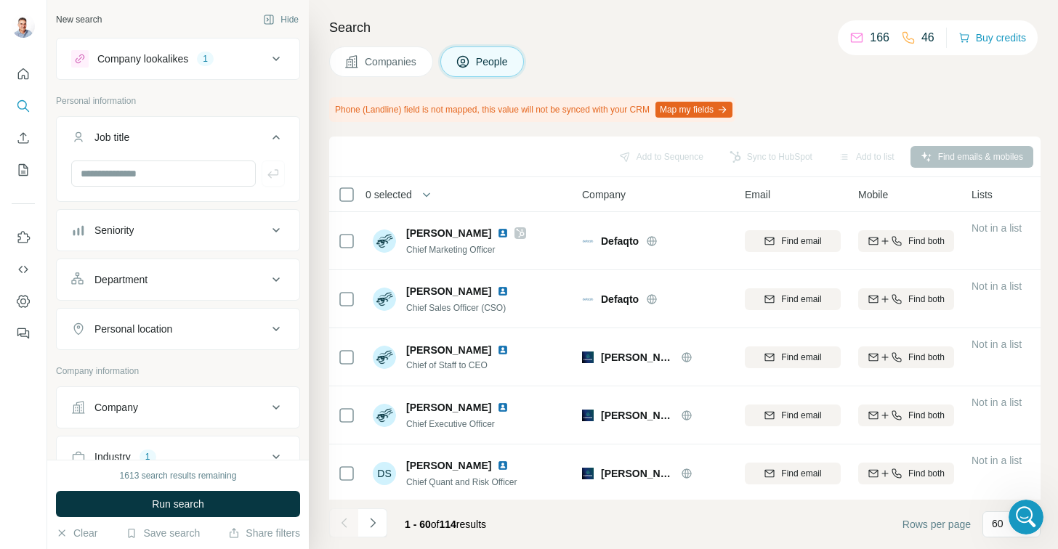
click at [267, 275] on icon at bounding box center [275, 279] width 17 height 17
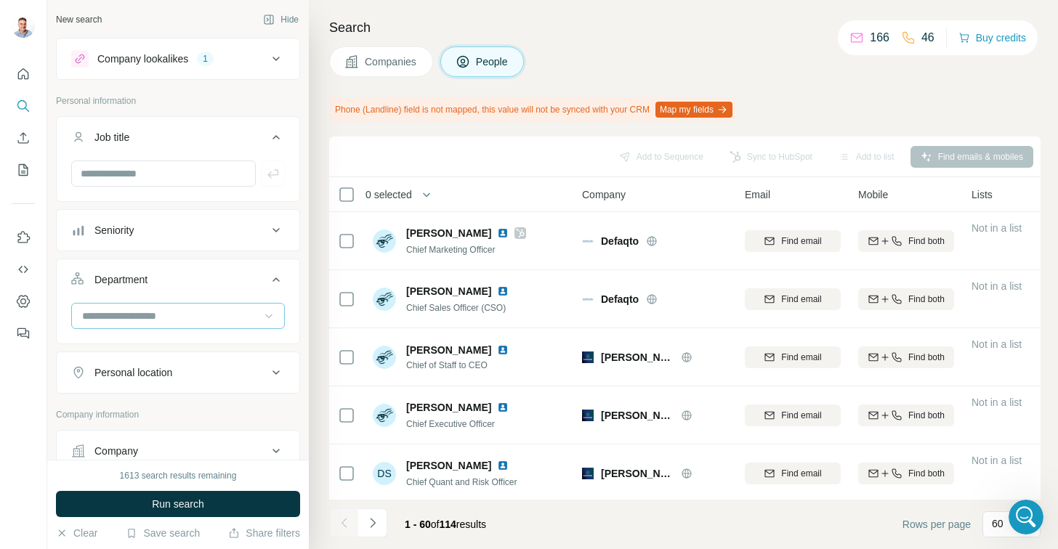
click at [262, 309] on icon at bounding box center [269, 316] width 15 height 15
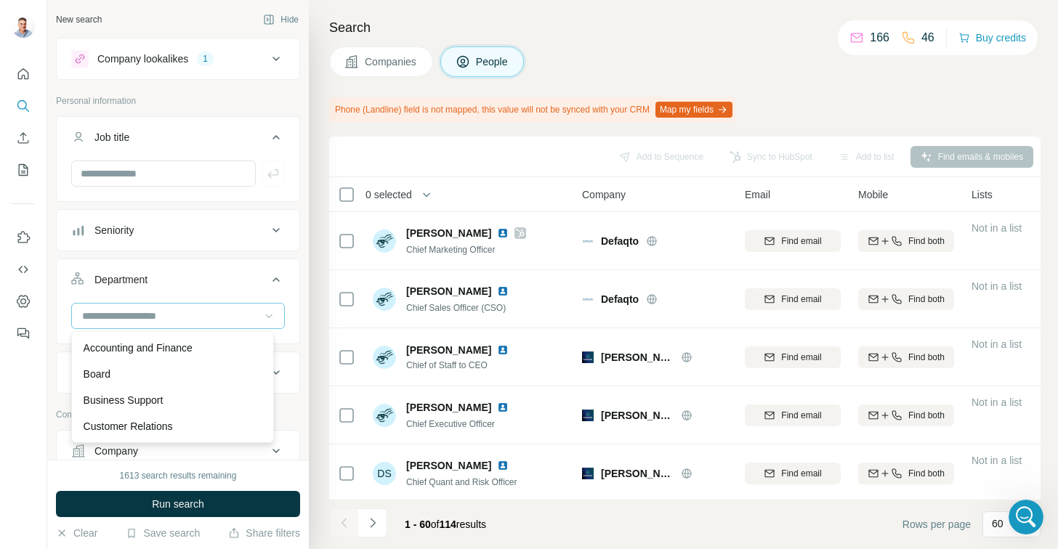
click at [267, 233] on icon at bounding box center [275, 230] width 17 height 17
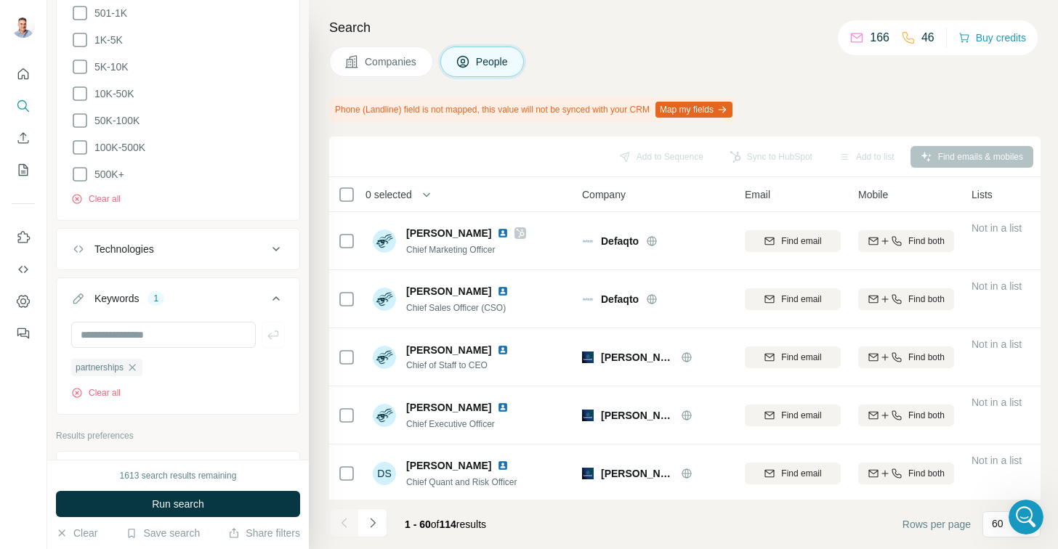
scroll to position [1073, 0]
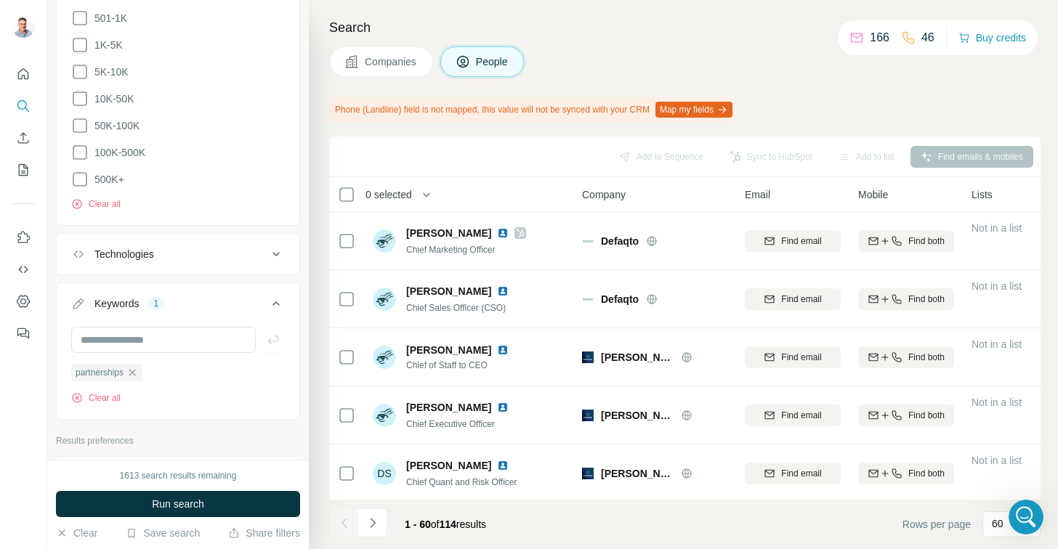
click at [175, 512] on button "Run search" at bounding box center [178, 504] width 244 height 26
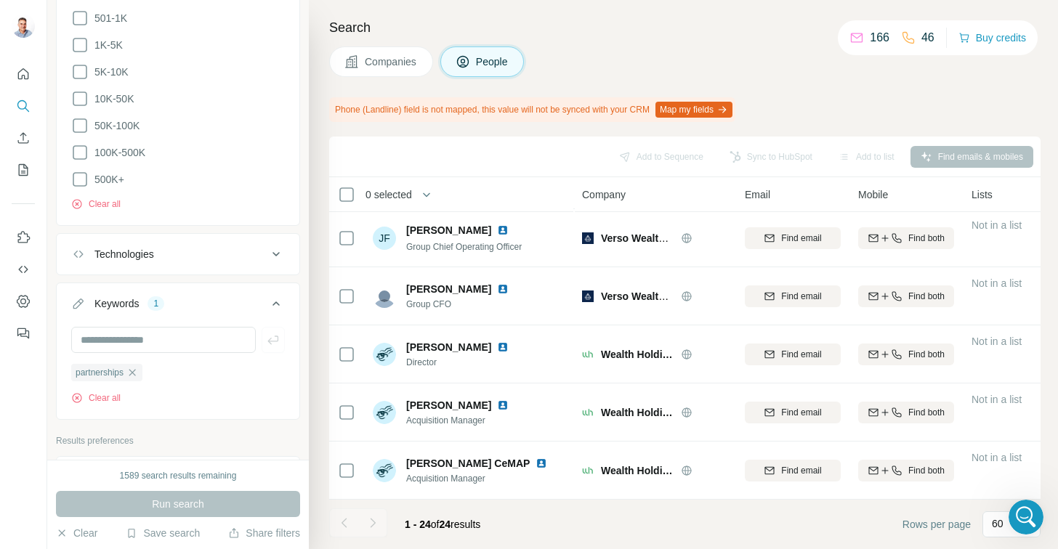
scroll to position [0, 0]
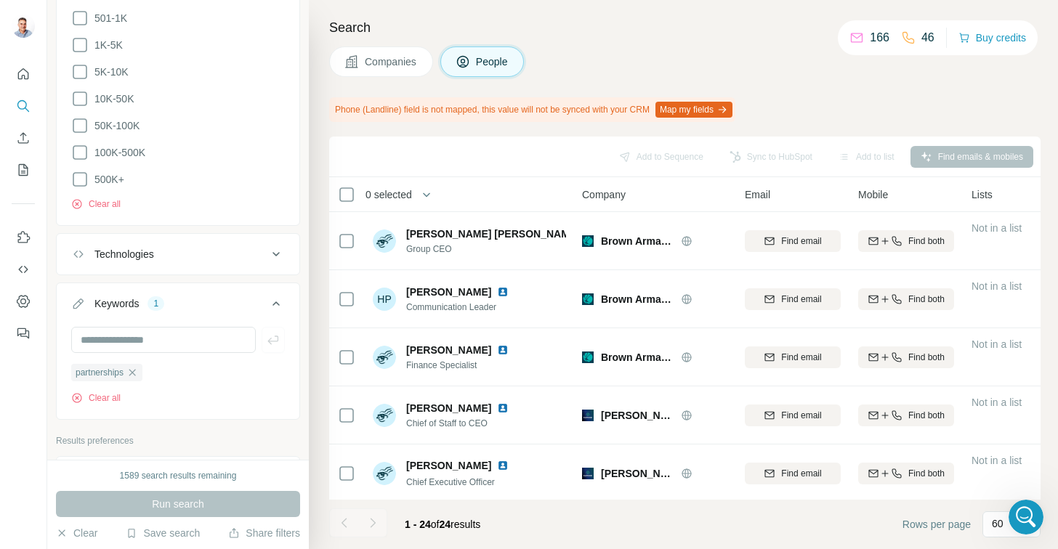
click at [386, 65] on span "Companies" at bounding box center [391, 61] width 53 height 15
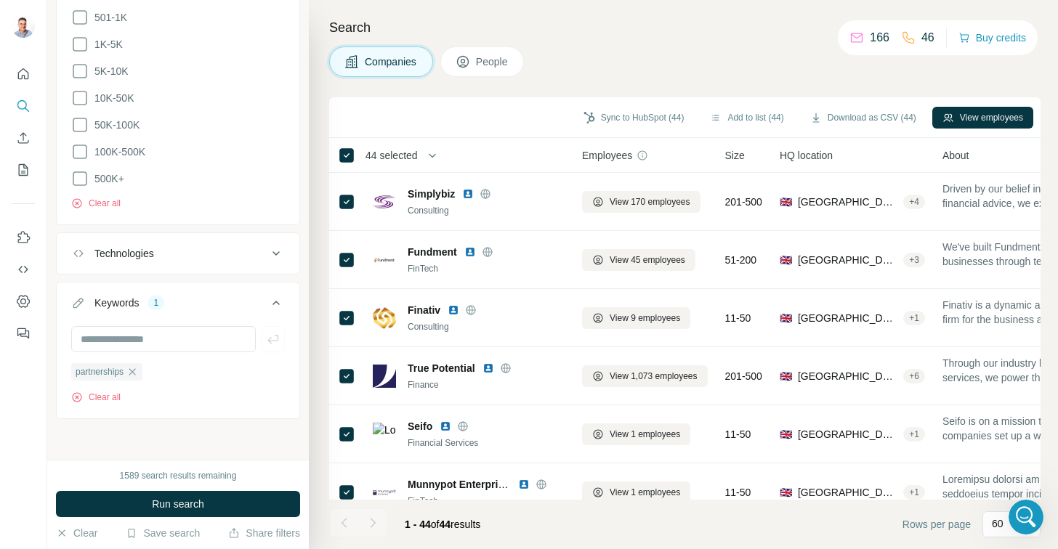
scroll to position [479, 0]
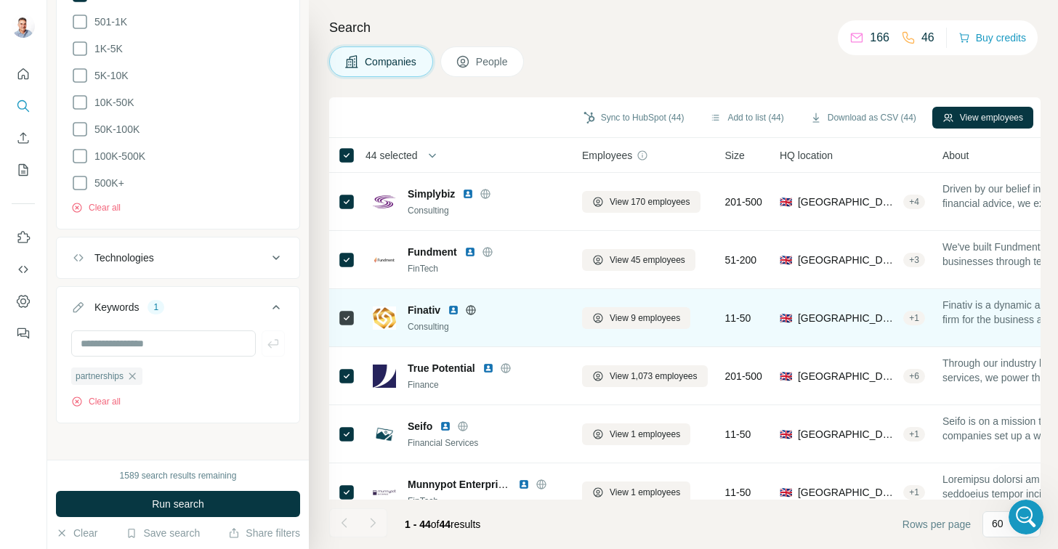
scroll to position [6332, 0]
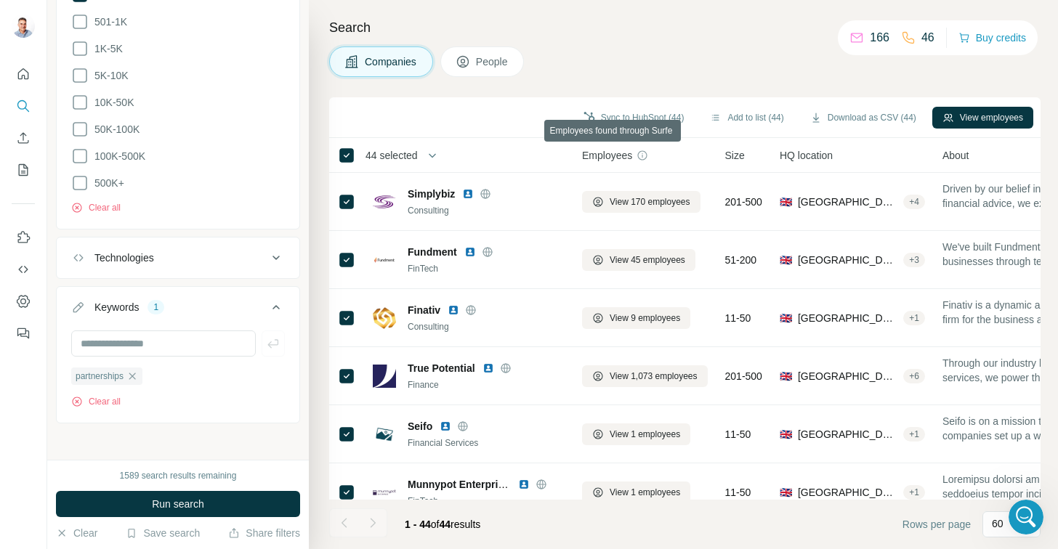
click at [645, 153] on icon at bounding box center [642, 156] width 12 height 12
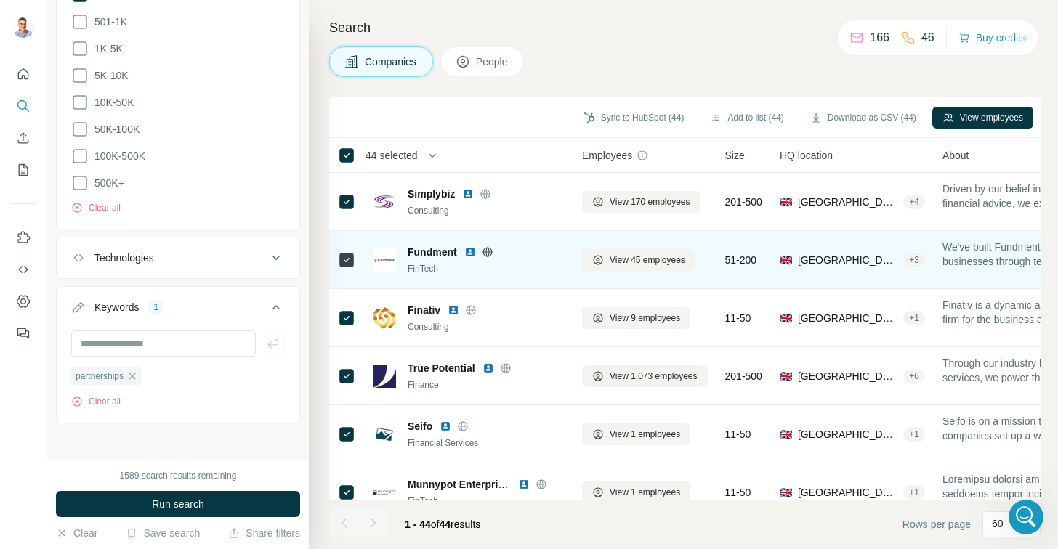
scroll to position [242, 0]
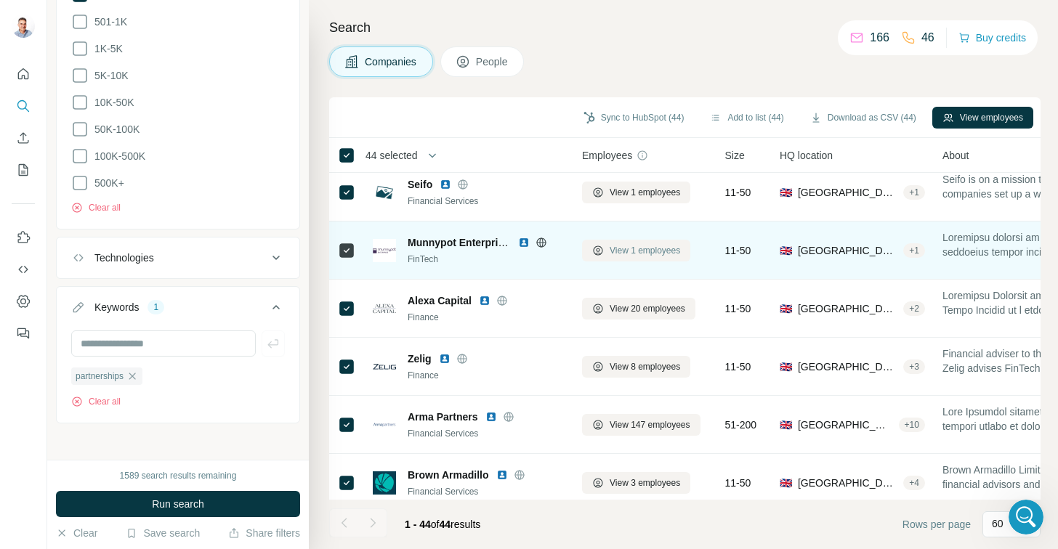
click at [607, 257] on button "View 1 employees" at bounding box center [636, 251] width 108 height 22
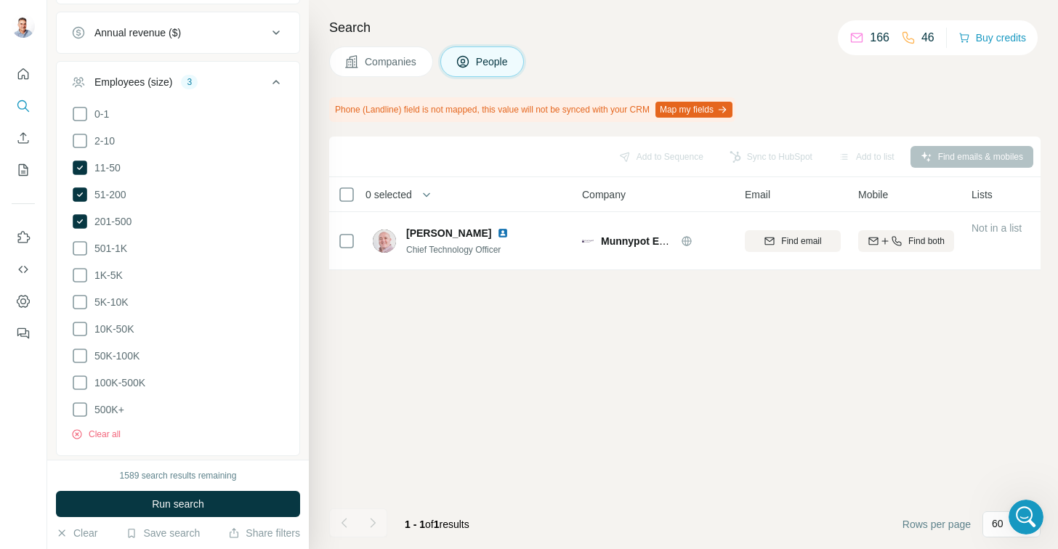
scroll to position [0, 0]
click at [373, 67] on span "Companies" at bounding box center [391, 61] width 53 height 15
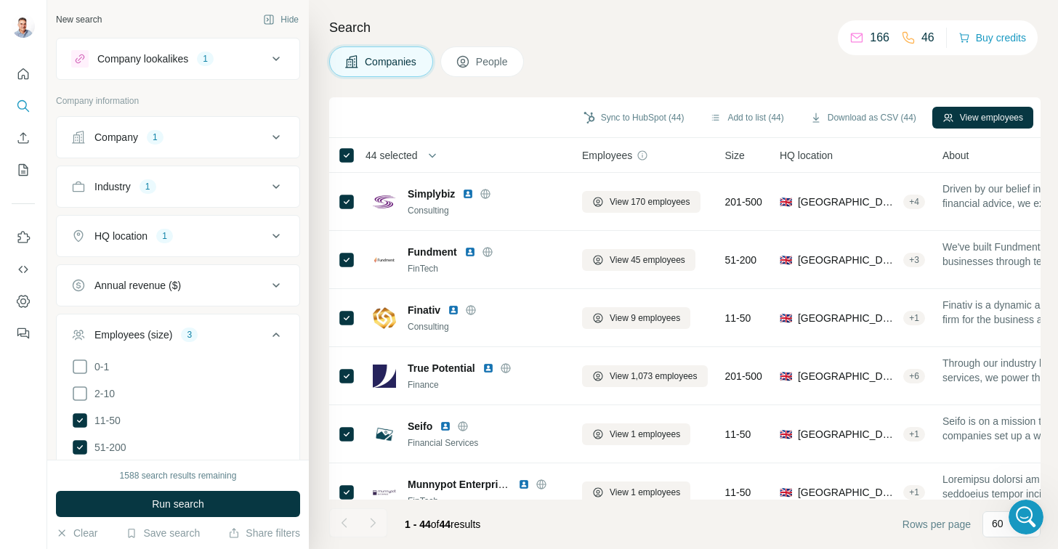
click at [268, 52] on icon at bounding box center [275, 58] width 17 height 17
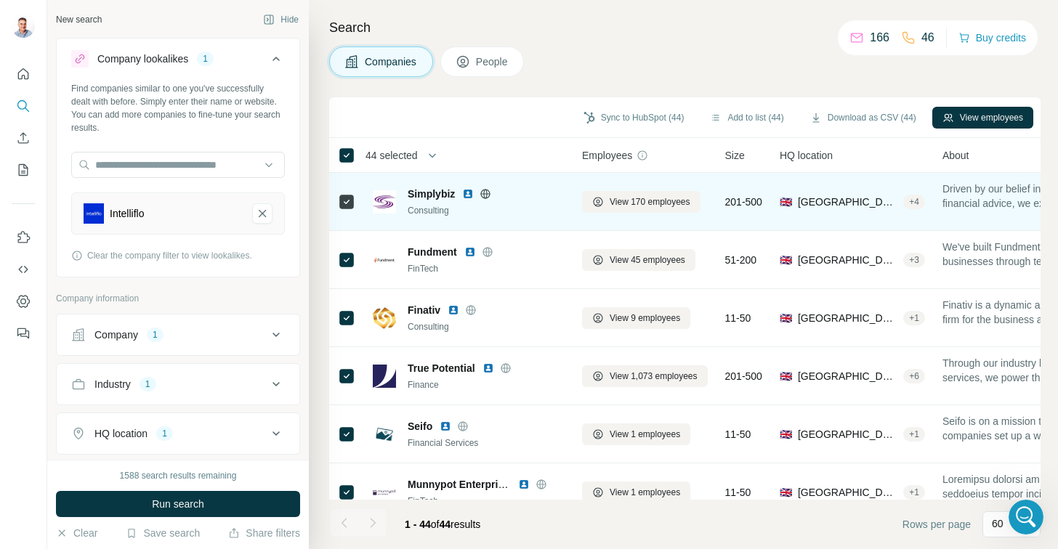
scroll to position [7191, 0]
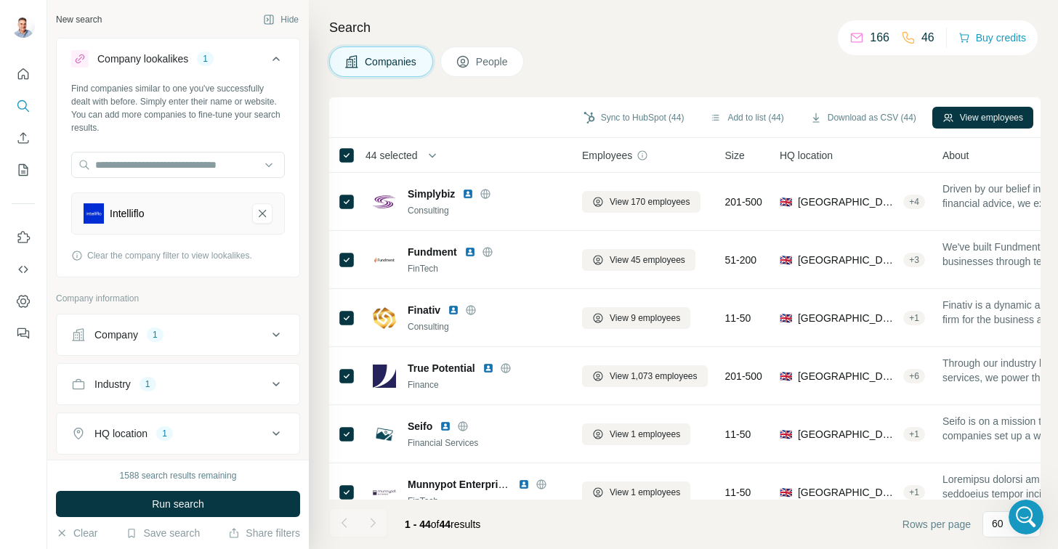
click at [81, 25] on div "New search" at bounding box center [79, 19] width 46 height 13
click at [84, 16] on div "New search" at bounding box center [79, 19] width 46 height 13
click at [267, 54] on icon at bounding box center [275, 58] width 17 height 17
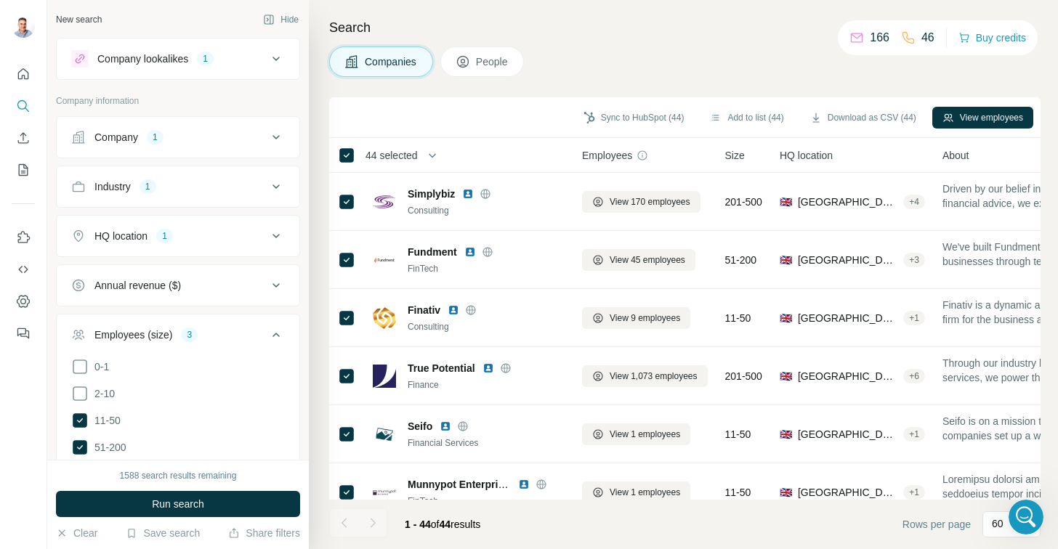
click at [76, 20] on div "New search" at bounding box center [79, 19] width 46 height 13
click at [97, 538] on button "Clear" at bounding box center [76, 533] width 41 height 15
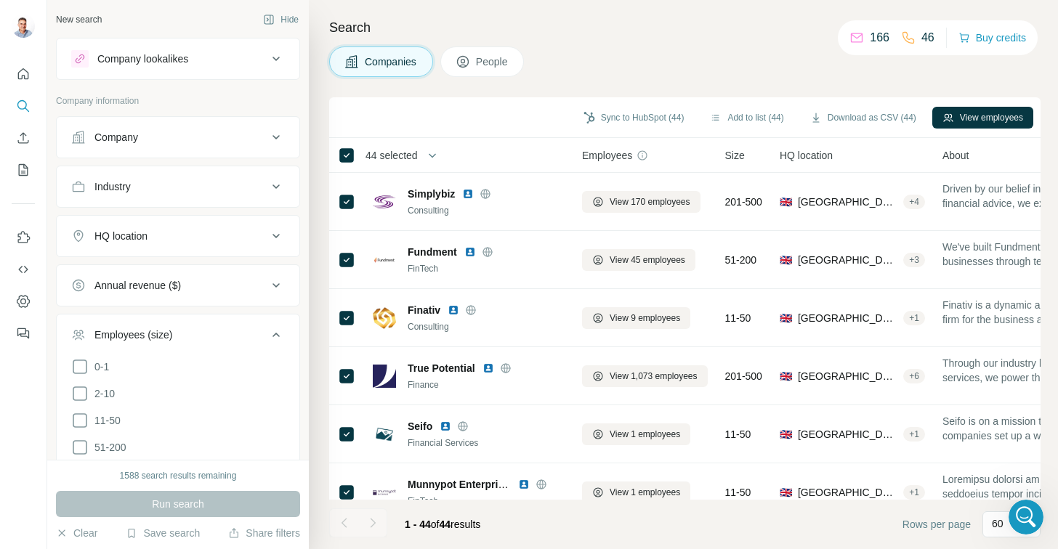
click at [272, 57] on icon at bounding box center [275, 59] width 7 height 4
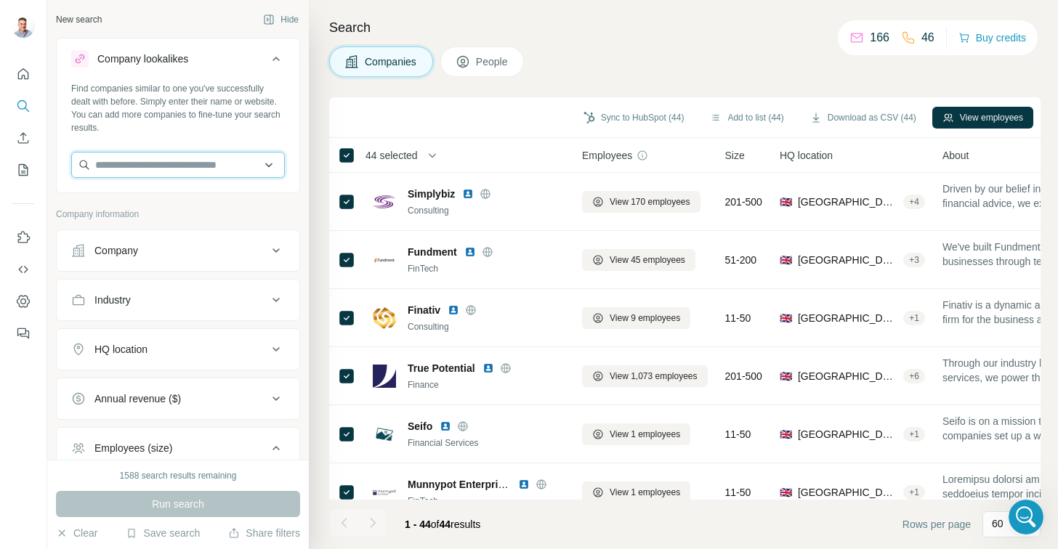
click at [168, 161] on input "text" at bounding box center [178, 165] width 214 height 26
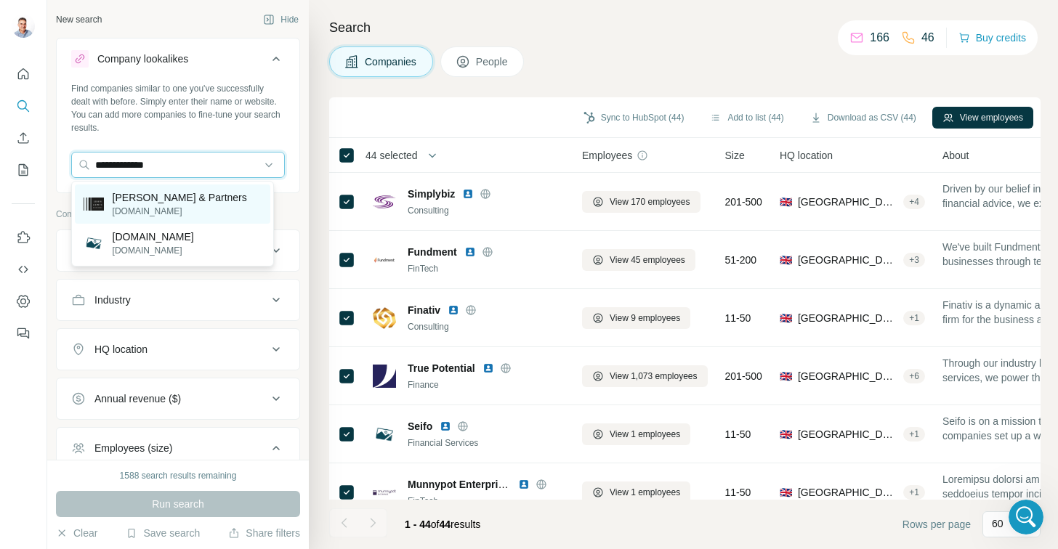
type input "**********"
click at [135, 198] on p "John Lewis & Partners" at bounding box center [180, 197] width 134 height 15
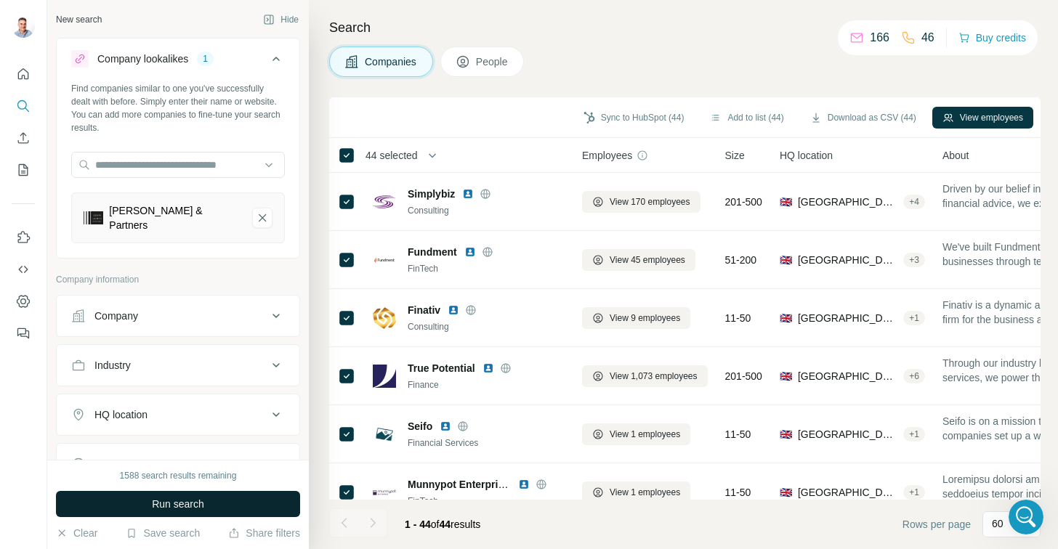
click at [173, 514] on button "Run search" at bounding box center [178, 504] width 244 height 26
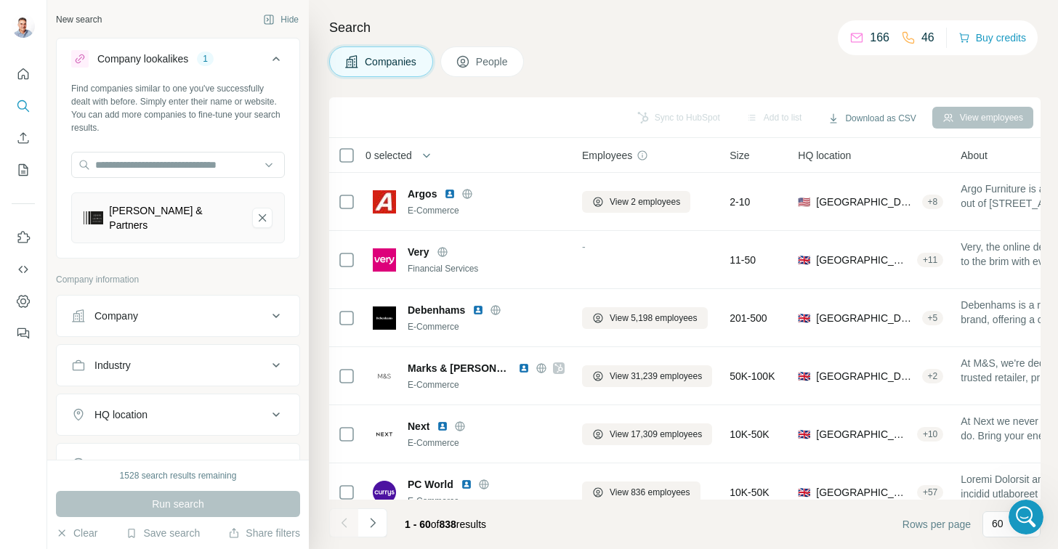
click at [731, 58] on div "Companies People" at bounding box center [684, 61] width 711 height 31
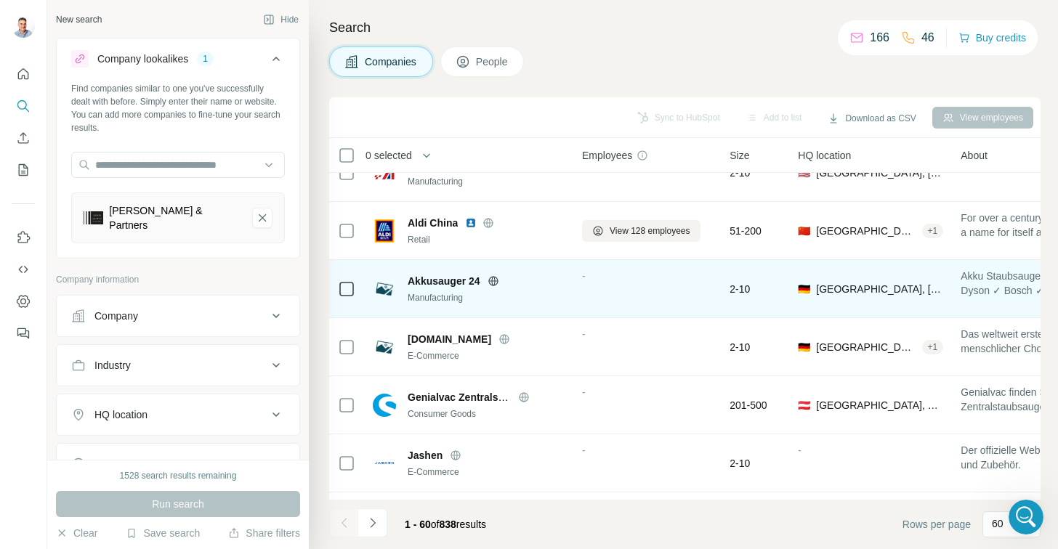
scroll to position [2421, 0]
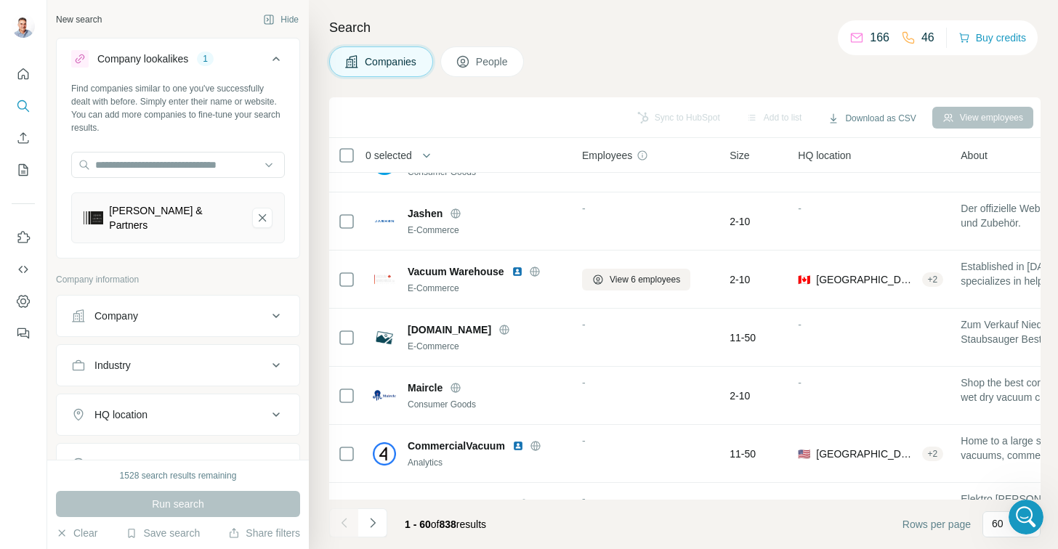
click at [267, 406] on icon at bounding box center [275, 414] width 17 height 17
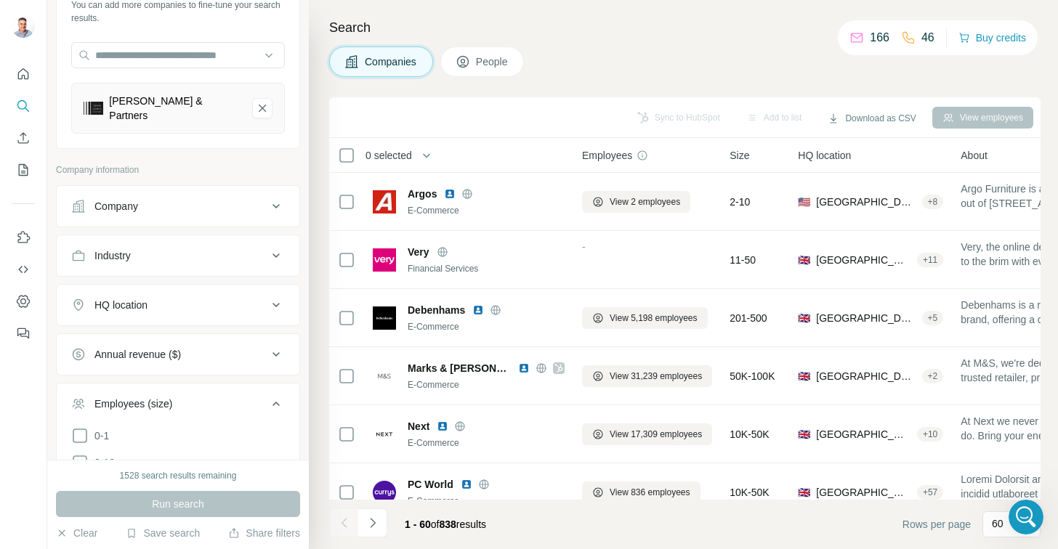
scroll to position [143, 0]
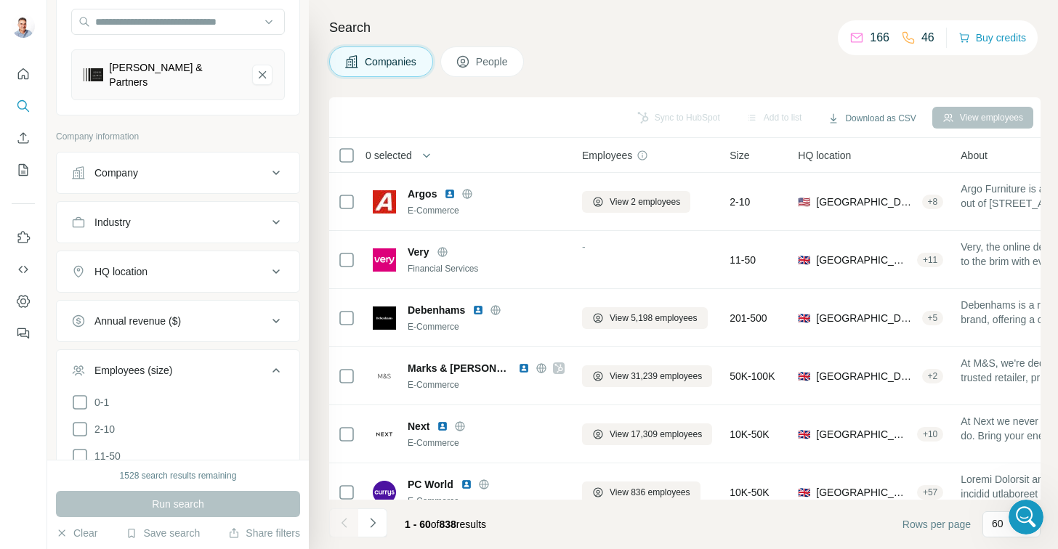
click at [267, 264] on icon at bounding box center [275, 271] width 17 height 17
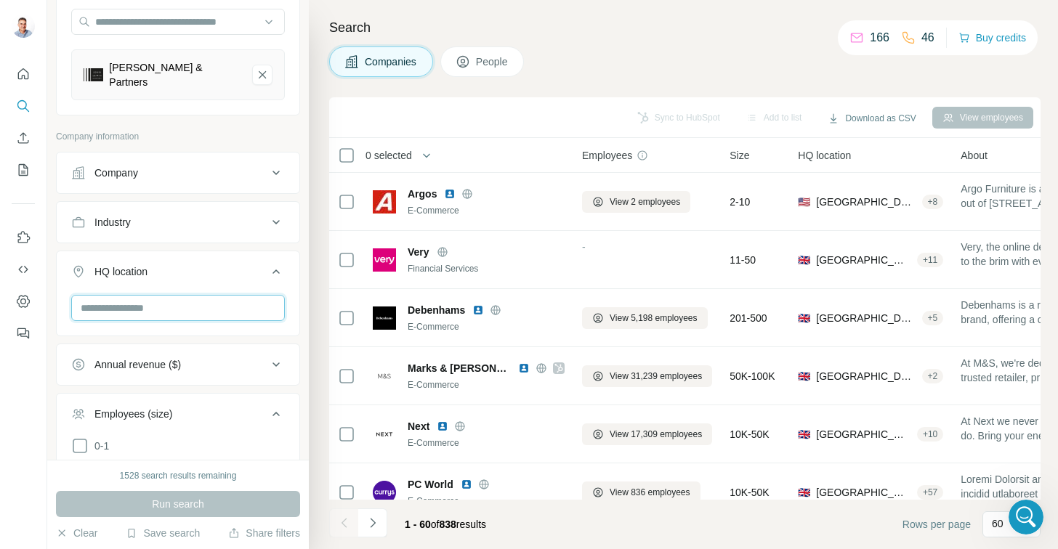
click at [200, 295] on input "text" at bounding box center [178, 308] width 214 height 26
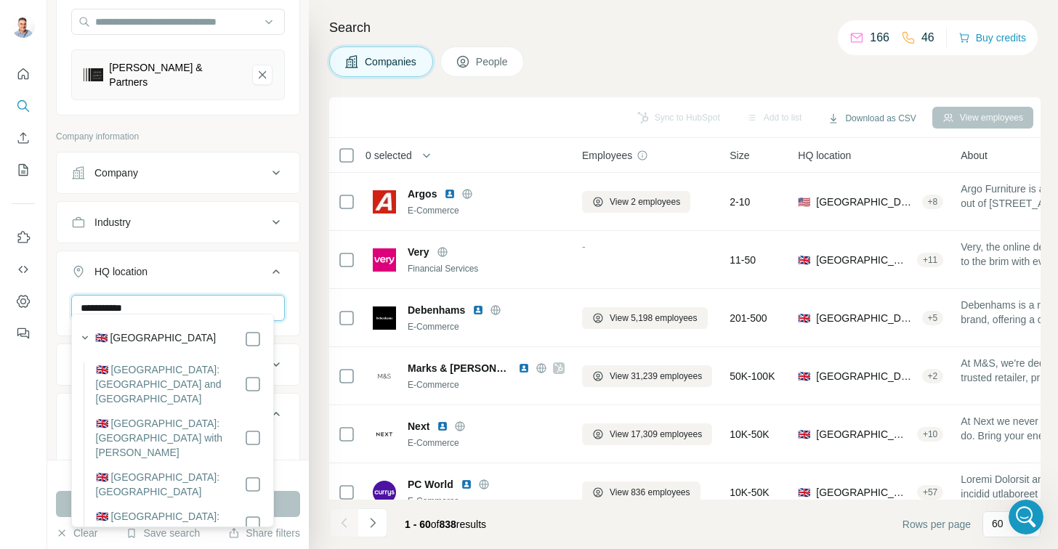
type input "**********"
click at [291, 285] on div "**********" at bounding box center [178, 230] width 262 height 460
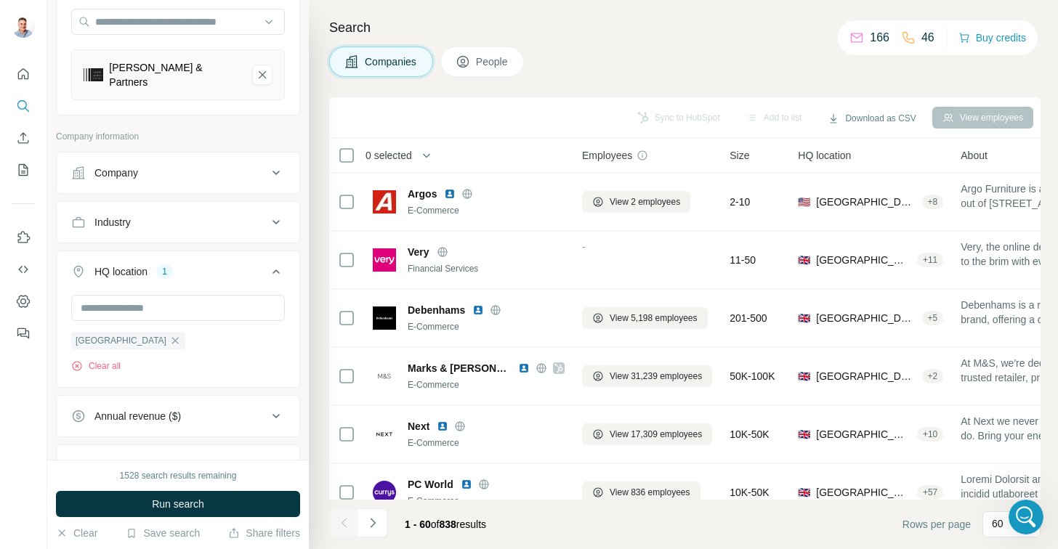
click at [267, 263] on icon at bounding box center [275, 271] width 17 height 17
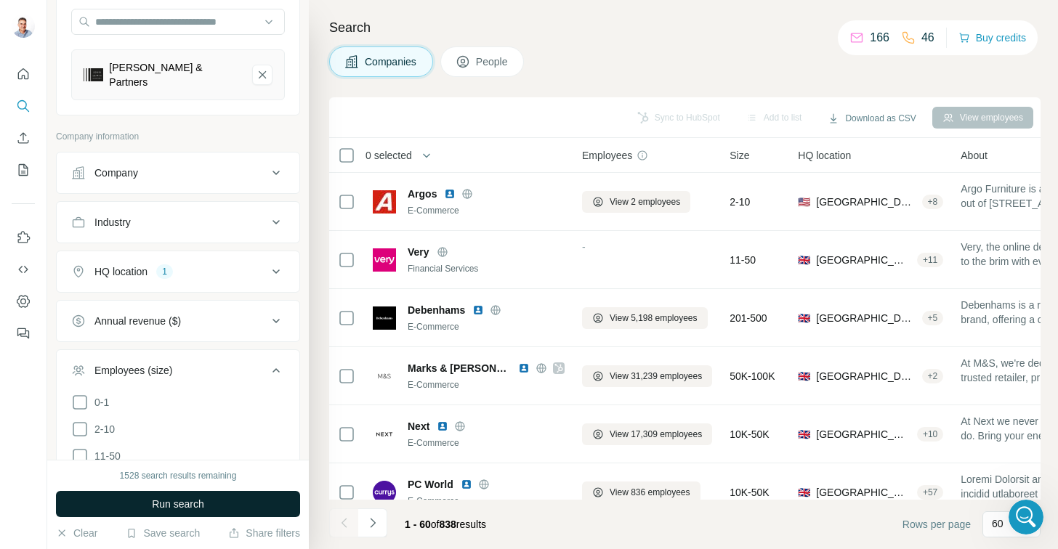
click at [178, 508] on span "Run search" at bounding box center [178, 504] width 52 height 15
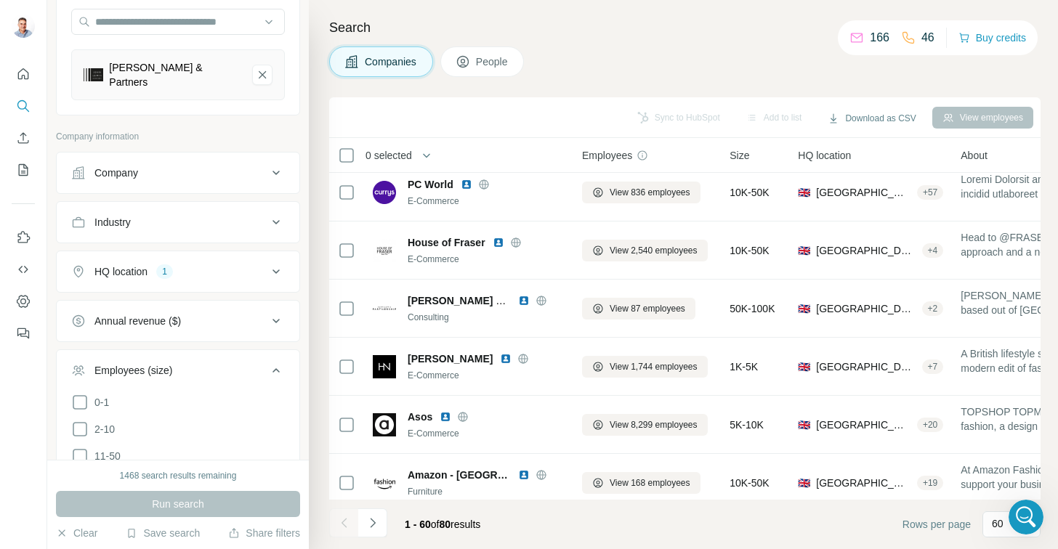
scroll to position [484, 0]
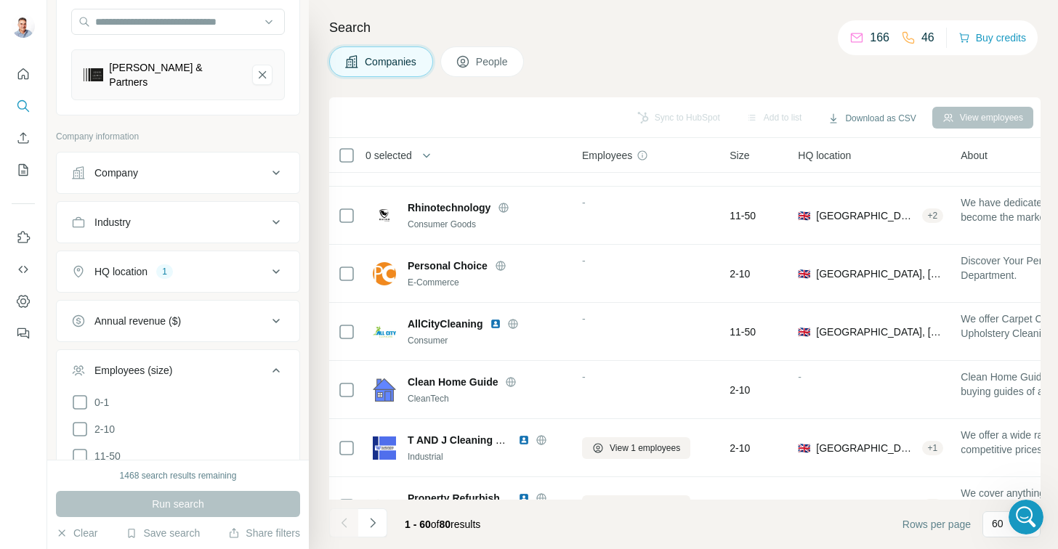
scroll to position [3167, 0]
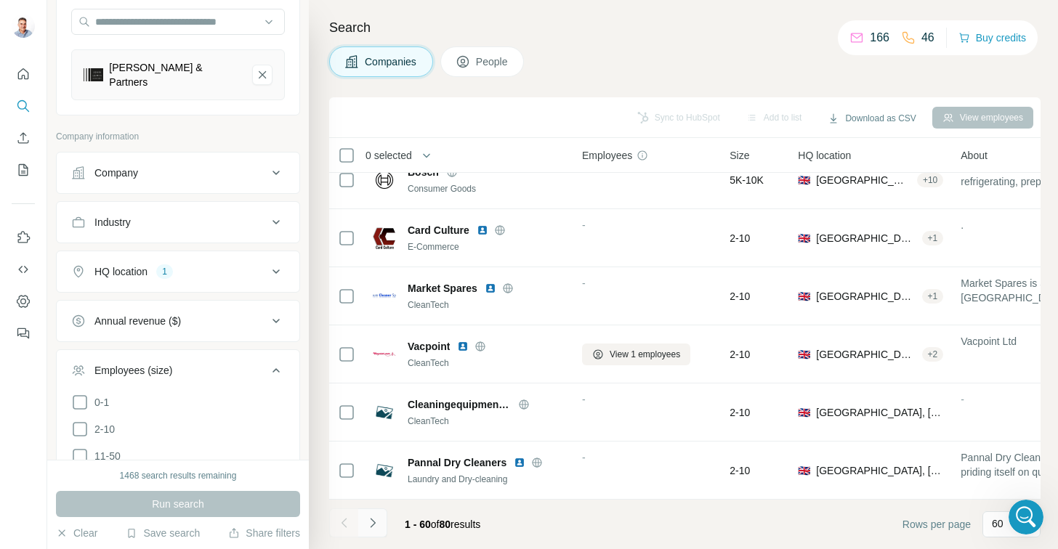
click at [370, 524] on icon "Navigate to next page" at bounding box center [372, 523] width 15 height 15
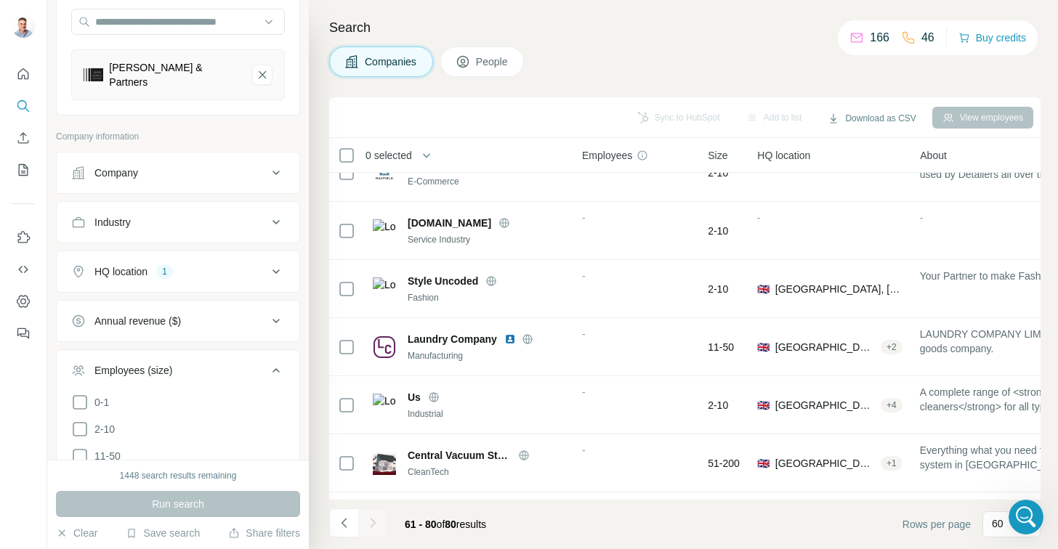
scroll to position [901, 0]
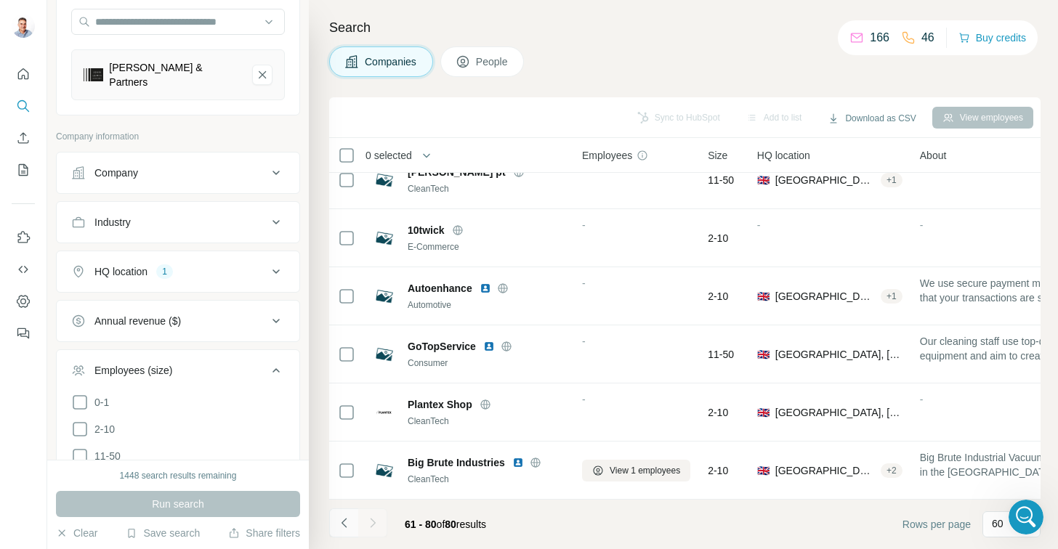
click at [346, 526] on icon "Navigate to previous page" at bounding box center [344, 523] width 15 height 15
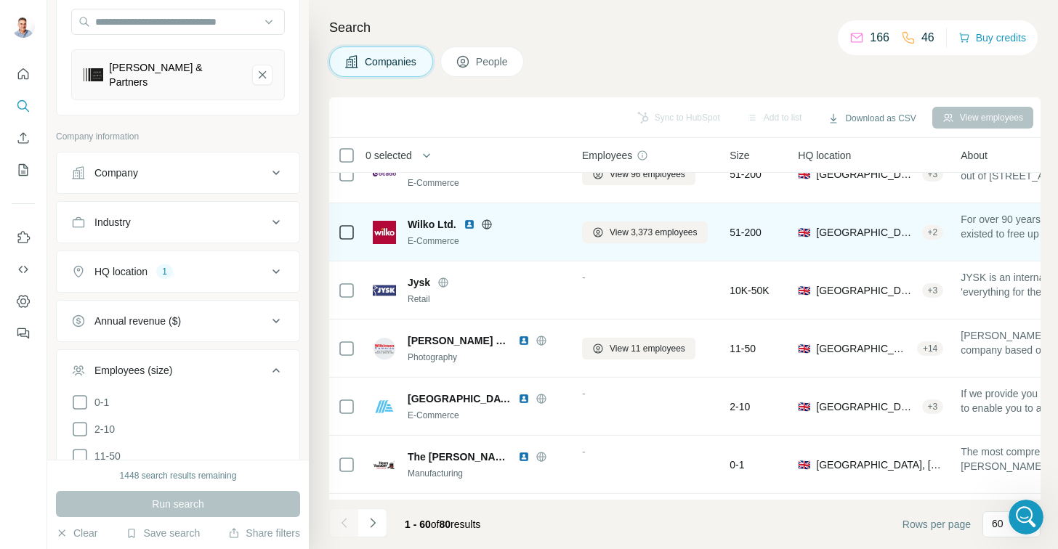
scroll to position [726, 0]
